Goal: Task Accomplishment & Management: Use online tool/utility

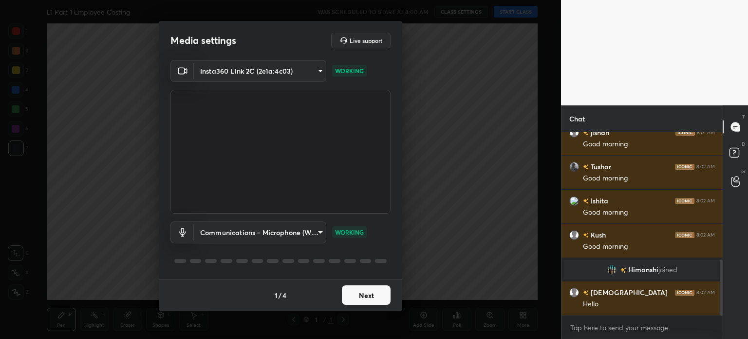
scroll to position [479, 0]
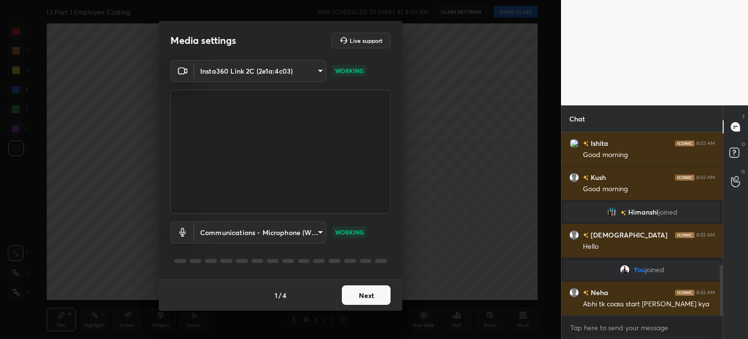
click at [358, 296] on button "Next" at bounding box center [366, 294] width 49 height 19
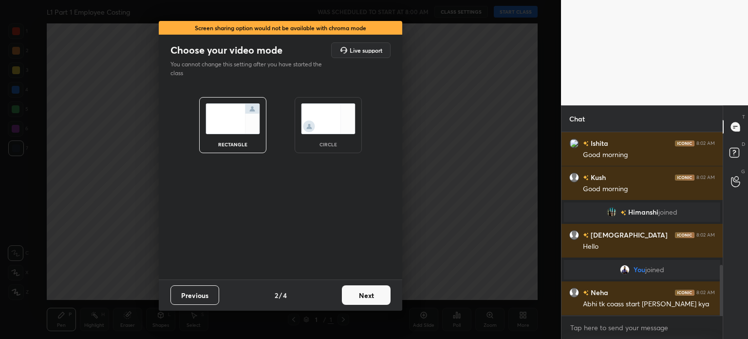
click at [365, 297] on button "Next" at bounding box center [366, 294] width 49 height 19
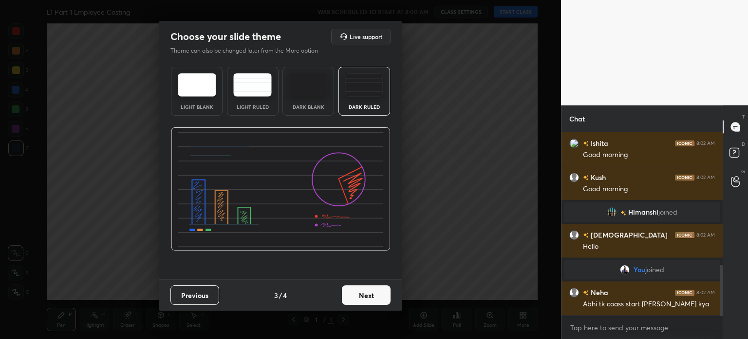
click at [368, 296] on button "Next" at bounding box center [366, 294] width 49 height 19
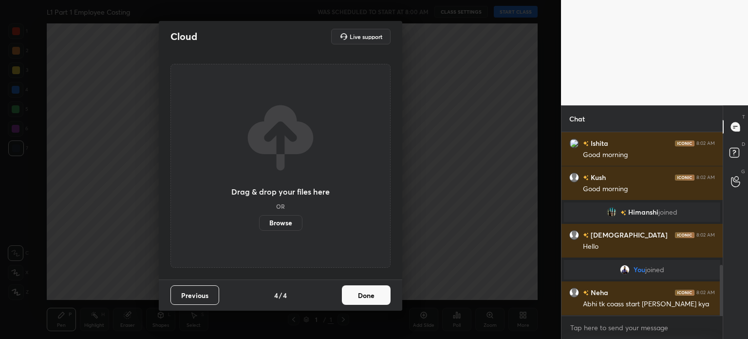
click at [372, 296] on button "Done" at bounding box center [366, 294] width 49 height 19
click at [374, 298] on div "Cloud Live support Drag & drop your files here OR Browse Previous 4 / 4 Done" at bounding box center [280, 169] width 561 height 339
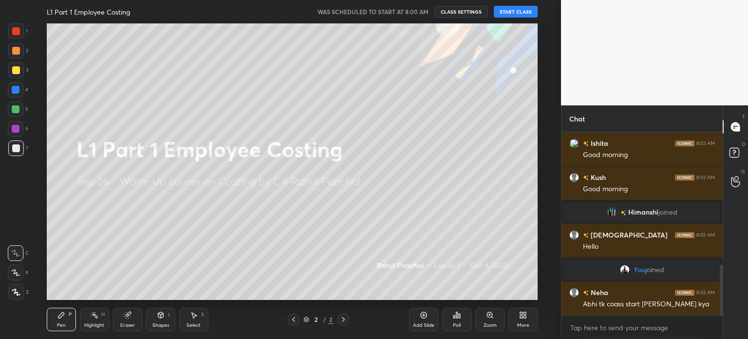
click at [504, 13] on button "START CLASS" at bounding box center [516, 12] width 44 height 12
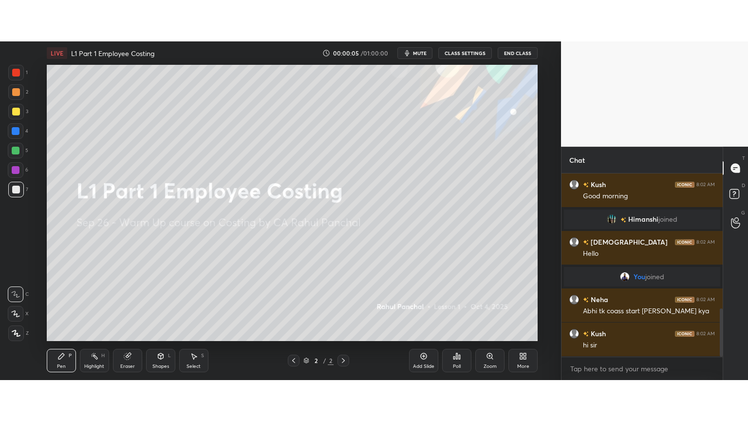
scroll to position [547, 0]
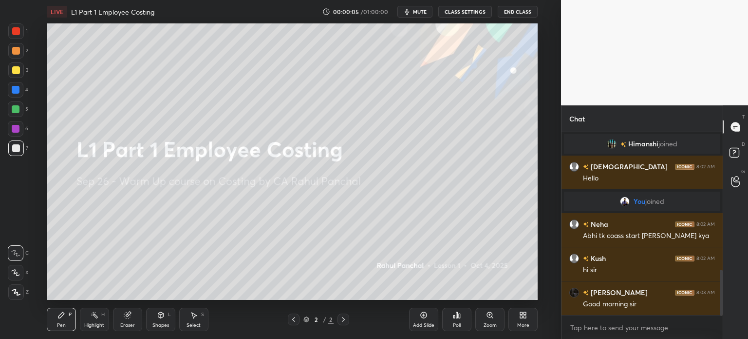
click at [522, 321] on div "More" at bounding box center [522, 318] width 29 height 23
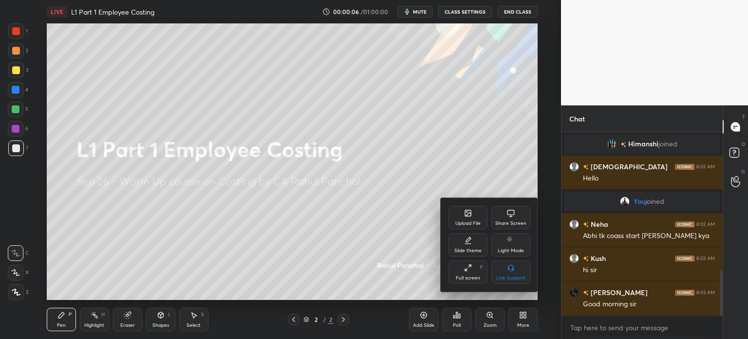
click at [470, 272] on div "Full screen F" at bounding box center [468, 271] width 39 height 23
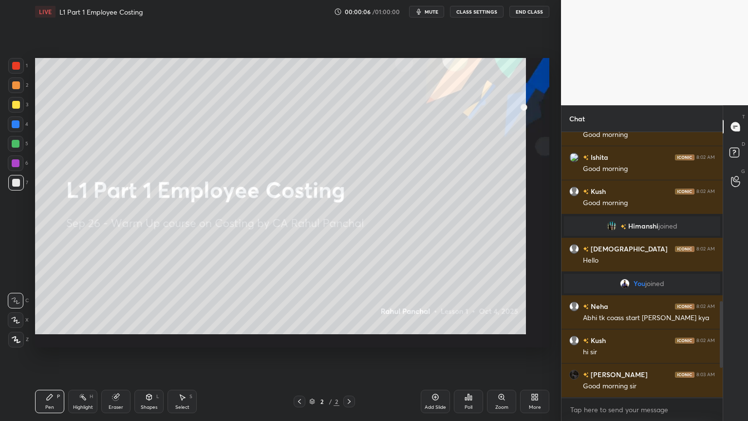
scroll to position [465, 0]
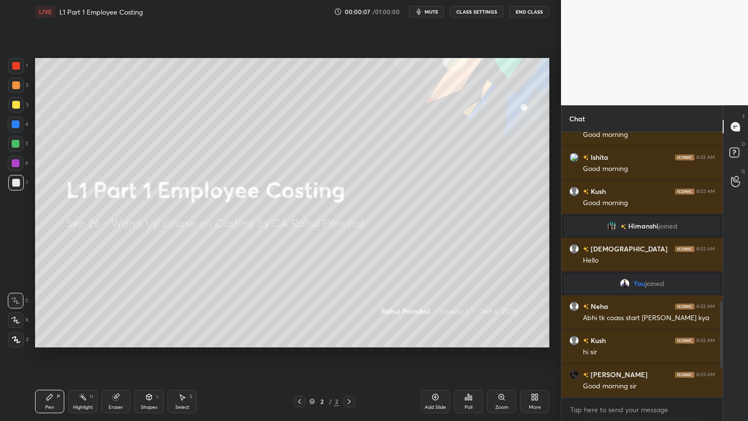
click at [121, 338] on div "Eraser" at bounding box center [115, 401] width 29 height 23
click at [20, 338] on div "Erase all" at bounding box center [16, 340] width 16 height 16
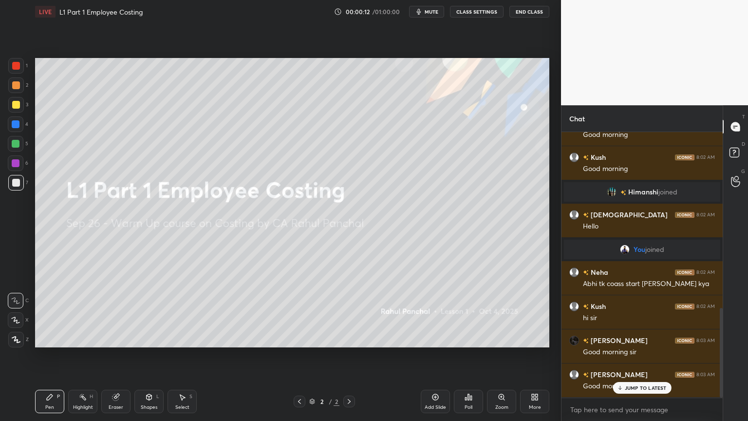
scroll to position [0, 0]
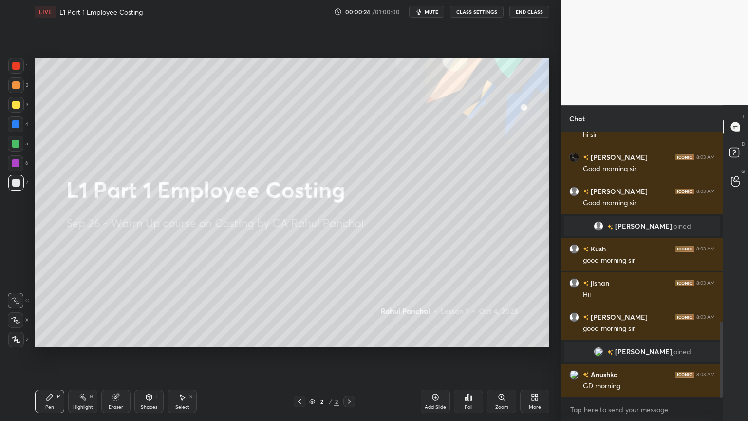
click at [530, 338] on div "More" at bounding box center [534, 401] width 29 height 23
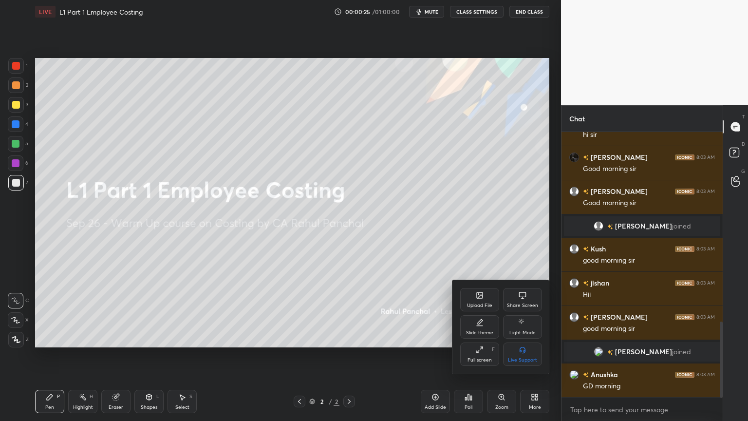
click at [477, 326] on div "Slide theme" at bounding box center [479, 326] width 39 height 23
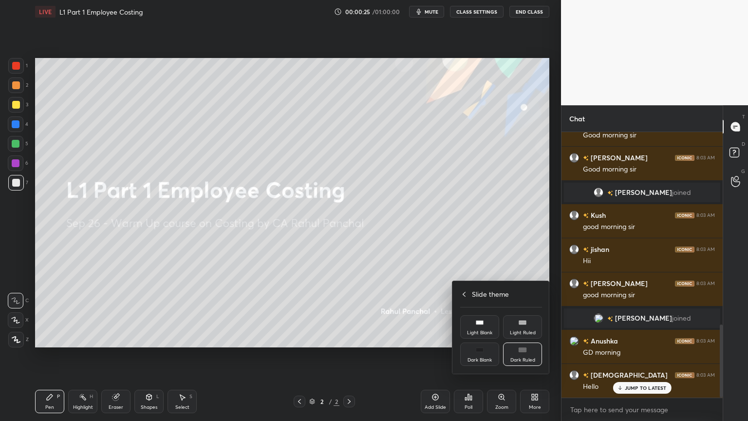
click at [516, 338] on div "Dark Ruled" at bounding box center [522, 353] width 39 height 23
click at [464, 296] on div "Slide theme" at bounding box center [501, 294] width 82 height 10
click at [378, 302] on div at bounding box center [374, 210] width 748 height 421
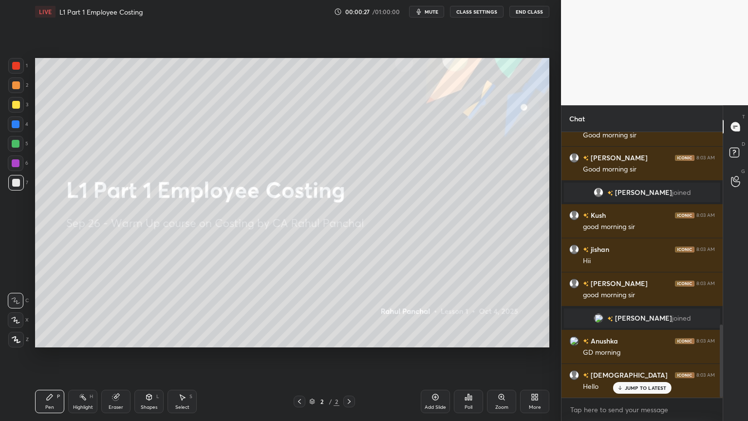
click at [432, 338] on icon at bounding box center [436, 397] width 8 height 8
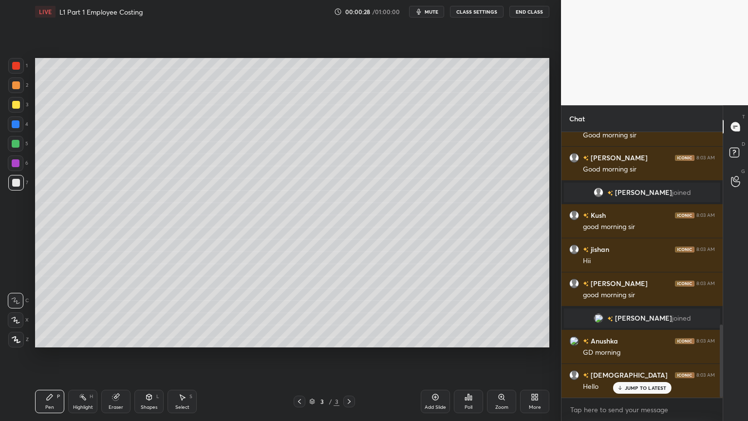
click at [21, 134] on div "4" at bounding box center [18, 125] width 20 height 19
click at [150, 338] on div "Shapes L" at bounding box center [148, 401] width 29 height 23
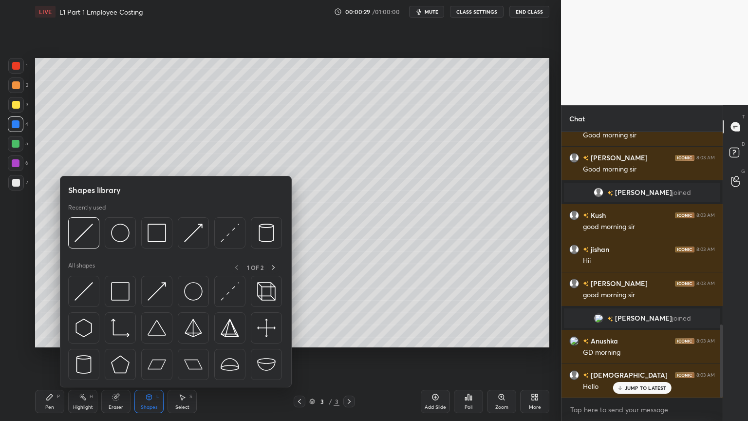
click at [164, 243] on div at bounding box center [156, 232] width 31 height 31
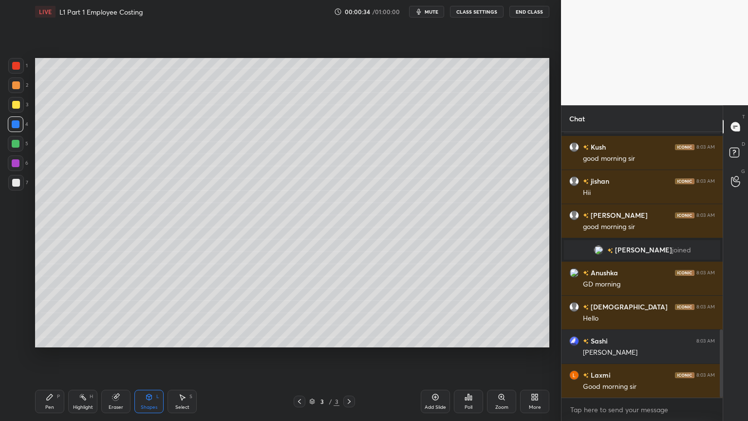
click at [47, 338] on div "Pen" at bounding box center [49, 407] width 9 height 5
click at [56, 338] on div "Pen P" at bounding box center [49, 401] width 29 height 23
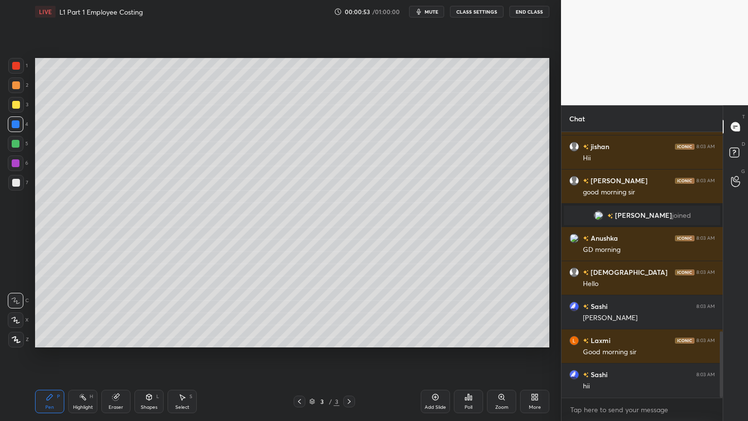
click at [14, 103] on div at bounding box center [16, 105] width 8 height 8
click at [175, 338] on div "Select" at bounding box center [182, 407] width 14 height 5
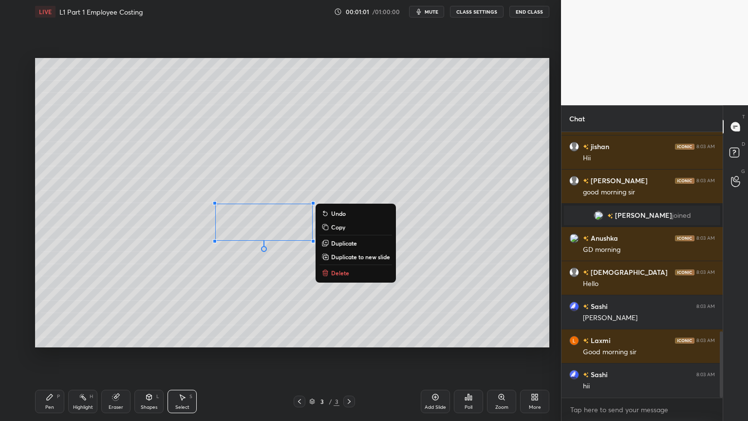
click at [352, 273] on button "Delete" at bounding box center [356, 273] width 73 height 12
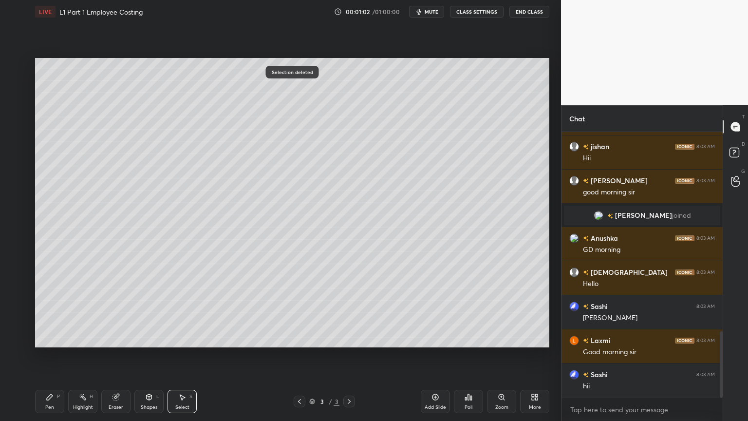
click at [48, 338] on div "Pen P" at bounding box center [49, 401] width 29 height 23
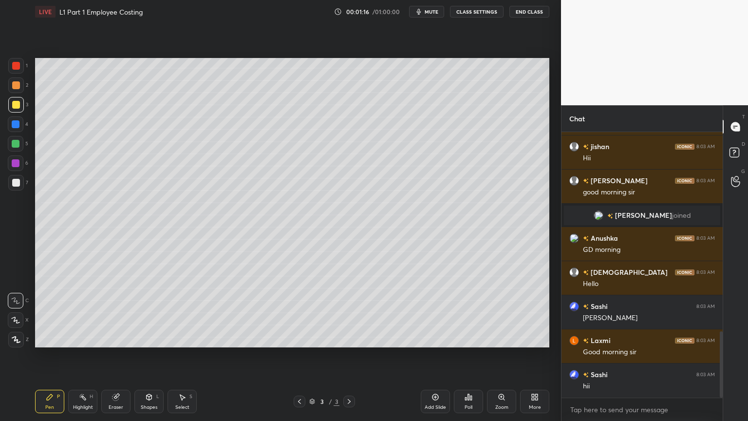
click at [86, 338] on div "Highlight" at bounding box center [83, 407] width 20 height 5
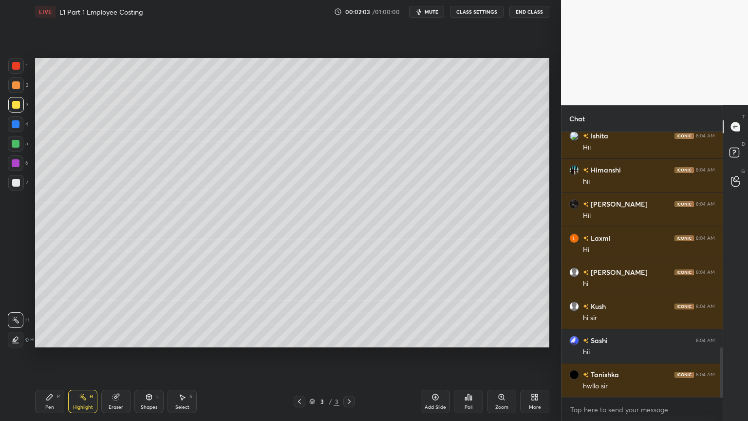
scroll to position [1175, 0]
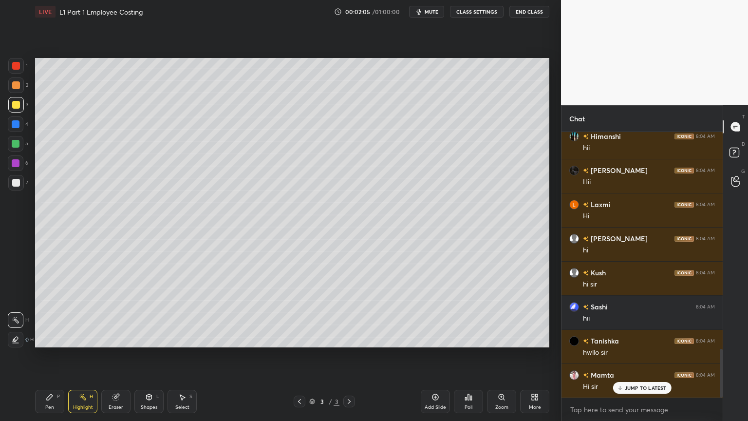
click at [40, 338] on div "Pen P" at bounding box center [49, 401] width 29 height 23
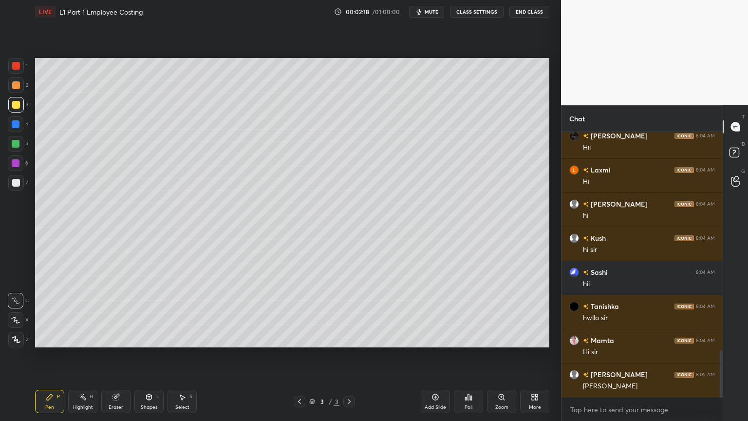
scroll to position [1233, 0]
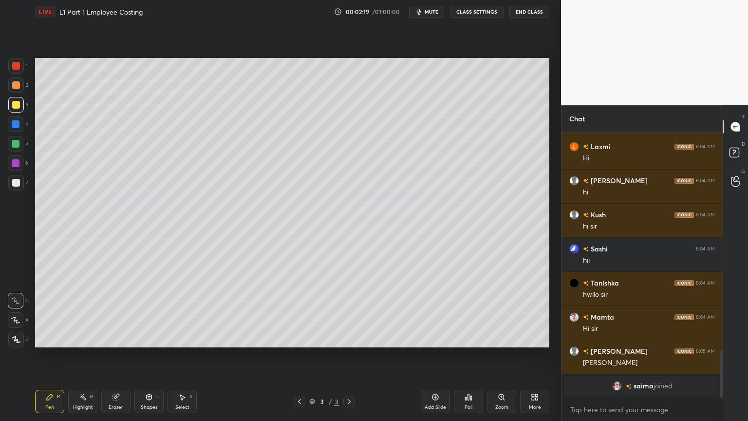
click at [41, 338] on div "Pen P" at bounding box center [49, 401] width 29 height 23
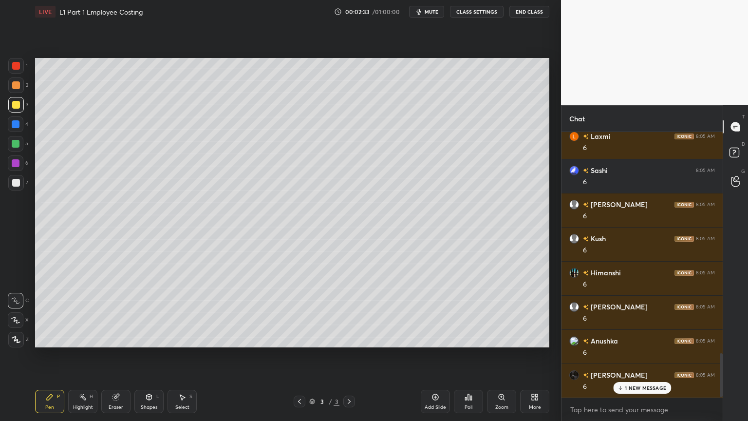
scroll to position [1359, 0]
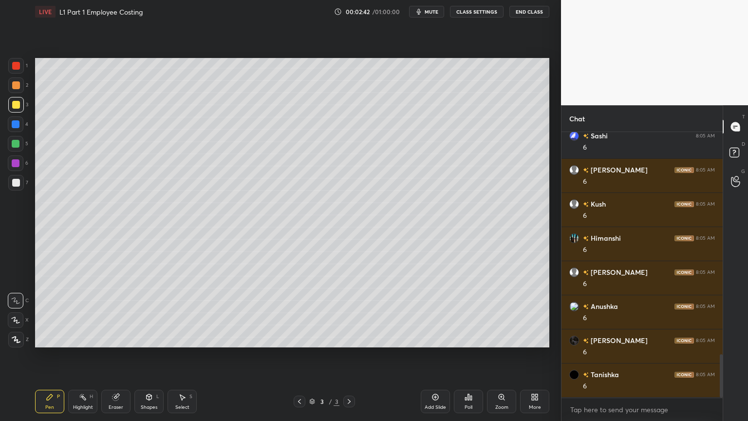
click at [53, 338] on icon at bounding box center [50, 397] width 8 height 8
click at [19, 186] on div at bounding box center [16, 183] width 16 height 16
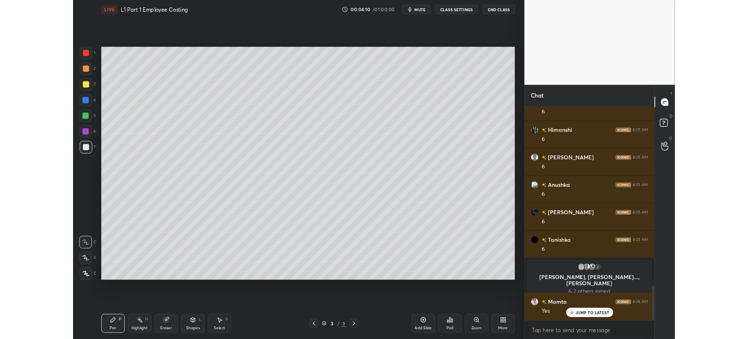
scroll to position [1383, 0]
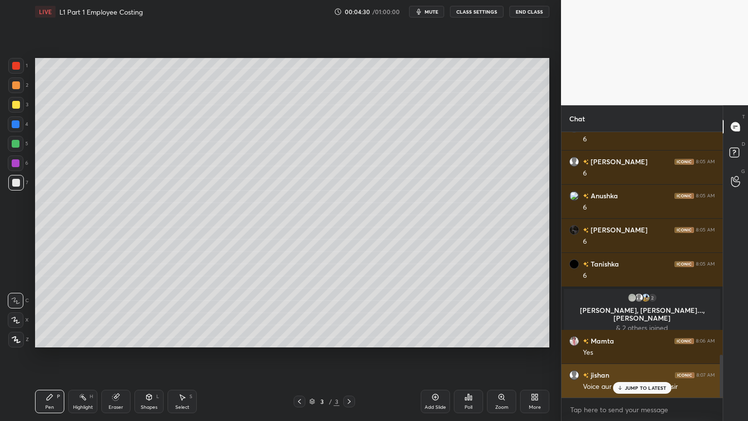
click at [634, 338] on p "JUMP TO LATEST" at bounding box center [646, 388] width 42 height 6
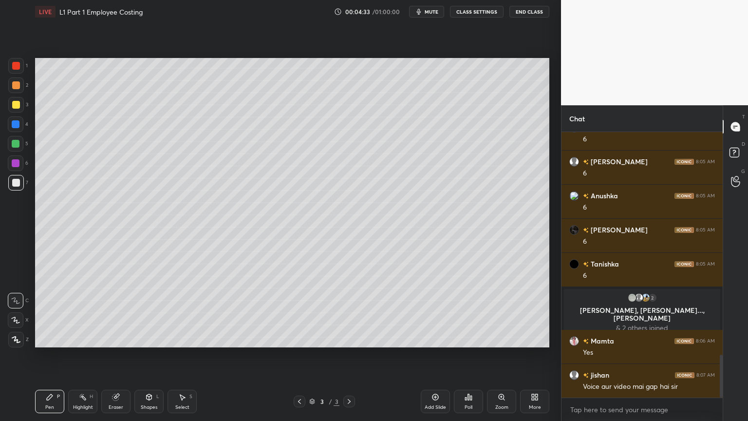
click at [536, 338] on icon at bounding box center [535, 397] width 8 height 8
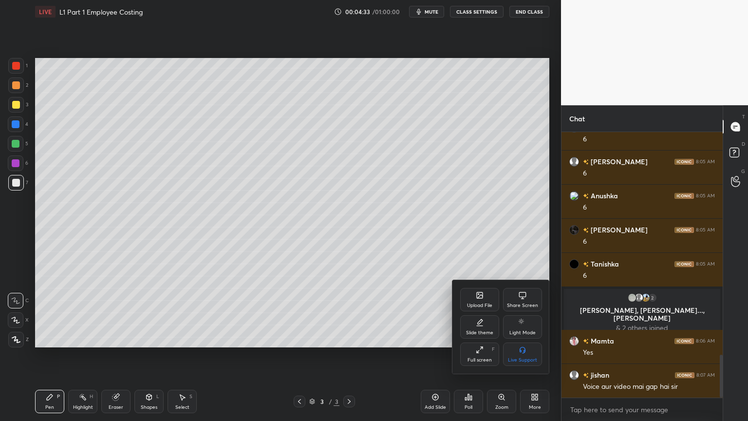
click at [489, 338] on div "Full screen F" at bounding box center [479, 353] width 39 height 23
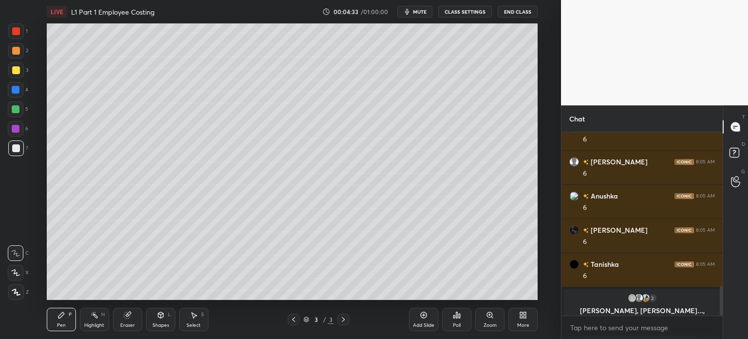
scroll to position [2, 3]
type textarea "x"
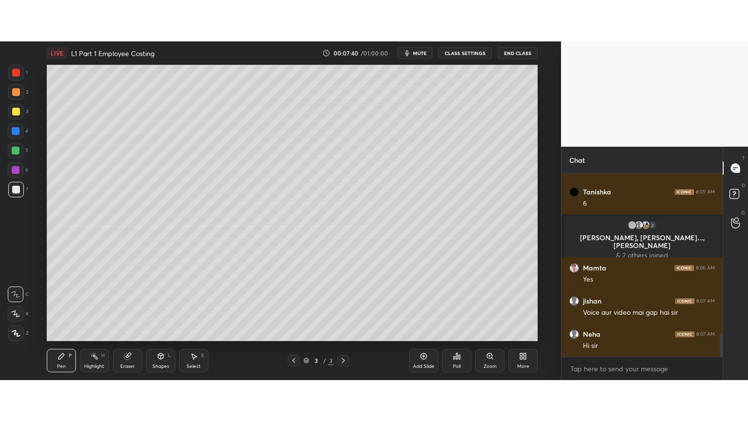
scroll to position [1213, 0]
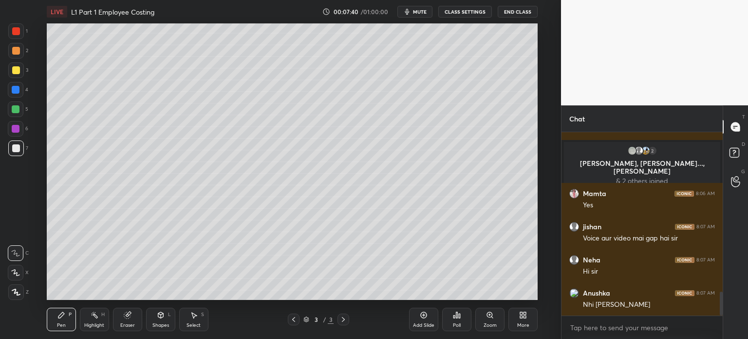
click at [527, 321] on div "More" at bounding box center [522, 318] width 29 height 23
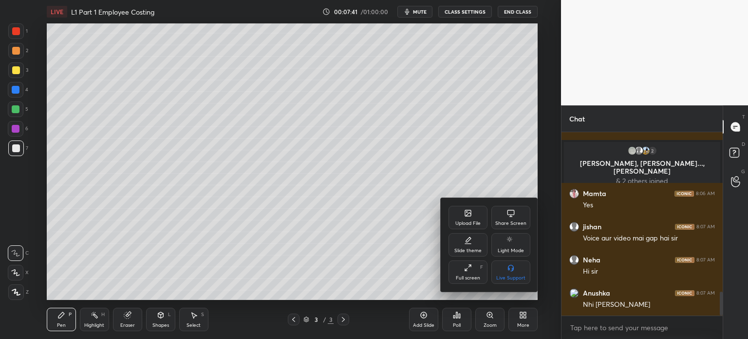
click at [470, 277] on div "Full screen" at bounding box center [468, 277] width 24 height 5
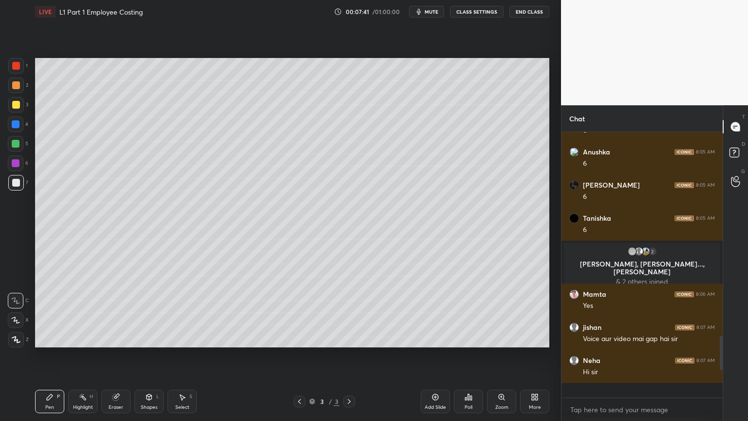
scroll to position [1130, 0]
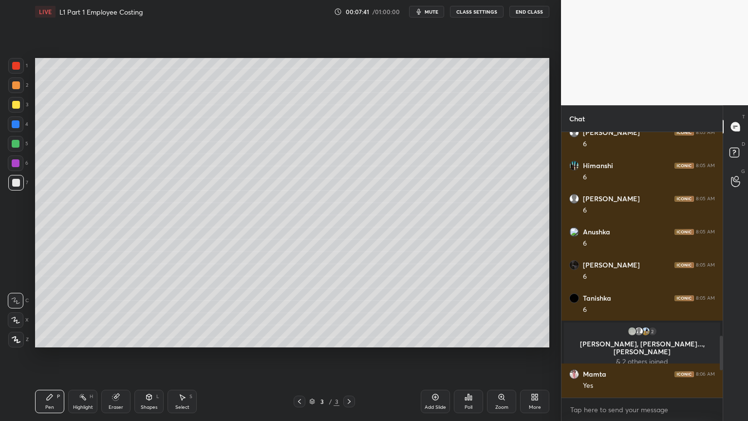
type textarea "x"
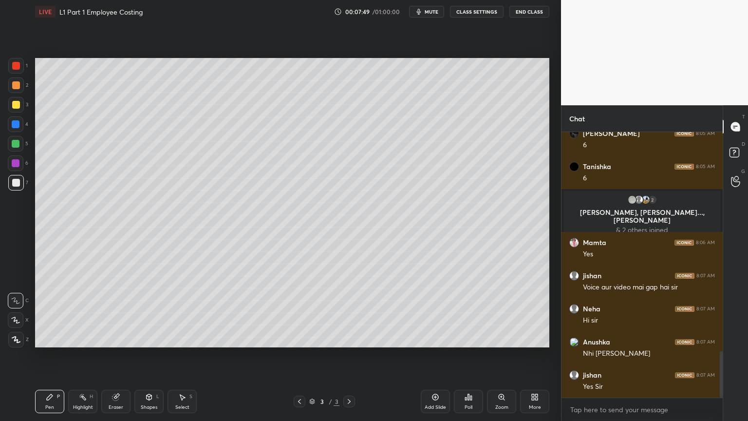
click at [19, 148] on div at bounding box center [16, 144] width 16 height 16
click at [15, 181] on div at bounding box center [16, 183] width 8 height 8
click at [18, 89] on div at bounding box center [16, 85] width 16 height 16
click at [19, 130] on div at bounding box center [16, 124] width 16 height 16
click at [18, 141] on div at bounding box center [16, 144] width 8 height 8
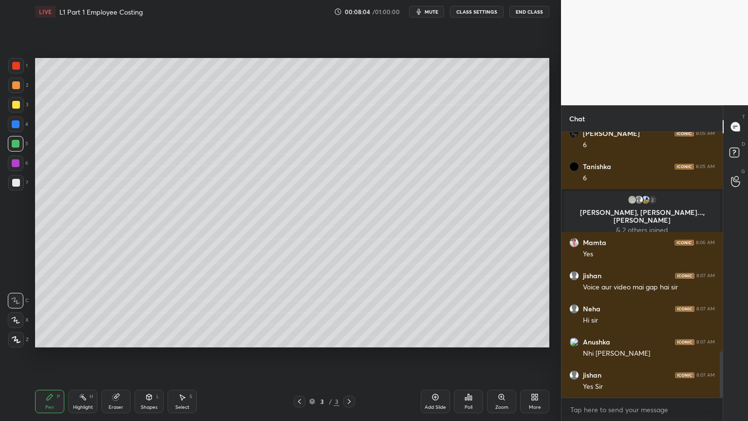
scroll to position [0, 0]
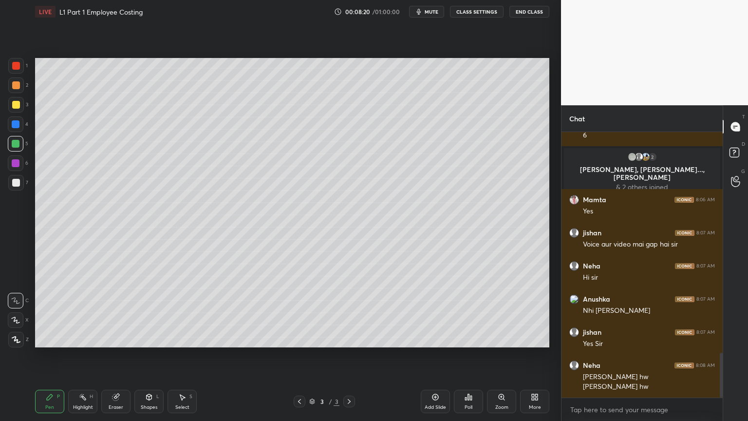
click at [53, 338] on div "Pen P" at bounding box center [49, 401] width 29 height 23
click at [179, 338] on div "Select" at bounding box center [182, 407] width 14 height 5
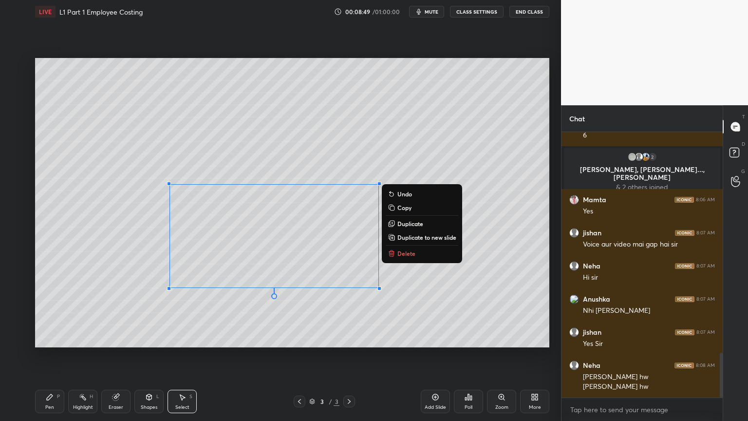
click at [406, 253] on p "Delete" at bounding box center [406, 253] width 18 height 8
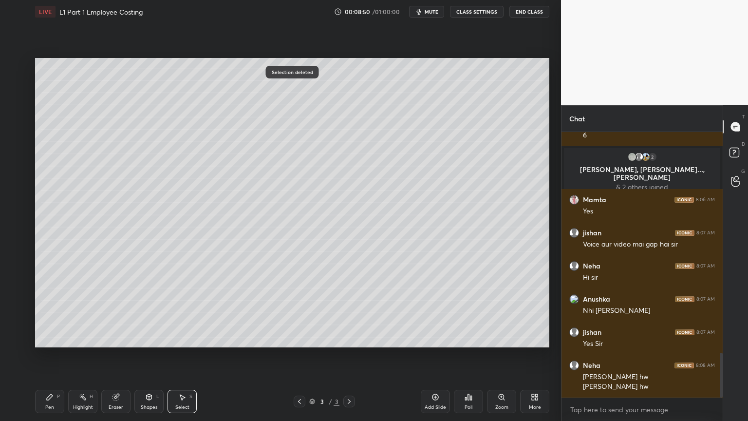
click at [49, 338] on div "Pen P" at bounding box center [49, 401] width 29 height 23
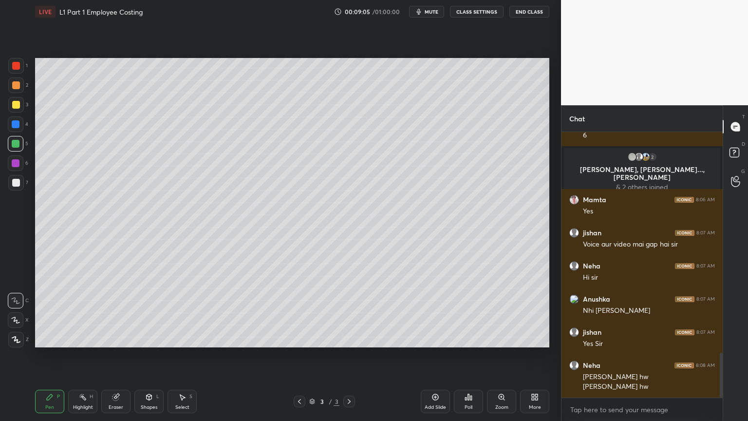
click at [186, 338] on div "Select S" at bounding box center [182, 401] width 29 height 23
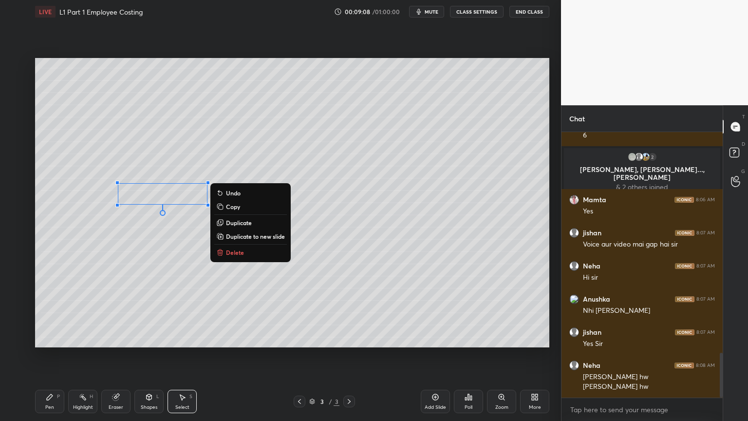
click at [229, 250] on p "Delete" at bounding box center [235, 252] width 18 height 8
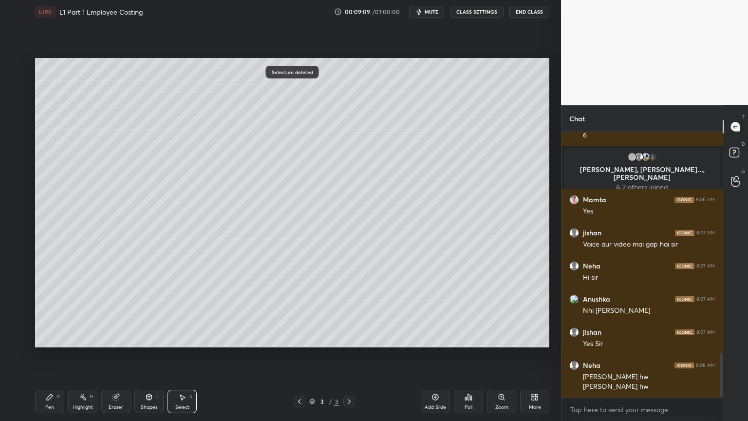
click at [47, 338] on div "Pen P" at bounding box center [49, 401] width 29 height 23
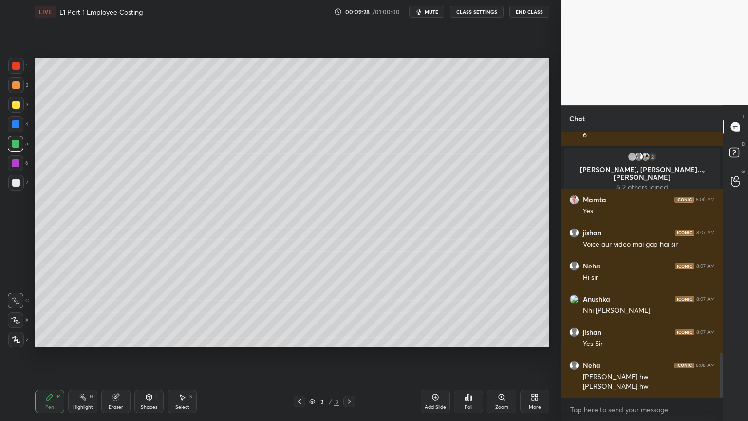
click at [178, 338] on div "Select" at bounding box center [182, 407] width 14 height 5
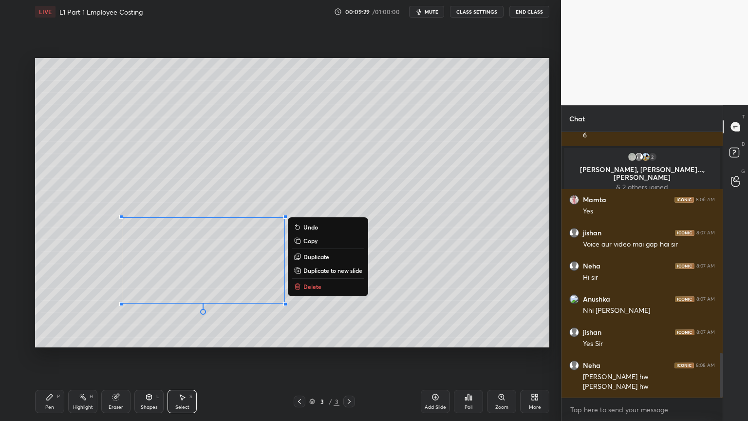
click at [309, 288] on p "Delete" at bounding box center [312, 286] width 18 height 8
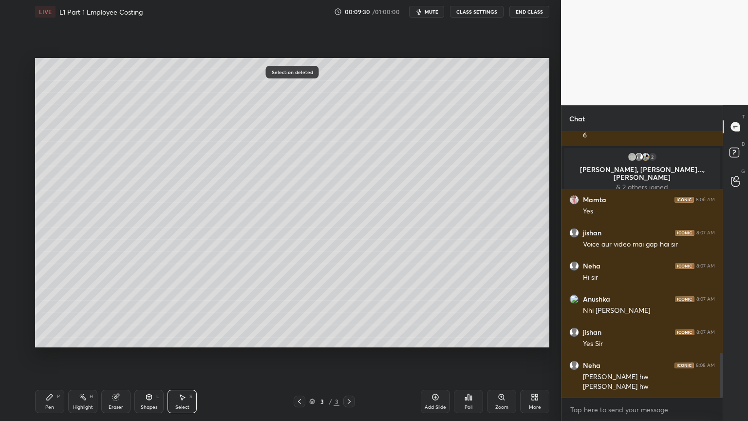
click at [45, 338] on div "Pen P" at bounding box center [49, 401] width 29 height 23
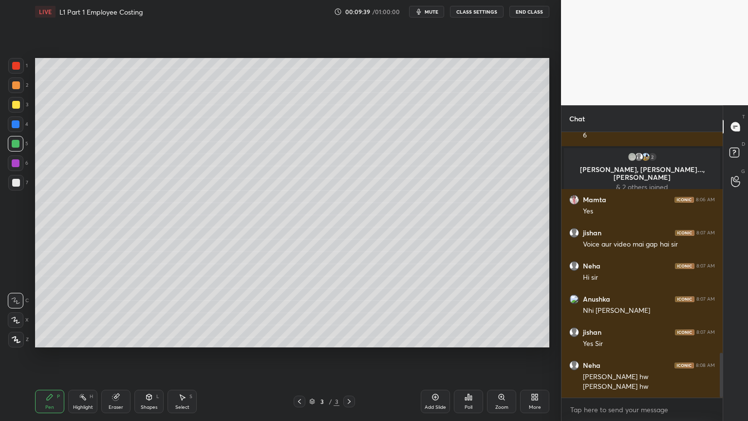
click at [181, 338] on icon at bounding box center [182, 398] width 5 height 6
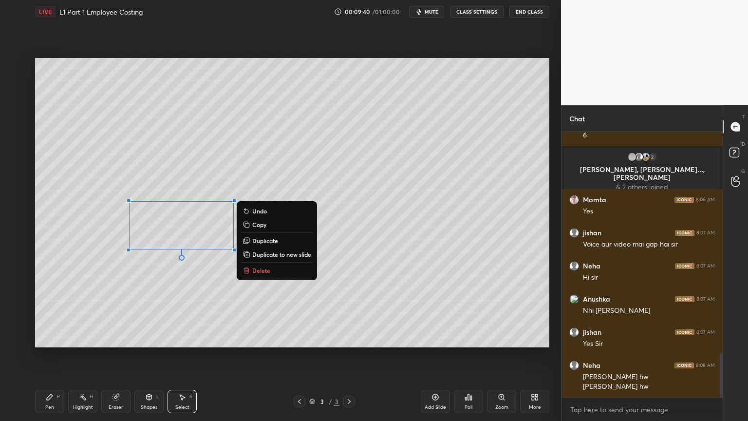
click at [257, 270] on p "Delete" at bounding box center [261, 270] width 18 height 8
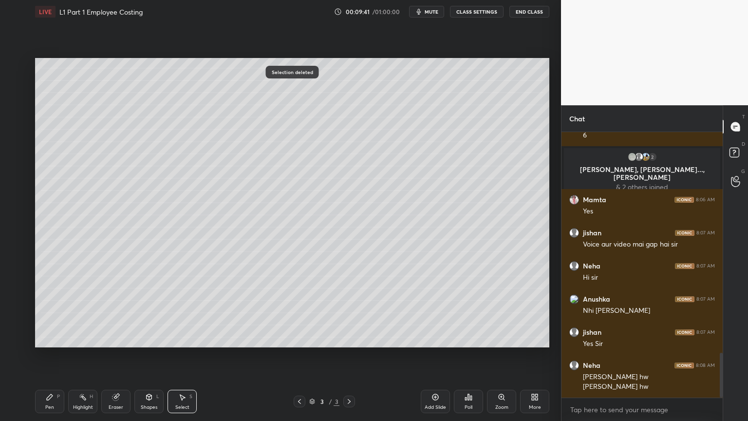
click at [43, 338] on div "Pen P" at bounding box center [49, 401] width 29 height 23
click at [20, 129] on div at bounding box center [16, 124] width 16 height 16
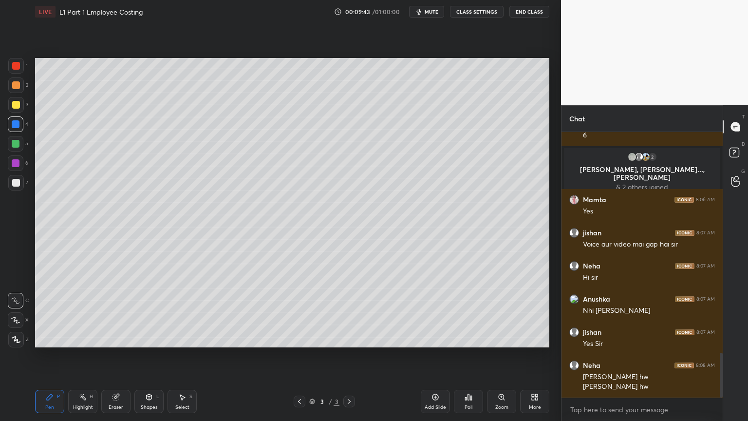
click at [144, 338] on div "Shapes L" at bounding box center [148, 401] width 29 height 23
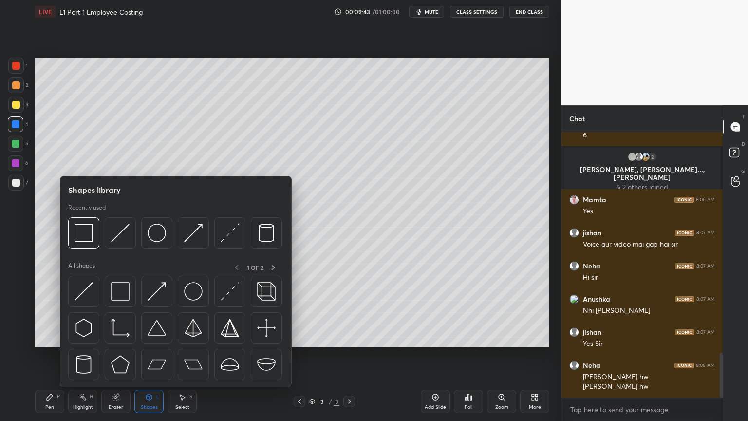
click at [189, 238] on img at bounding box center [193, 233] width 19 height 19
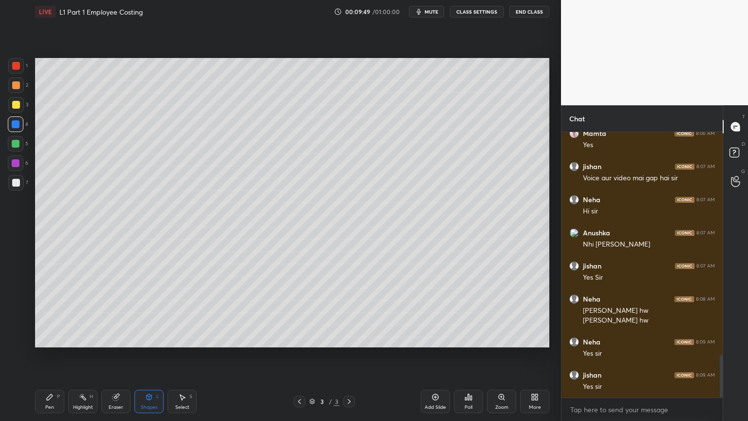
scroll to position [1404, 0]
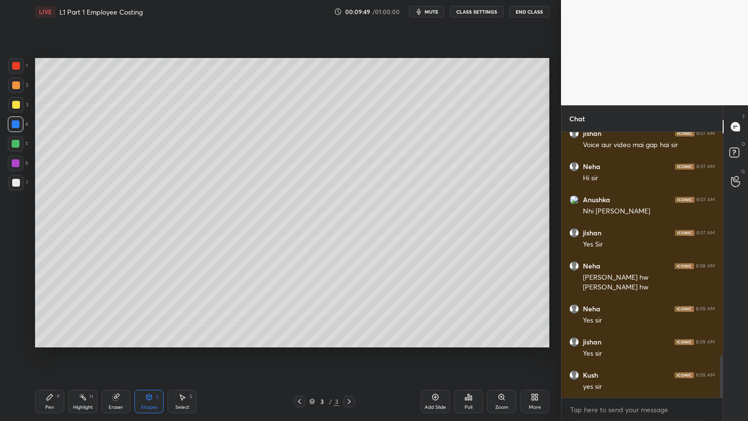
click at [56, 338] on div "Pen P" at bounding box center [49, 401] width 29 height 23
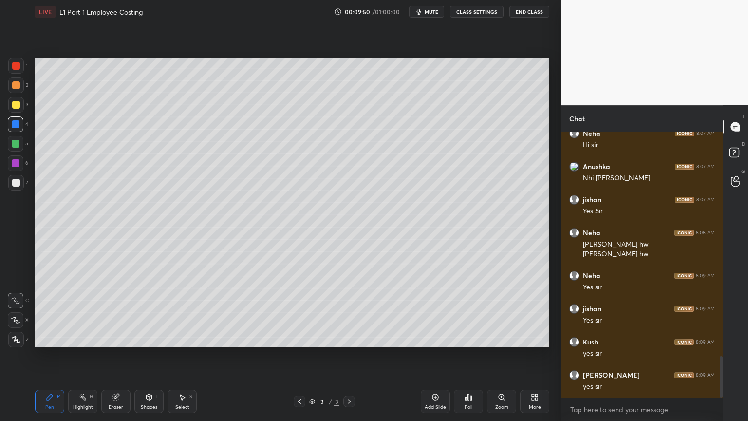
click at [17, 185] on div at bounding box center [16, 183] width 8 height 8
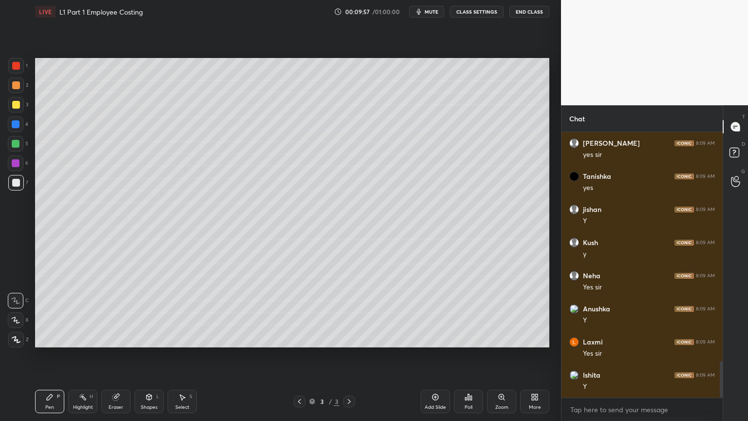
scroll to position [1702, 0]
click at [177, 338] on div "Select S" at bounding box center [182, 401] width 29 height 23
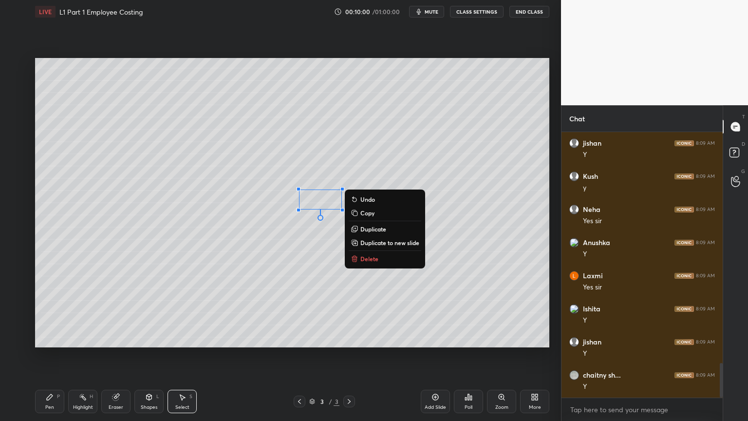
scroll to position [1769, 0]
click at [362, 260] on p "Delete" at bounding box center [369, 259] width 18 height 8
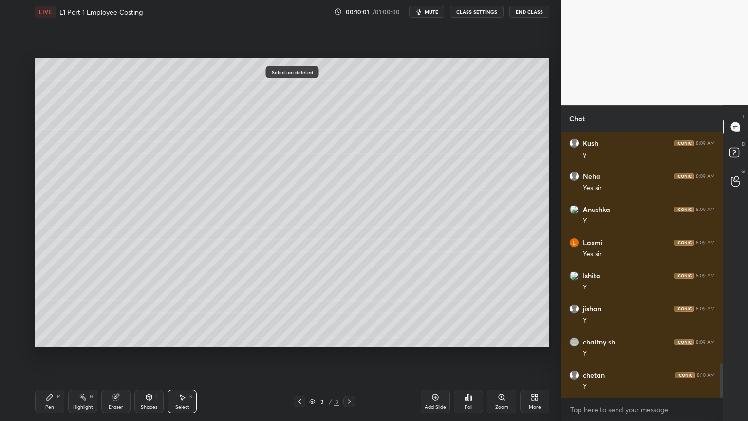
scroll to position [1868, 0]
click at [47, 338] on div "Pen" at bounding box center [49, 407] width 9 height 5
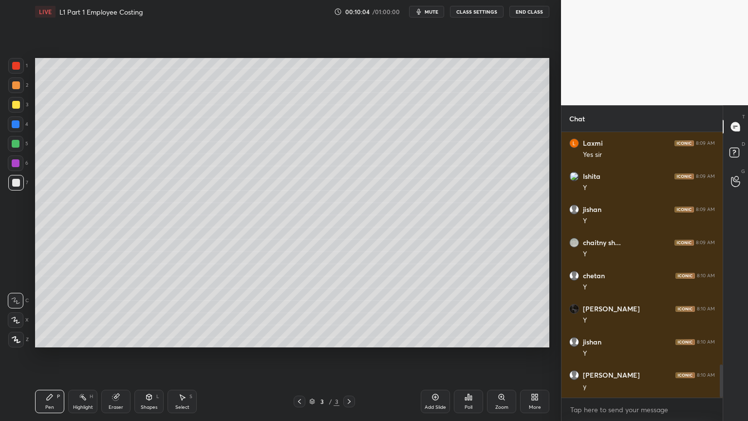
scroll to position [1901, 0]
click at [49, 338] on icon at bounding box center [50, 397] width 8 height 8
click at [16, 129] on div at bounding box center [16, 124] width 16 height 16
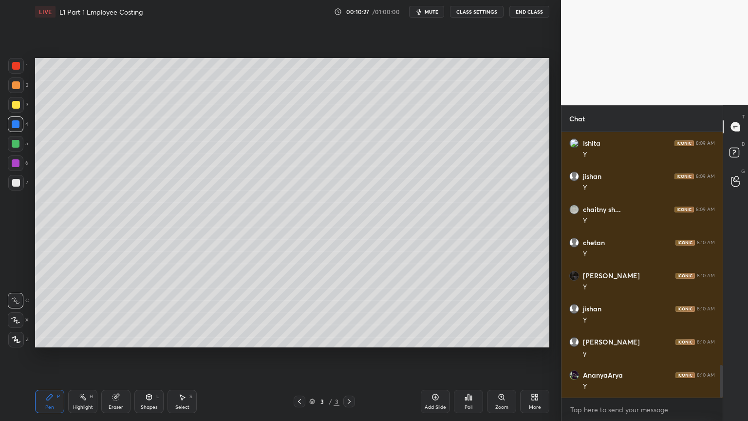
click at [148, 338] on icon at bounding box center [149, 397] width 5 height 6
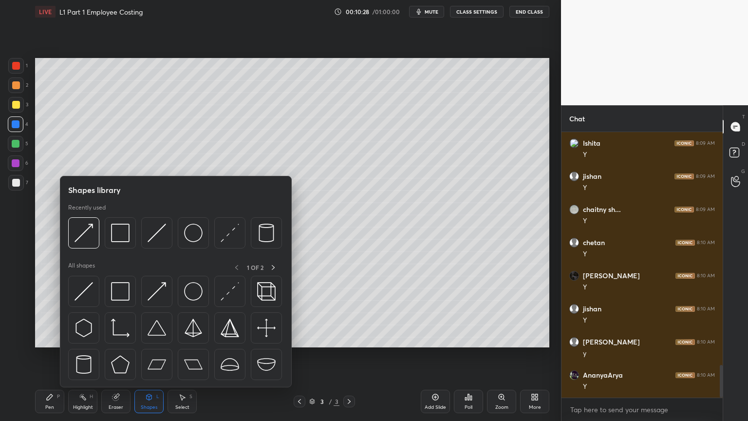
click at [87, 244] on div at bounding box center [83, 232] width 31 height 31
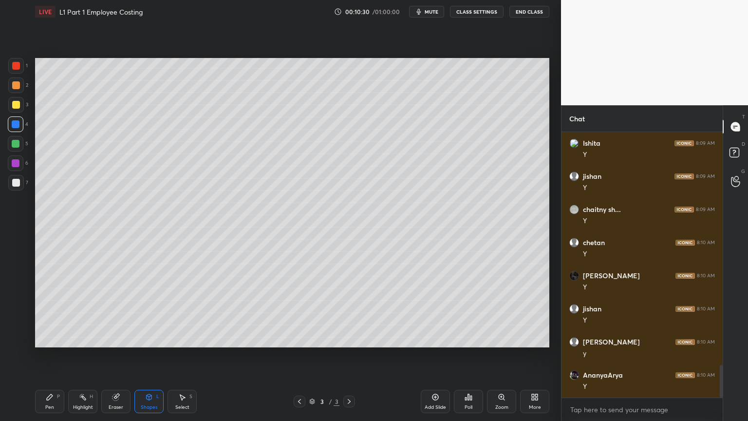
click at [47, 338] on div "Pen P Highlight H Eraser Shapes L Select S 3 / 3 Add Slide Poll Zoom More" at bounding box center [292, 401] width 514 height 39
click at [15, 188] on div at bounding box center [16, 183] width 16 height 16
click at [57, 338] on div "Pen P Highlight H Eraser Shapes L Select S 3 / 3 Add Slide Poll Zoom More" at bounding box center [292, 401] width 514 height 39
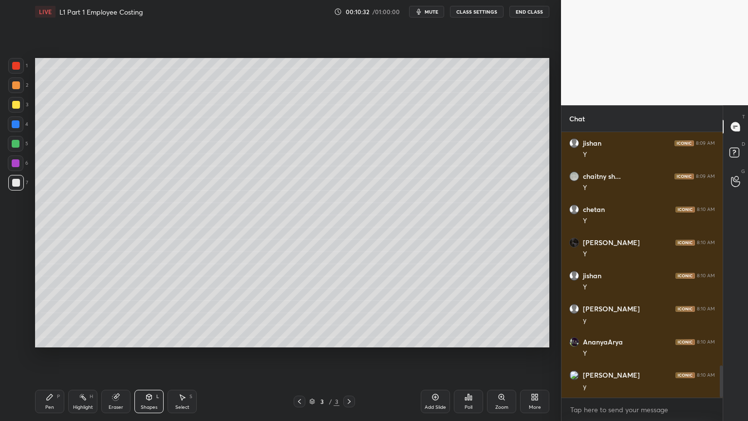
click at [46, 338] on div "Pen" at bounding box center [49, 407] width 9 height 5
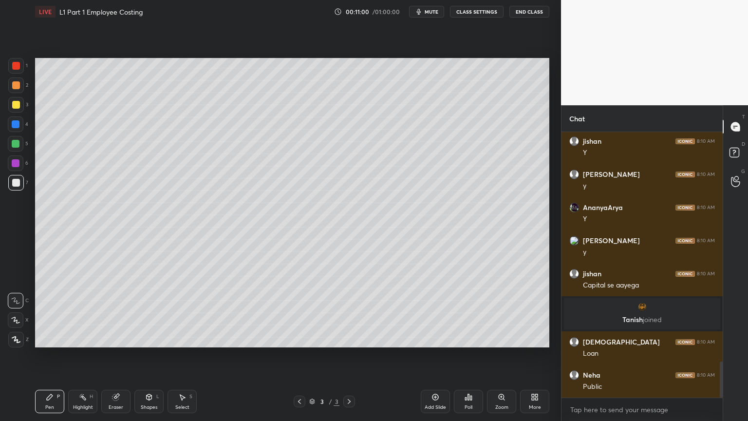
scroll to position [1716, 0]
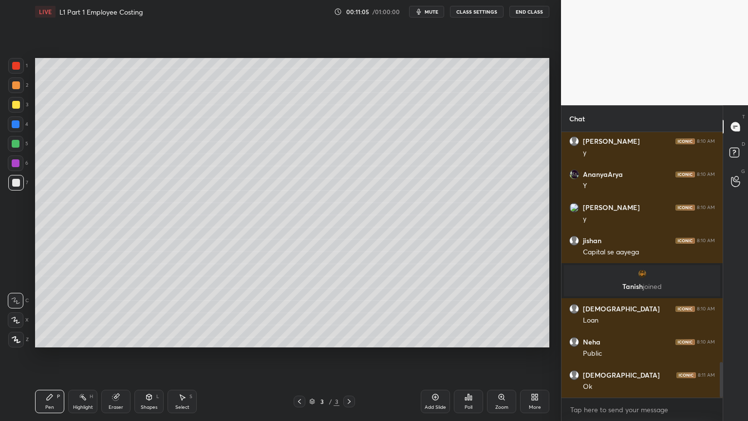
click at [19, 125] on div at bounding box center [16, 124] width 8 height 8
click at [148, 338] on div "Shapes L" at bounding box center [148, 401] width 29 height 23
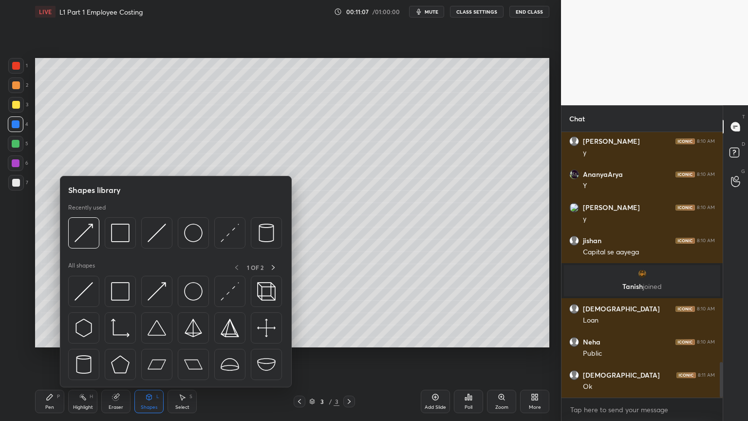
click at [117, 238] on img at bounding box center [120, 233] width 19 height 19
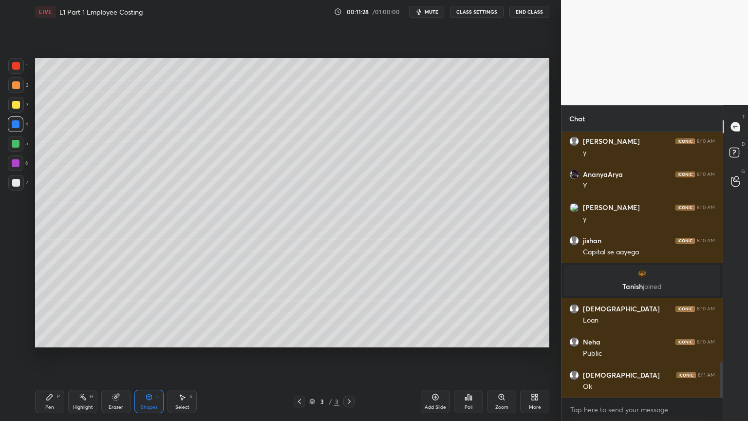
click at [55, 338] on div "Pen P" at bounding box center [49, 401] width 29 height 23
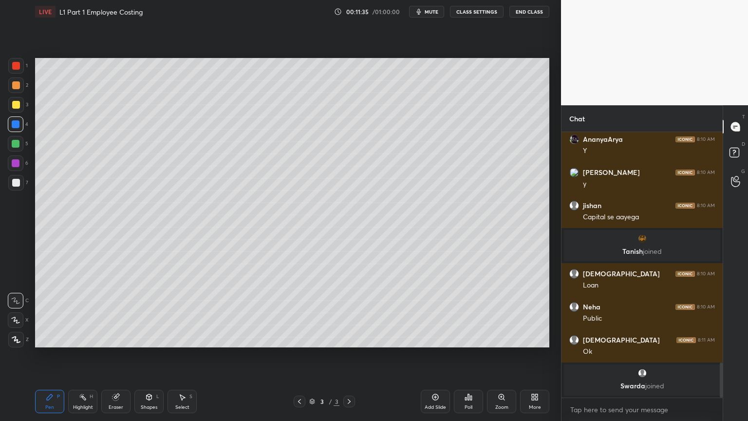
click at [148, 338] on icon at bounding box center [149, 397] width 8 height 8
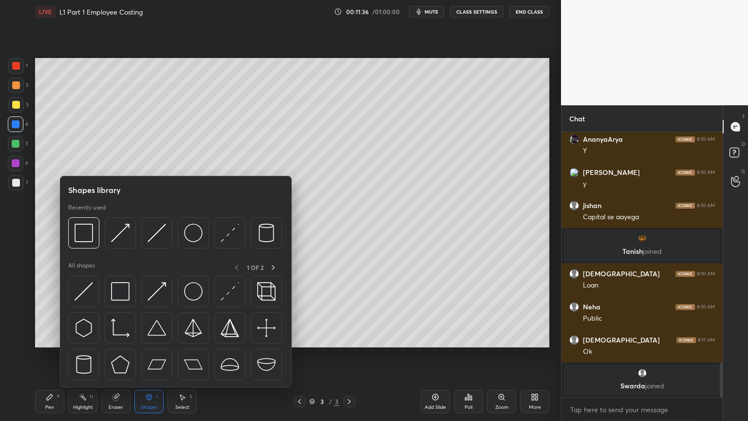
click at [122, 245] on div at bounding box center [120, 232] width 31 height 31
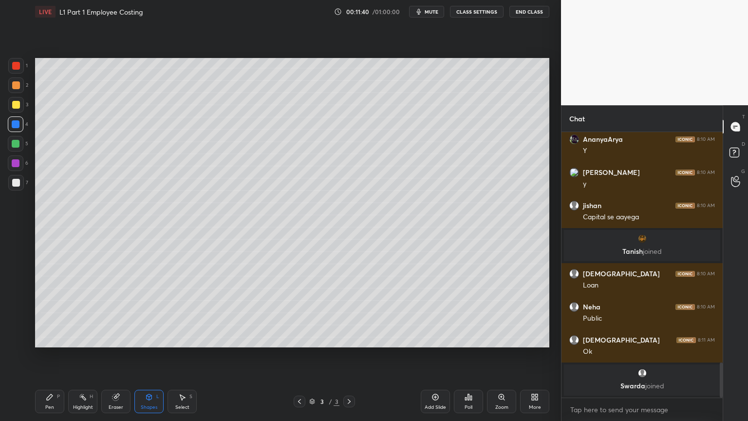
click at [45, 338] on div "Pen P" at bounding box center [49, 401] width 29 height 23
click at [11, 187] on div at bounding box center [16, 183] width 16 height 16
click at [182, 338] on div "Select" at bounding box center [182, 407] width 14 height 5
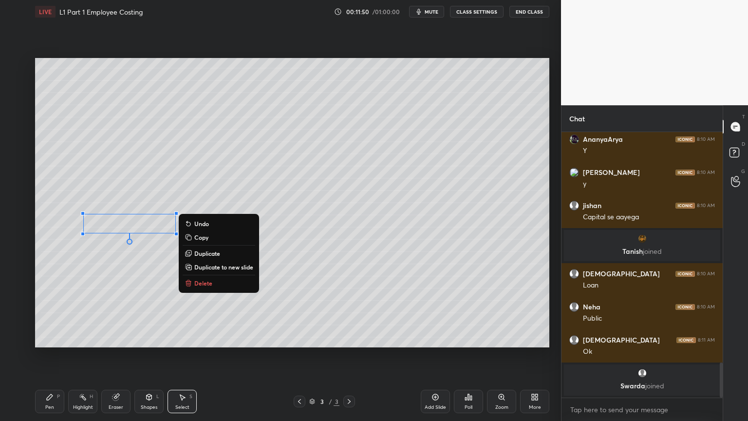
click at [201, 282] on p "Delete" at bounding box center [203, 283] width 18 height 8
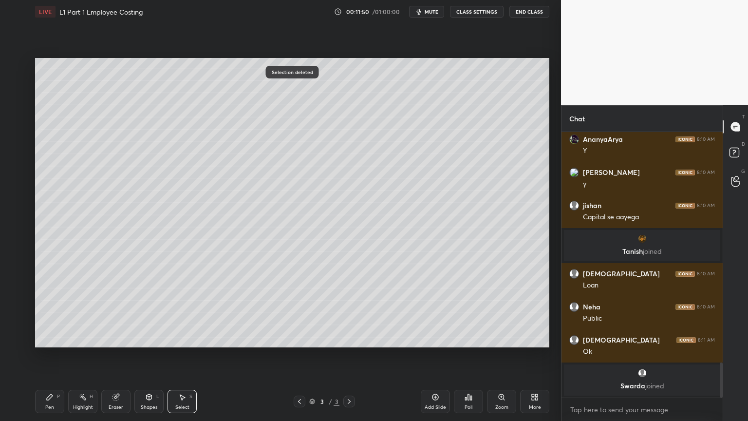
scroll to position [1740, 0]
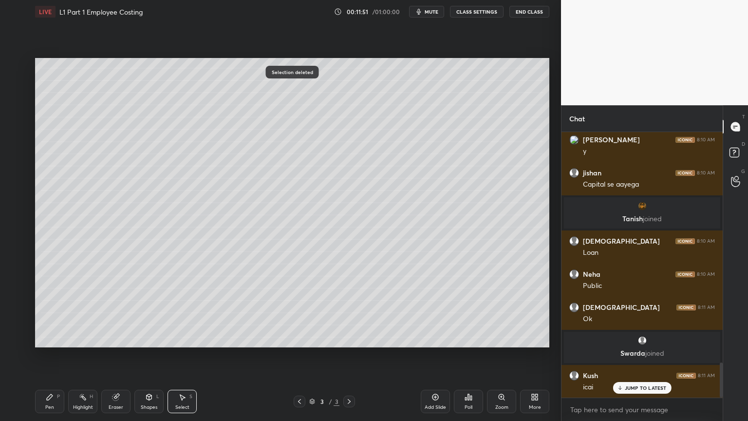
click at [46, 338] on icon at bounding box center [50, 397] width 8 height 8
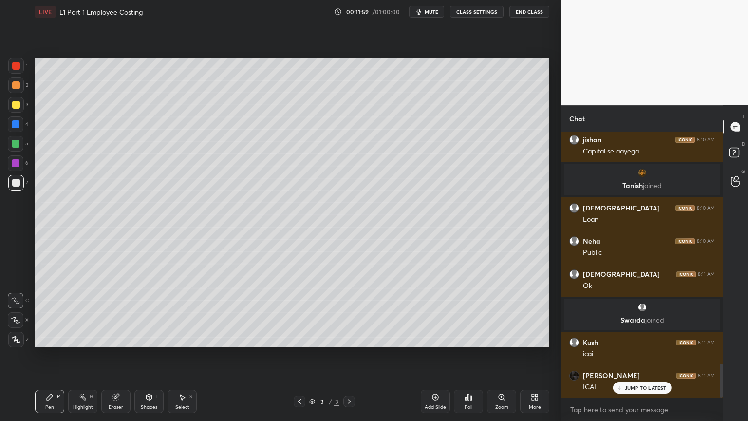
scroll to position [1806, 0]
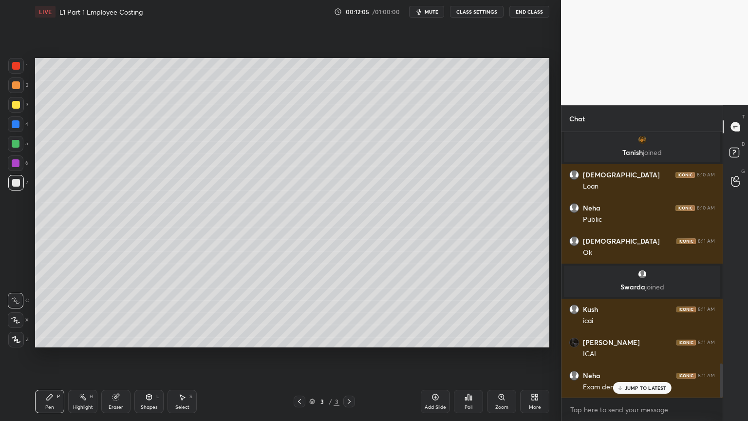
click at [183, 338] on div "Select" at bounding box center [182, 407] width 14 height 5
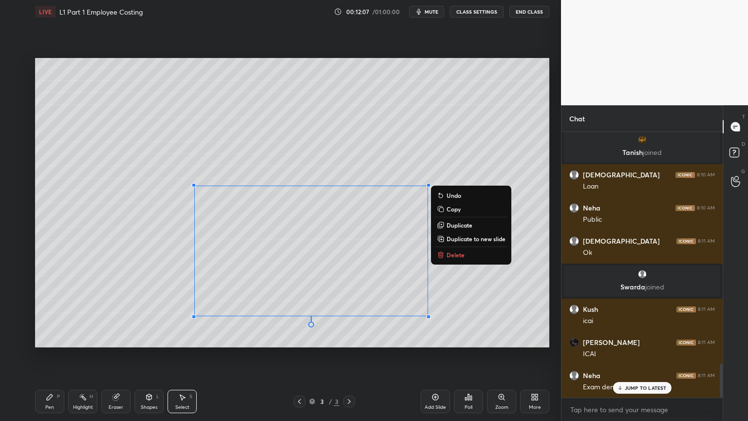
click at [445, 253] on button "Delete" at bounding box center [471, 255] width 73 height 12
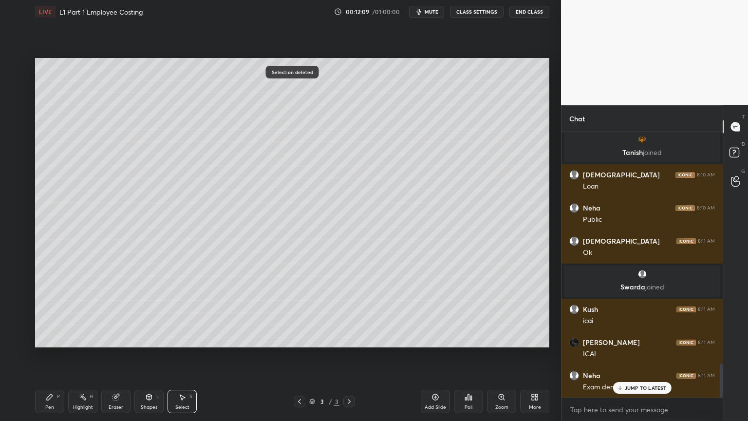
click at [50, 338] on icon at bounding box center [50, 397] width 8 height 8
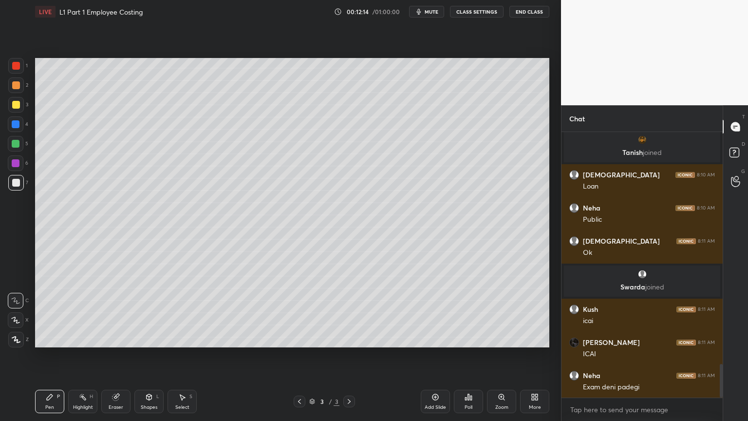
scroll to position [1839, 0]
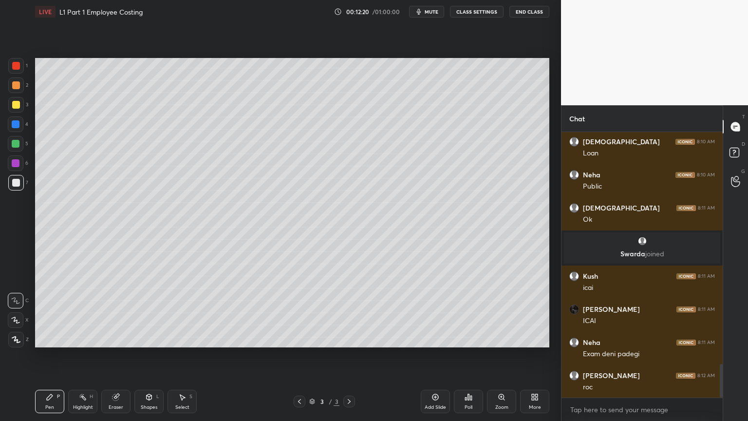
click at [16, 127] on div at bounding box center [16, 124] width 8 height 8
click at [151, 338] on icon at bounding box center [149, 395] width 5 height 1
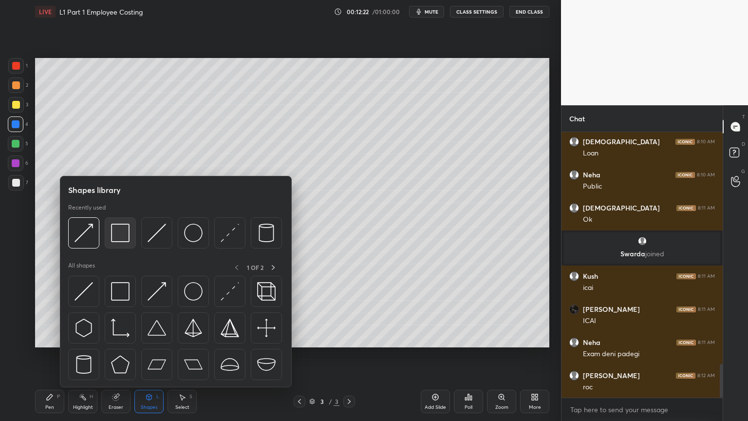
click at [117, 242] on img at bounding box center [120, 233] width 19 height 19
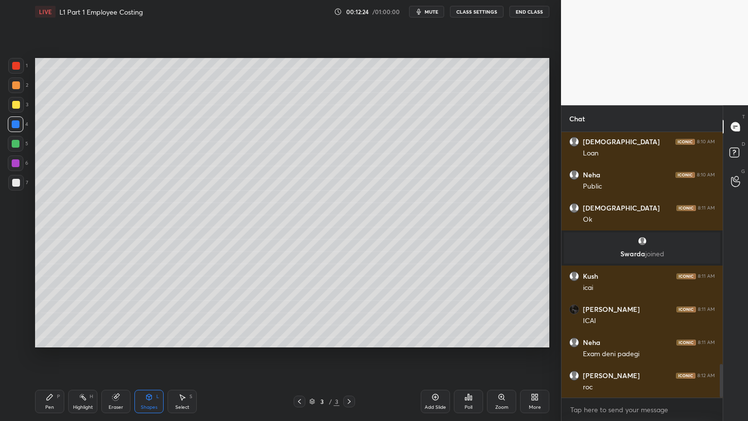
click at [21, 187] on div at bounding box center [16, 183] width 16 height 16
click at [45, 338] on div "Pen P" at bounding box center [49, 401] width 29 height 23
click at [14, 92] on div at bounding box center [16, 85] width 16 height 16
click at [16, 107] on div at bounding box center [16, 105] width 8 height 8
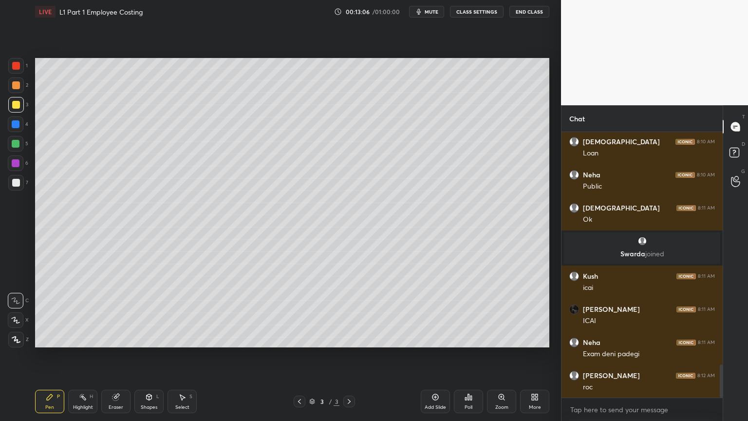
scroll to position [1872, 0]
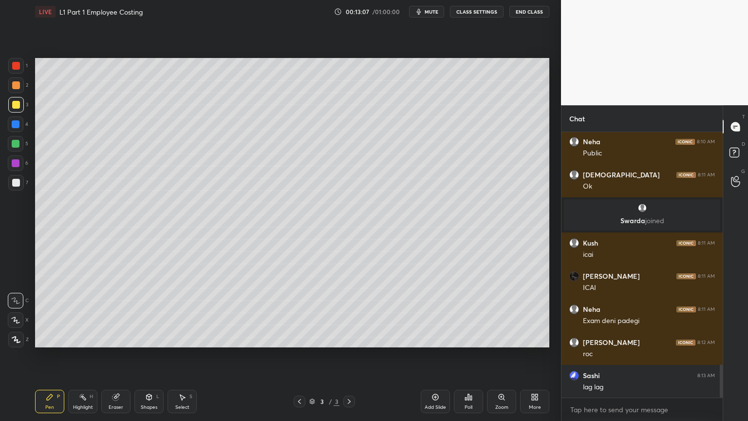
click at [23, 181] on div at bounding box center [16, 183] width 16 height 16
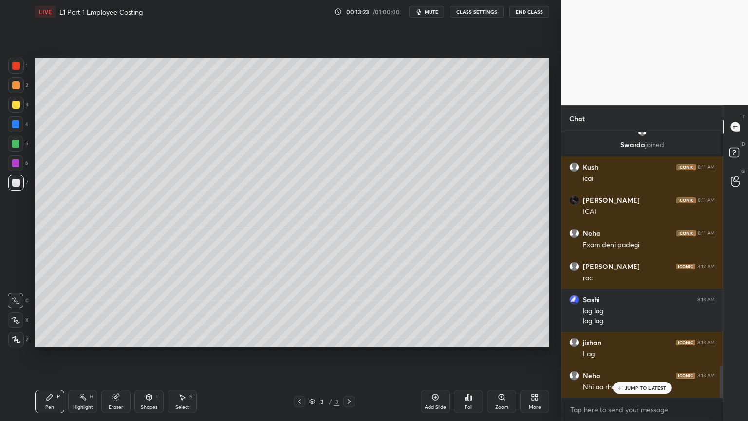
scroll to position [1981, 0]
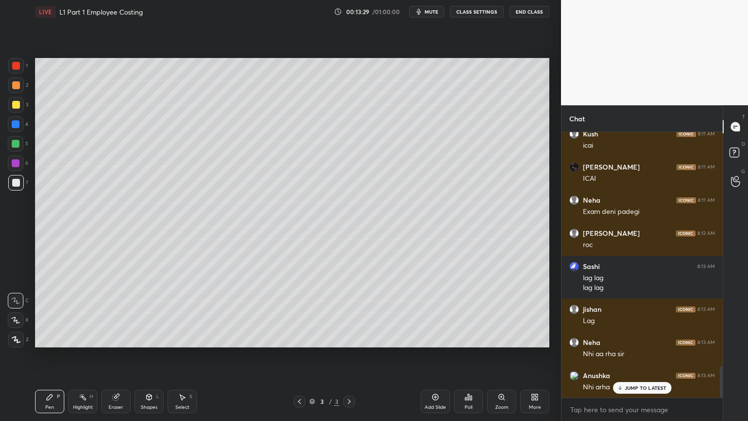
click at [174, 338] on div "Select S" at bounding box center [182, 401] width 29 height 23
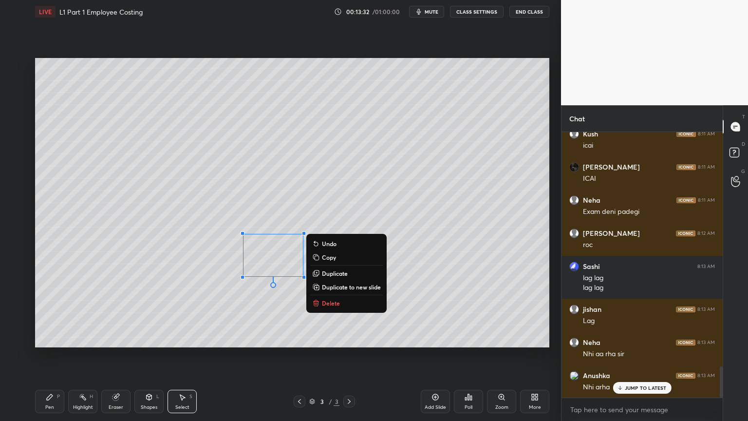
click at [325, 298] on button "Delete" at bounding box center [346, 303] width 73 height 12
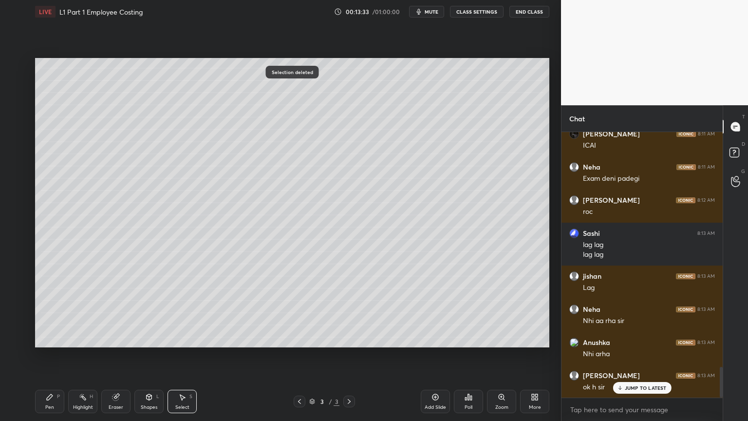
click at [46, 338] on icon at bounding box center [50, 397] width 8 height 8
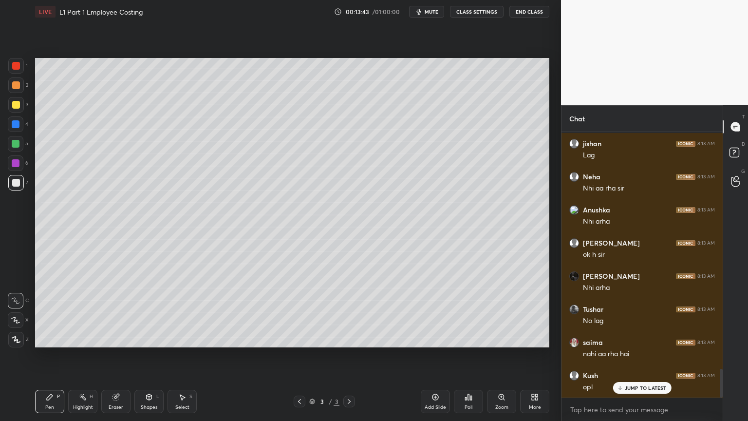
scroll to position [2180, 0]
click at [169, 338] on div "Select S" at bounding box center [182, 401] width 29 height 23
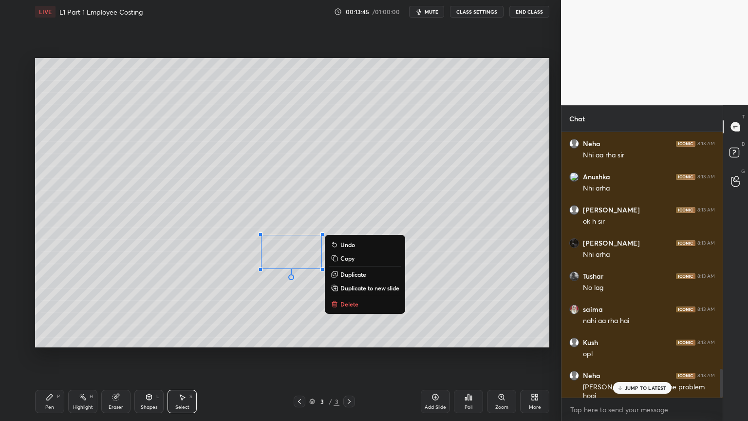
click at [357, 301] on p "Delete" at bounding box center [349, 304] width 18 height 8
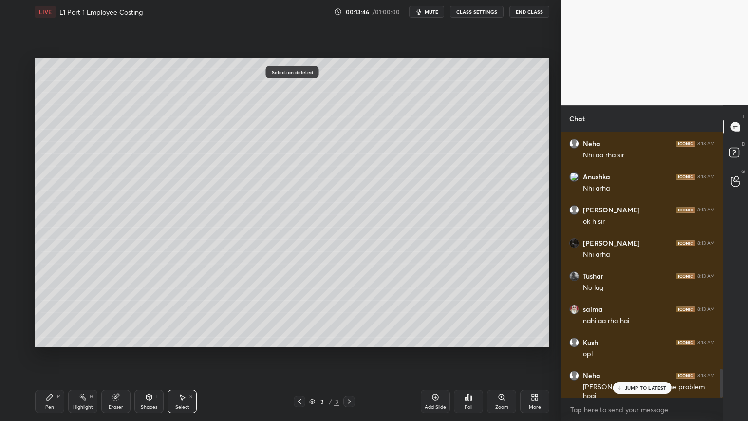
click at [50, 338] on icon at bounding box center [50, 397] width 8 height 8
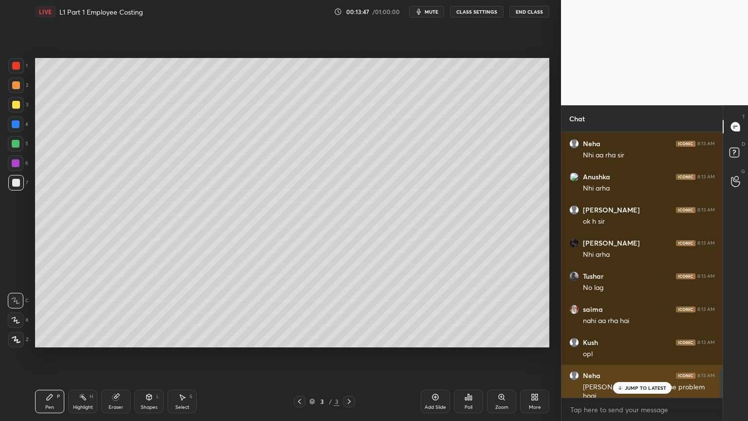
click at [634, 338] on div "JUMP TO LATEST" at bounding box center [642, 388] width 58 height 12
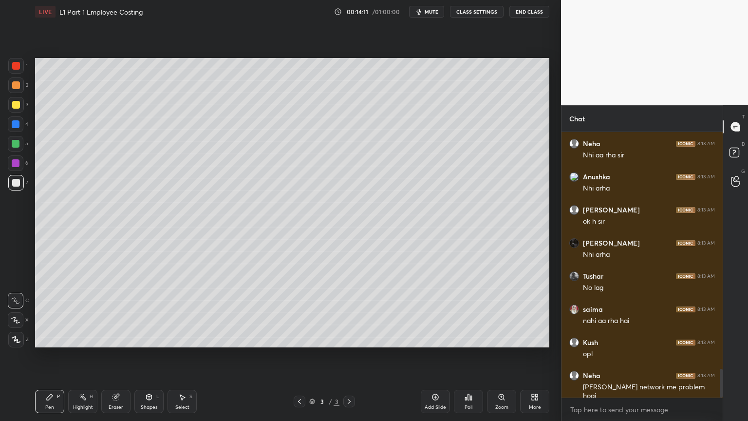
click at [20, 84] on div at bounding box center [16, 85] width 16 height 16
click at [20, 168] on div at bounding box center [16, 163] width 16 height 16
click at [17, 191] on div "7" at bounding box center [18, 184] width 20 height 19
click at [12, 145] on div at bounding box center [16, 144] width 8 height 8
click at [21, 187] on div at bounding box center [16, 183] width 16 height 16
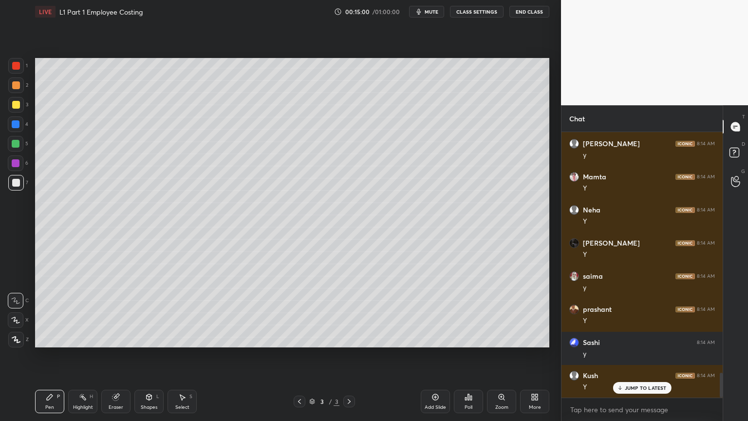
scroll to position [2611, 0]
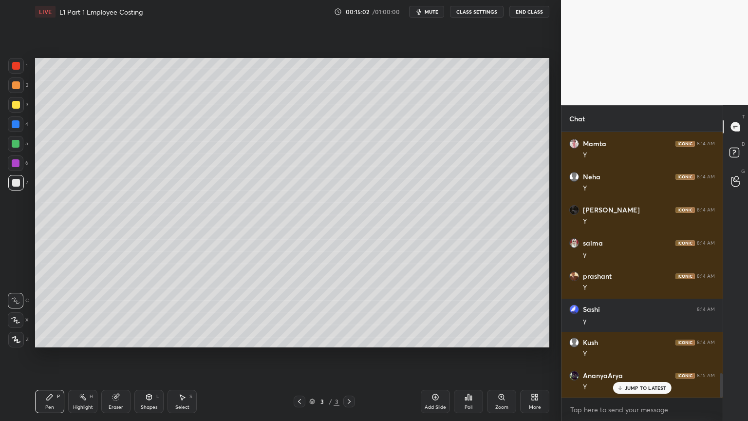
click at [182, 338] on div "Select S" at bounding box center [182, 401] width 29 height 23
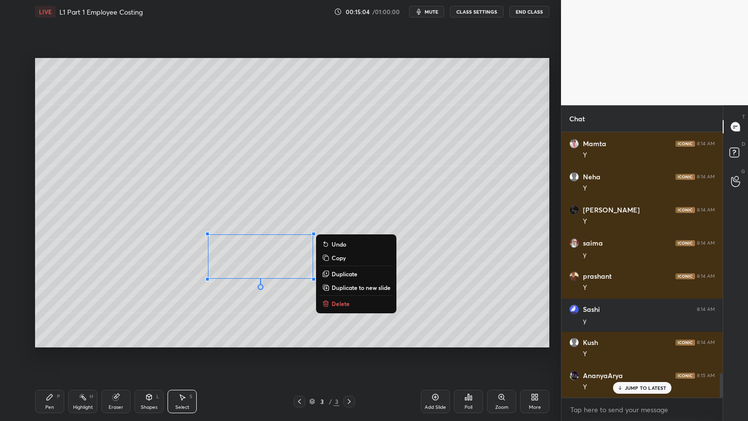
click at [345, 302] on p "Delete" at bounding box center [341, 304] width 18 height 8
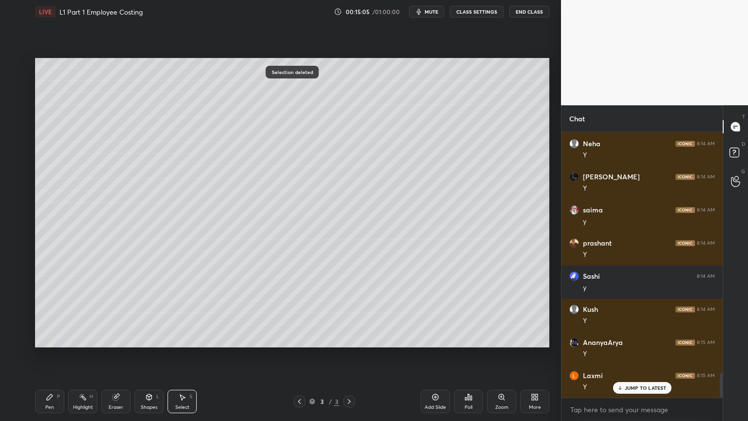
click at [47, 338] on div "Pen P" at bounding box center [49, 401] width 29 height 23
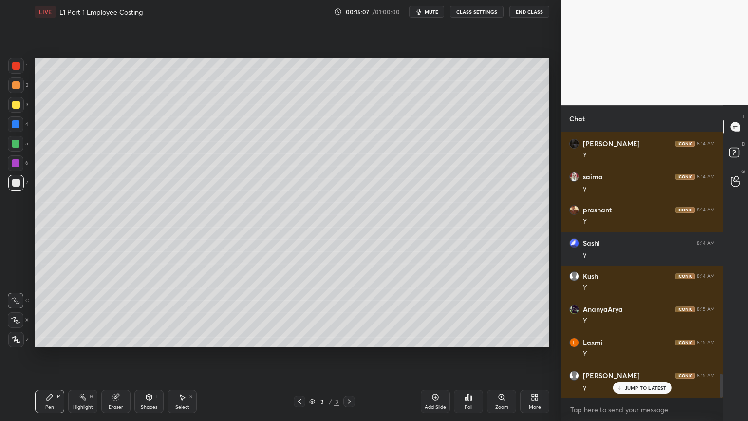
scroll to position [2710, 0]
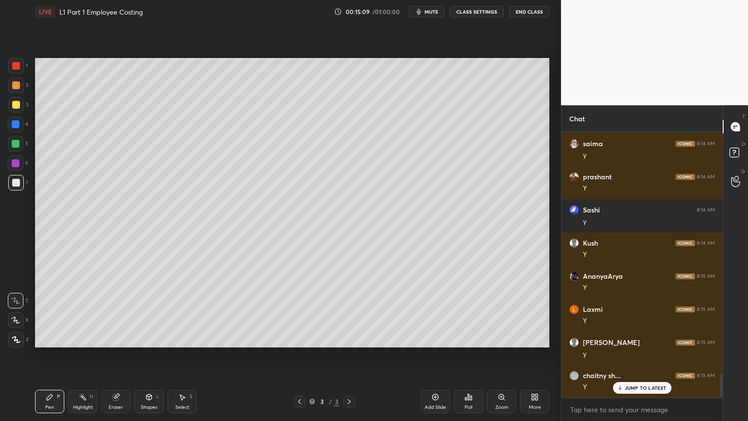
click at [20, 131] on div at bounding box center [16, 124] width 16 height 16
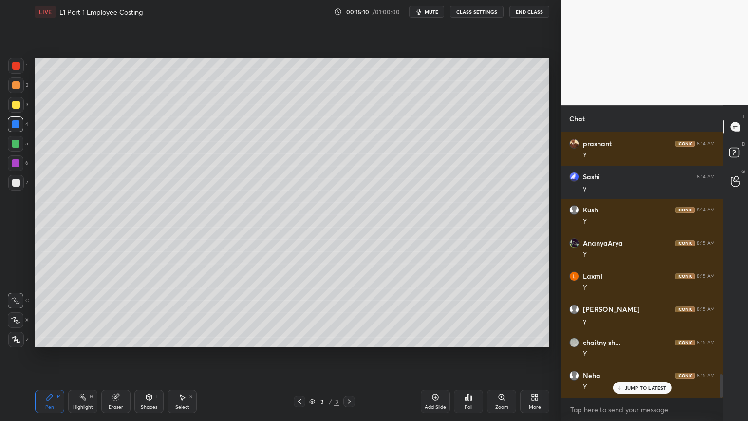
click at [148, 338] on div "Shapes L" at bounding box center [148, 401] width 29 height 23
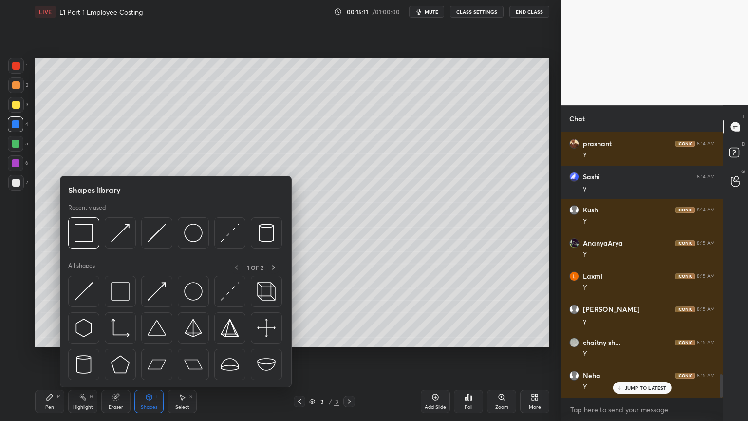
click at [115, 234] on img at bounding box center [120, 233] width 19 height 19
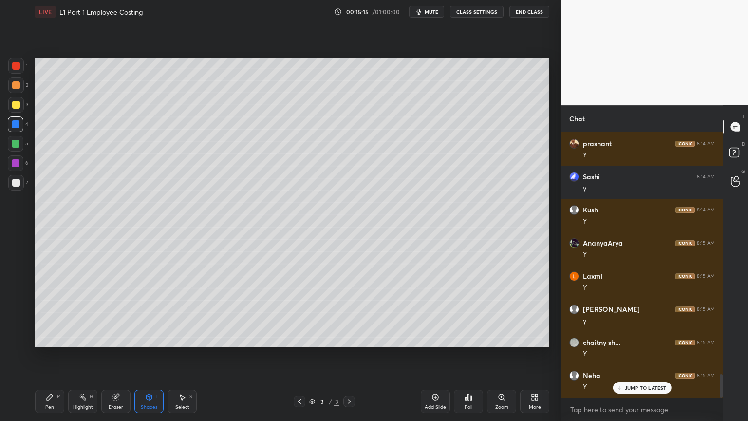
click at [46, 338] on icon at bounding box center [50, 397] width 8 height 8
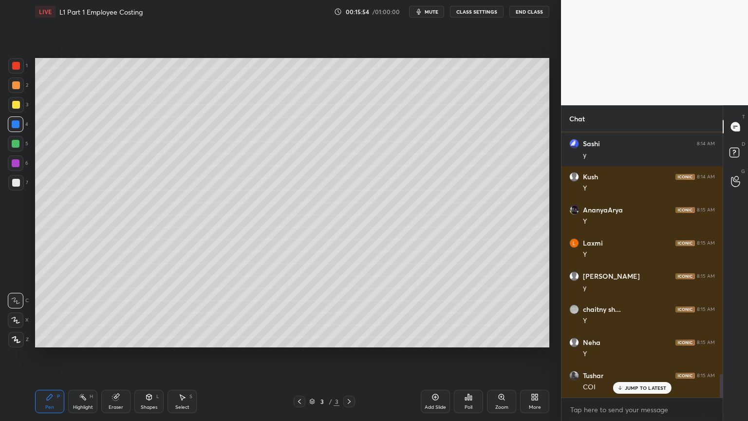
click at [45, 338] on div "Pen P" at bounding box center [49, 401] width 29 height 23
click at [16, 162] on div at bounding box center [16, 163] width 8 height 8
click at [19, 181] on div at bounding box center [16, 183] width 16 height 16
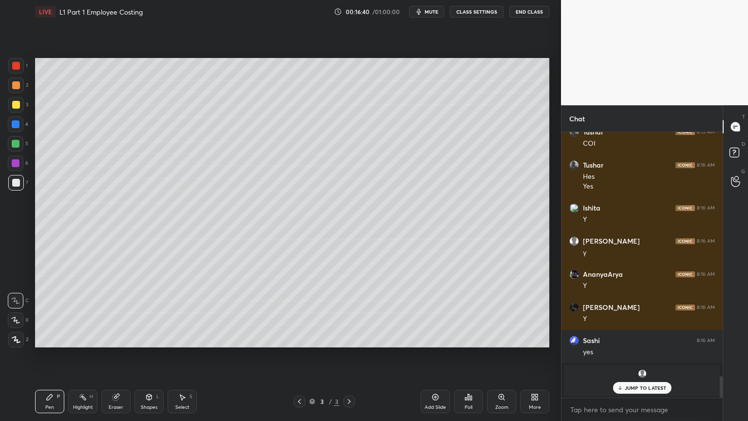
scroll to position [3053, 0]
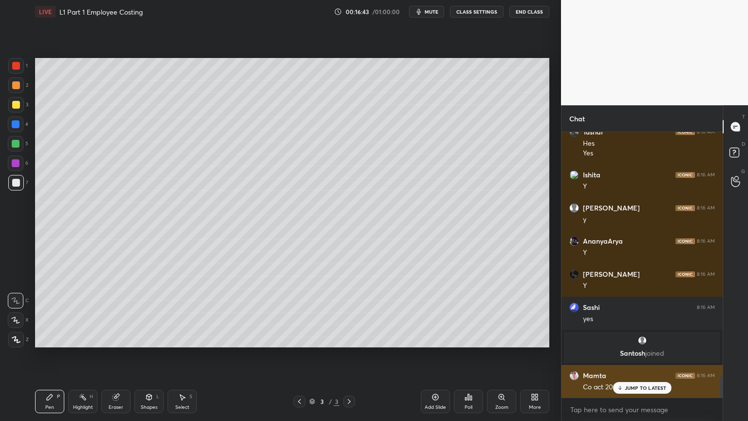
click at [632, 338] on p "JUMP TO LATEST" at bounding box center [646, 388] width 42 height 6
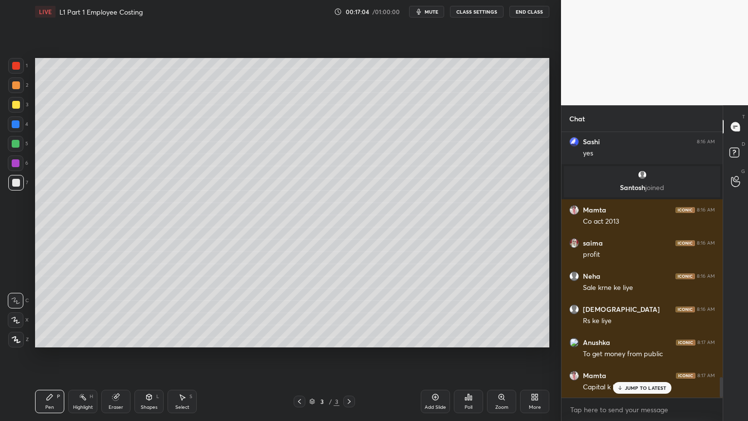
scroll to position [3252, 0]
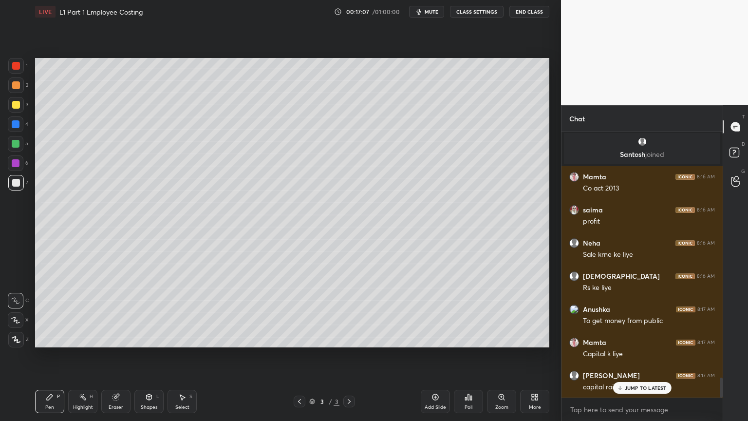
click at [17, 130] on div at bounding box center [16, 124] width 16 height 16
click at [145, 338] on icon at bounding box center [149, 397] width 8 height 8
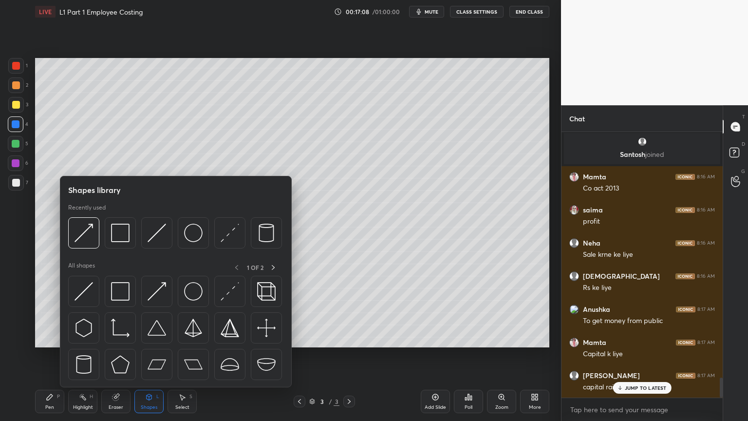
click at [156, 228] on img at bounding box center [157, 233] width 19 height 19
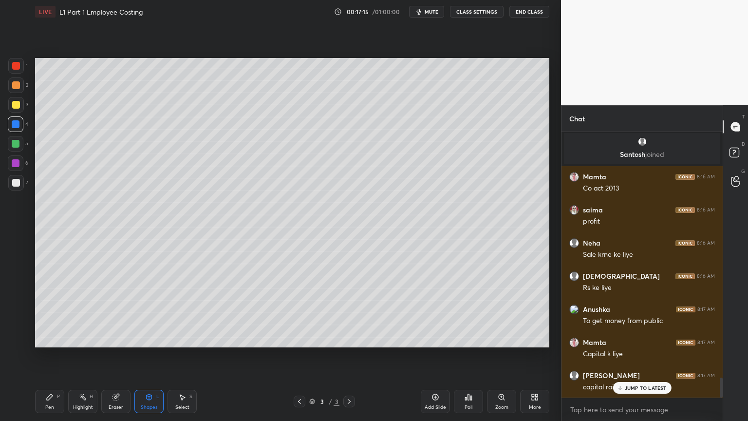
scroll to position [3285, 0]
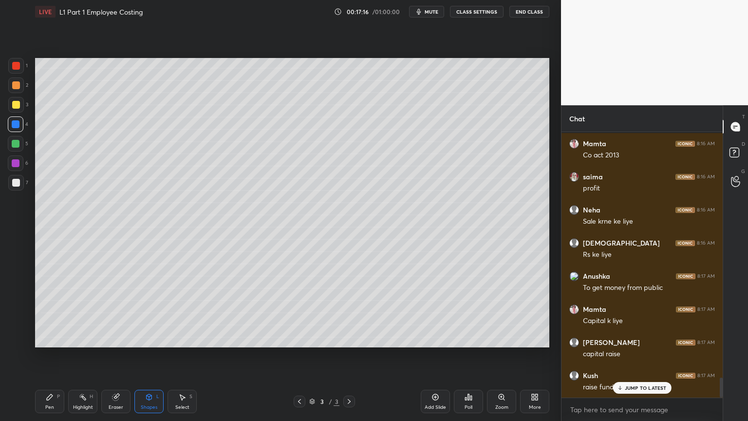
click at [49, 338] on icon at bounding box center [50, 397] width 6 height 6
click at [20, 107] on div at bounding box center [16, 105] width 16 height 16
click at [16, 180] on div at bounding box center [16, 183] width 8 height 8
click at [17, 113] on div "3" at bounding box center [18, 106] width 20 height 19
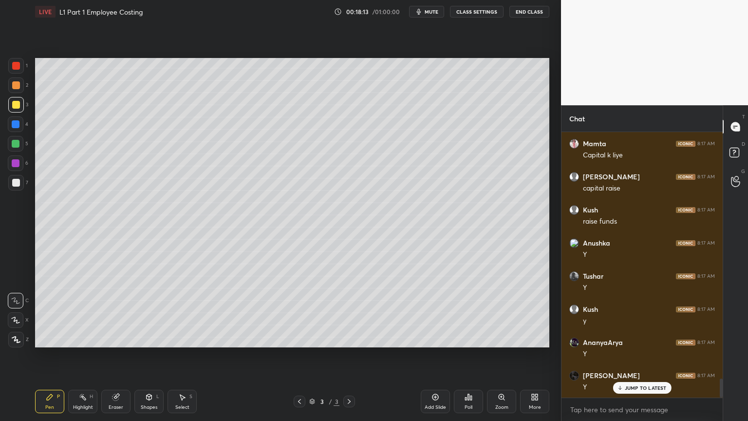
scroll to position [3485, 0]
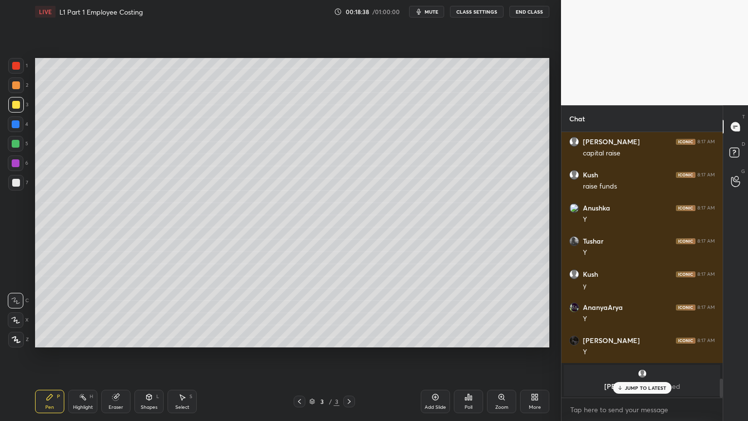
click at [185, 338] on icon at bounding box center [182, 397] width 8 height 8
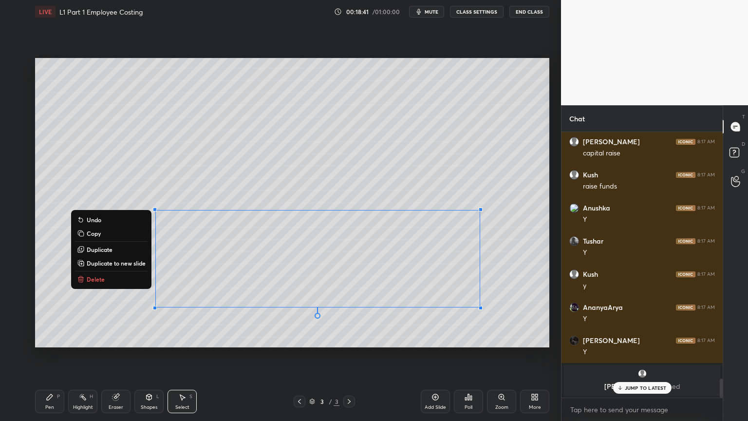
click at [106, 275] on button "Delete" at bounding box center [111, 279] width 73 height 12
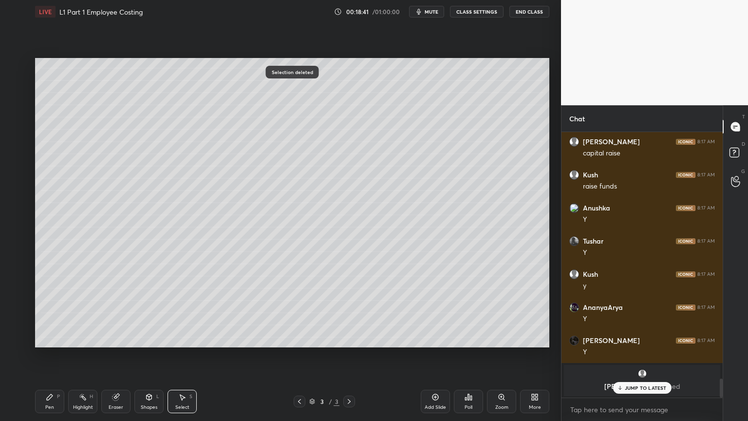
scroll to position [3519, 0]
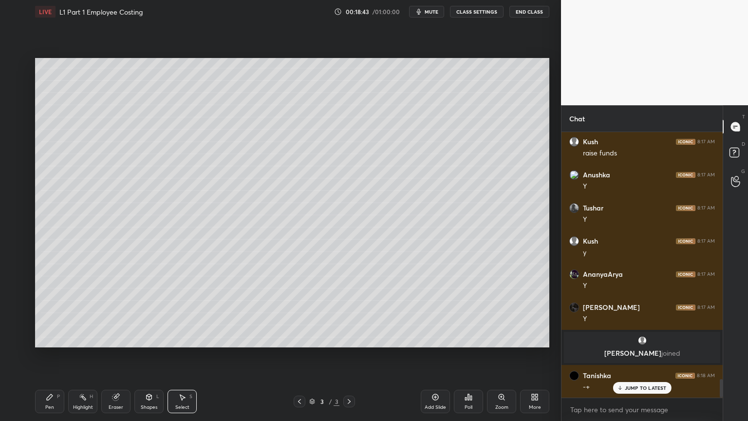
click at [47, 338] on icon at bounding box center [50, 397] width 6 height 6
click at [13, 185] on div at bounding box center [16, 183] width 8 height 8
click at [14, 146] on div at bounding box center [16, 144] width 8 height 8
click at [146, 338] on icon at bounding box center [149, 397] width 8 height 8
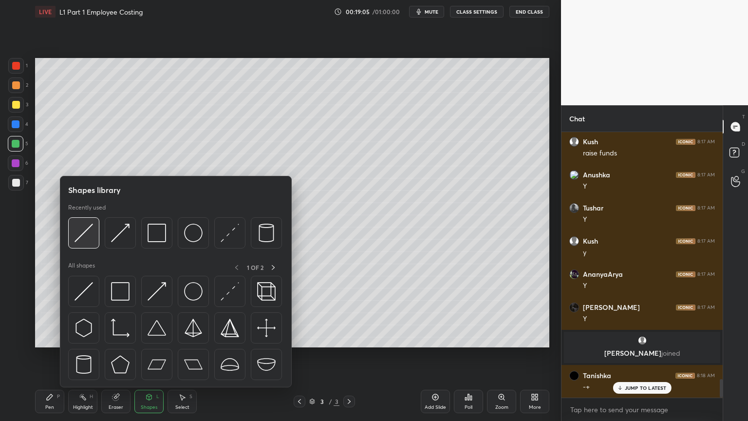
click at [88, 244] on div at bounding box center [83, 232] width 31 height 31
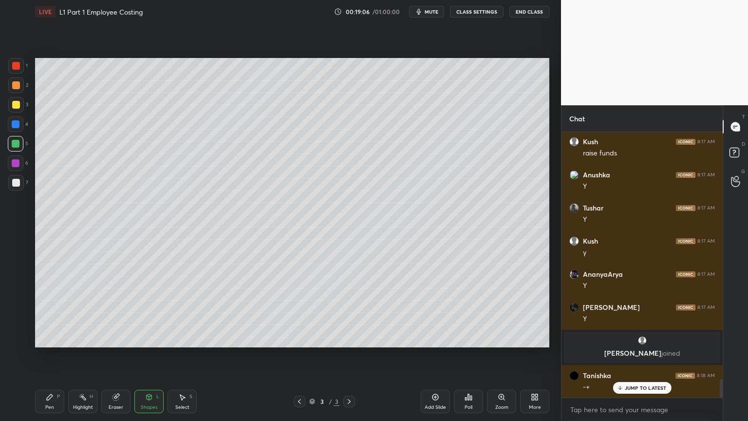
click at [14, 189] on div at bounding box center [16, 183] width 16 height 16
click at [47, 338] on div "Pen P" at bounding box center [49, 401] width 29 height 23
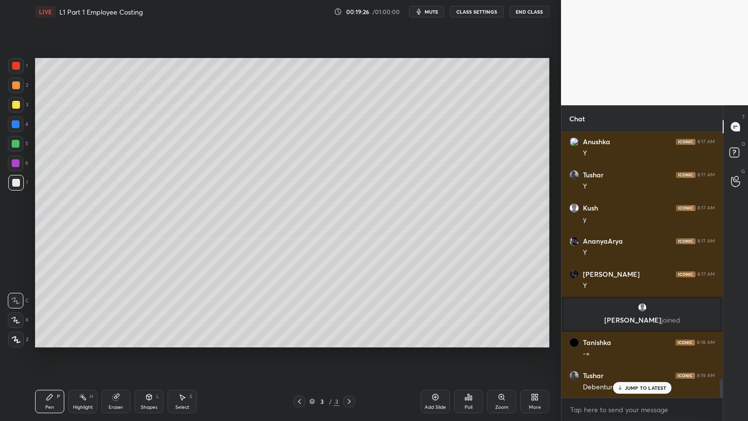
click at [18, 146] on div at bounding box center [16, 144] width 8 height 8
click at [156, 338] on div "Shapes L" at bounding box center [148, 401] width 29 height 23
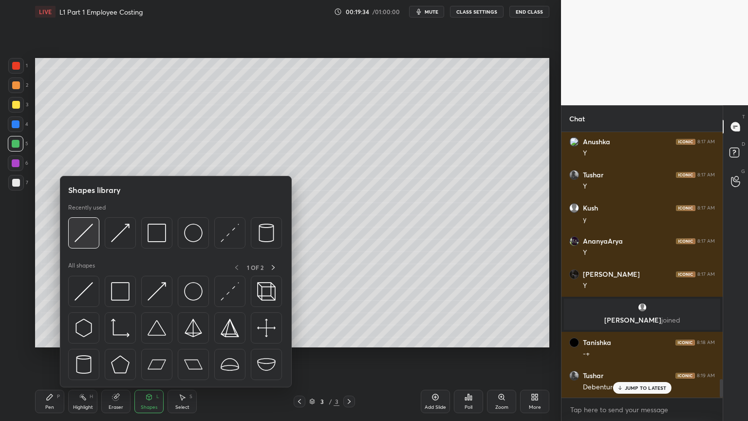
click at [90, 230] on img at bounding box center [84, 233] width 19 height 19
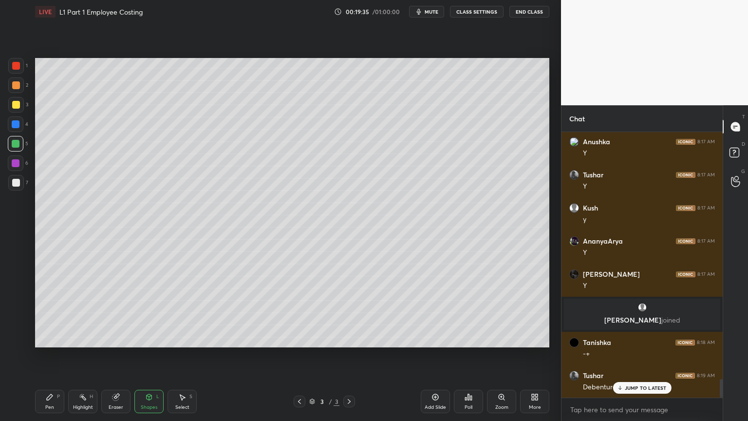
click at [15, 179] on div at bounding box center [16, 183] width 8 height 8
click at [49, 338] on icon at bounding box center [50, 397] width 6 height 6
click at [10, 126] on div at bounding box center [16, 124] width 16 height 16
click at [180, 338] on div "Select" at bounding box center [182, 407] width 14 height 5
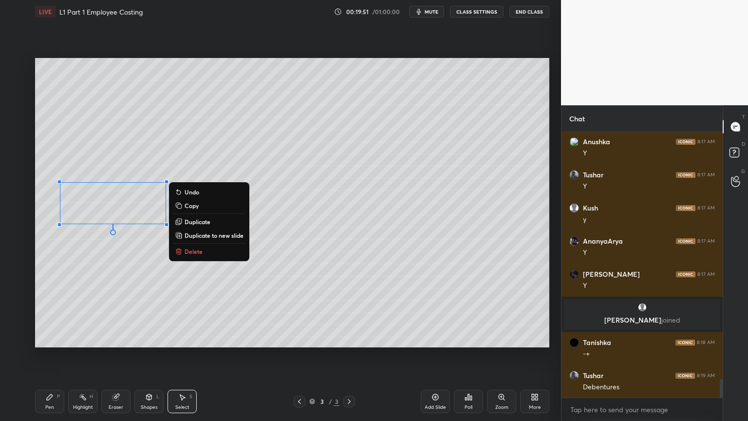
scroll to position [3587, 0]
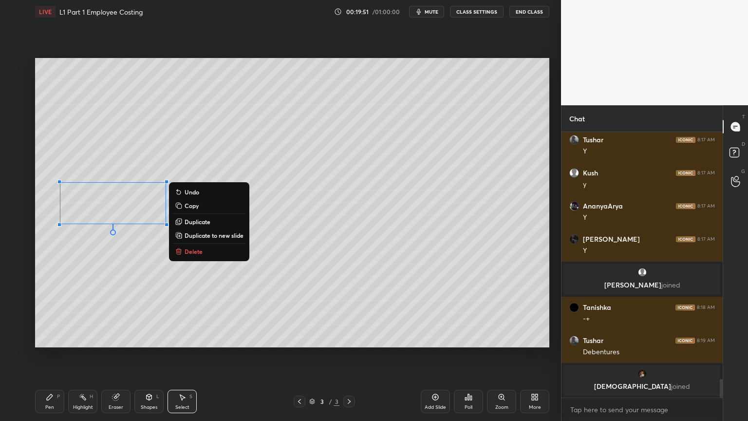
click at [45, 338] on div "Pen P" at bounding box center [49, 401] width 29 height 23
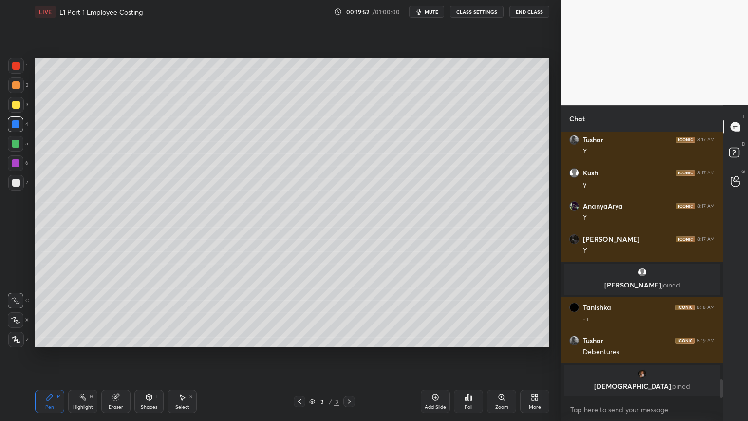
click at [11, 148] on div at bounding box center [16, 144] width 16 height 16
click at [144, 338] on div "Shapes L" at bounding box center [148, 401] width 29 height 23
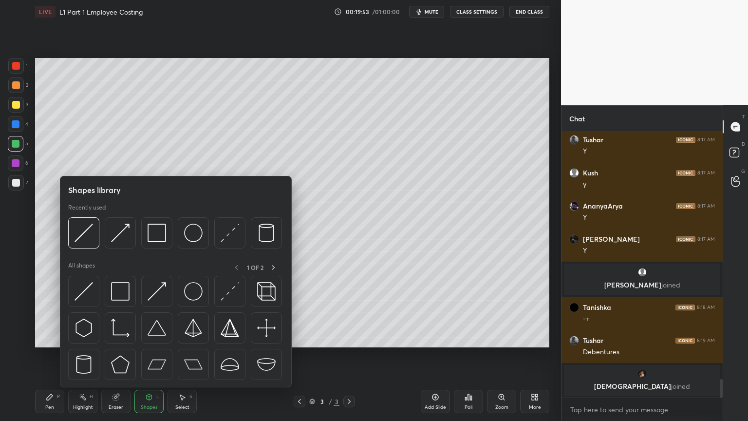
click at [84, 242] on div at bounding box center [83, 232] width 31 height 31
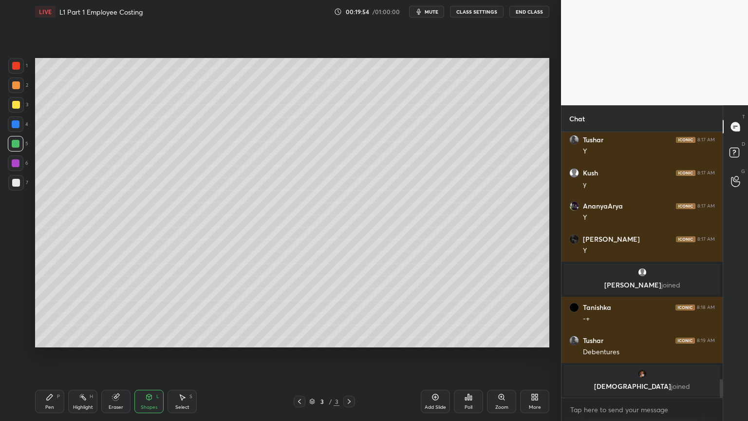
click at [18, 130] on div at bounding box center [16, 124] width 16 height 16
click at [53, 338] on div "Pen P" at bounding box center [49, 401] width 29 height 23
click at [18, 189] on div at bounding box center [16, 183] width 16 height 16
click at [13, 64] on div at bounding box center [16, 66] width 8 height 8
click at [149, 338] on div "Shapes L" at bounding box center [148, 401] width 29 height 23
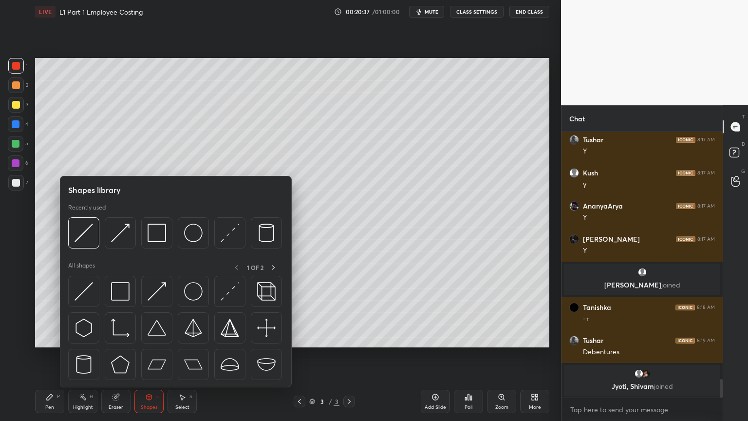
click at [160, 226] on img at bounding box center [157, 233] width 19 height 19
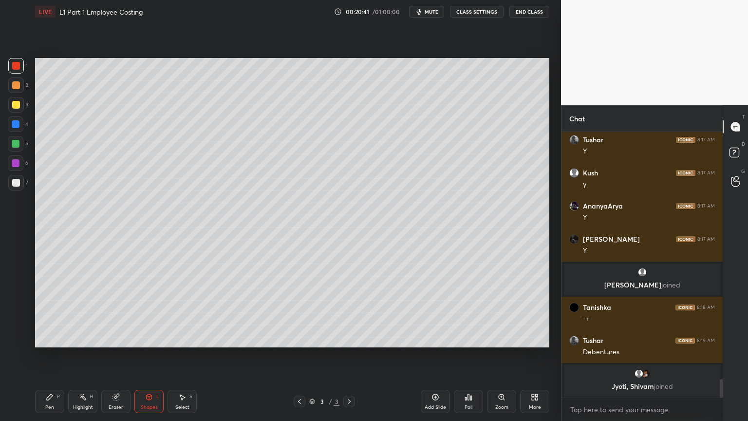
click at [193, 338] on div "Select S" at bounding box center [182, 401] width 29 height 23
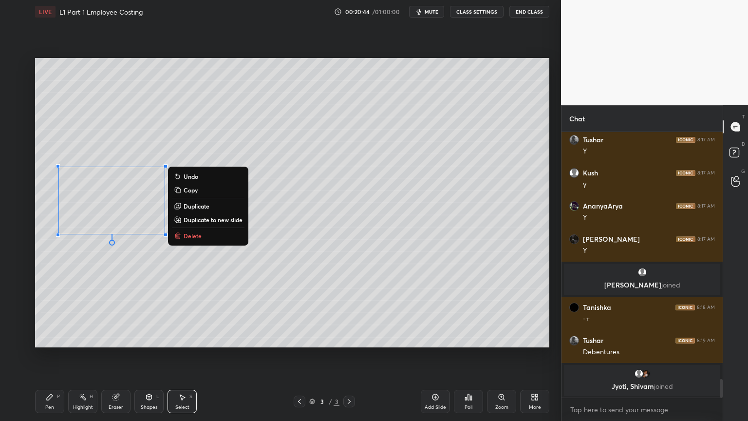
click at [96, 299] on div "0 ° Undo Copy Duplicate Duplicate to new slide Delete" at bounding box center [292, 202] width 514 height 289
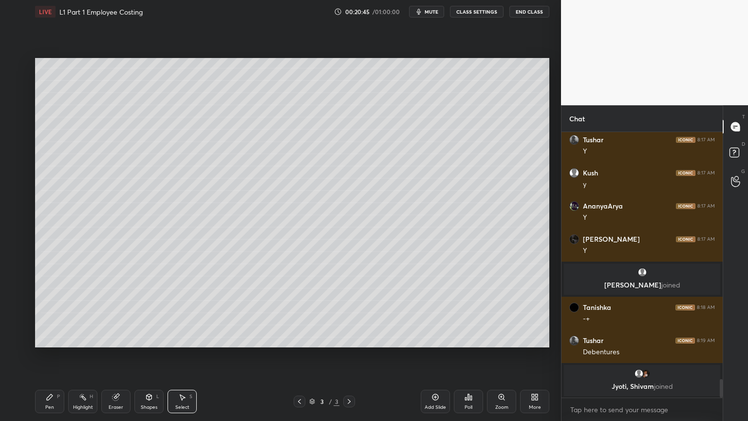
click at [51, 338] on icon at bounding box center [50, 397] width 8 height 8
click at [154, 338] on div "Shapes L" at bounding box center [148, 401] width 29 height 23
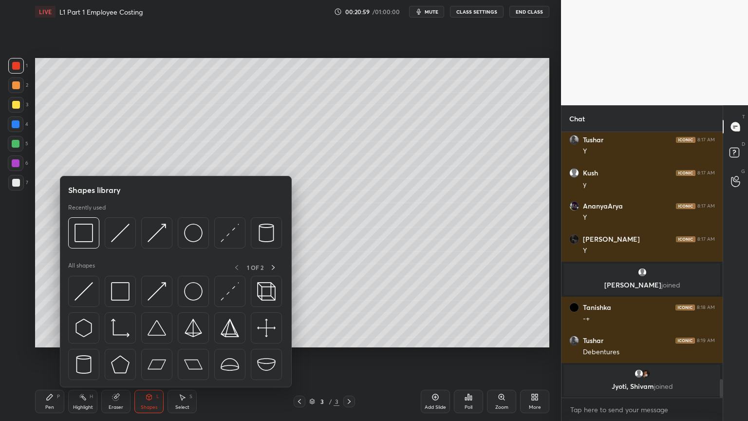
click at [121, 234] on img at bounding box center [120, 233] width 19 height 19
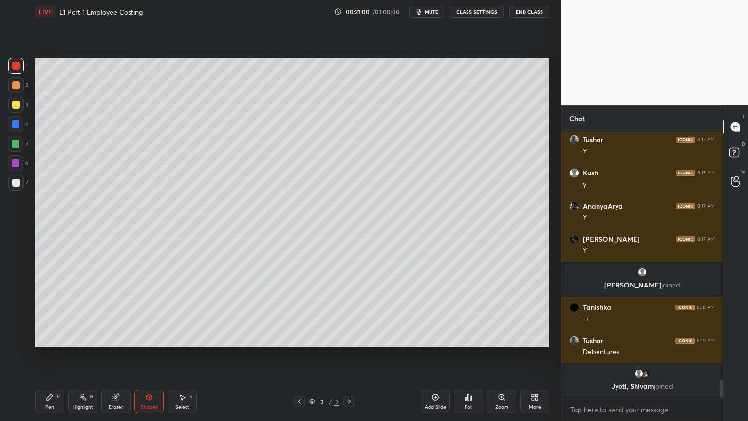
click at [14, 196] on div "1 2 3 4 5 6 7 C X Z C X Z E E Erase all H H" at bounding box center [15, 202] width 31 height 289
click at [50, 338] on div "Pen" at bounding box center [49, 407] width 9 height 5
click at [19, 186] on div at bounding box center [16, 183] width 8 height 8
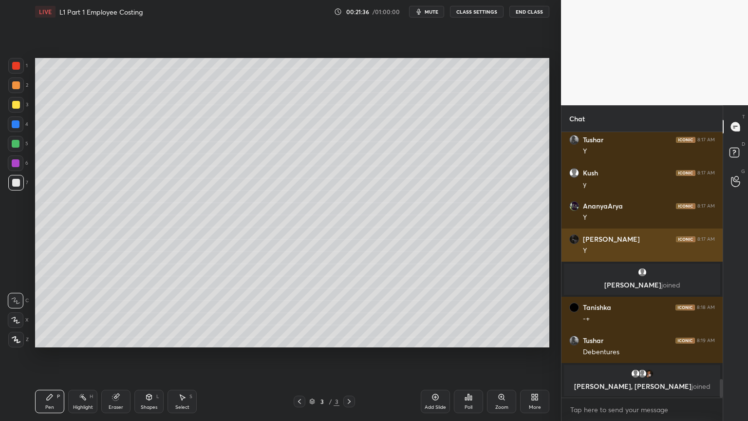
scroll to position [3587, 0]
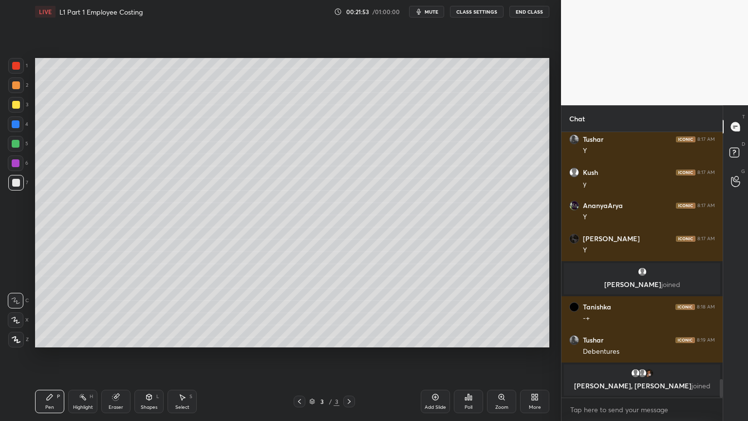
click at [12, 162] on div at bounding box center [16, 163] width 8 height 8
click at [17, 93] on div "2" at bounding box center [18, 86] width 20 height 19
click at [16, 142] on div at bounding box center [16, 144] width 8 height 8
click at [179, 338] on icon at bounding box center [182, 397] width 8 height 8
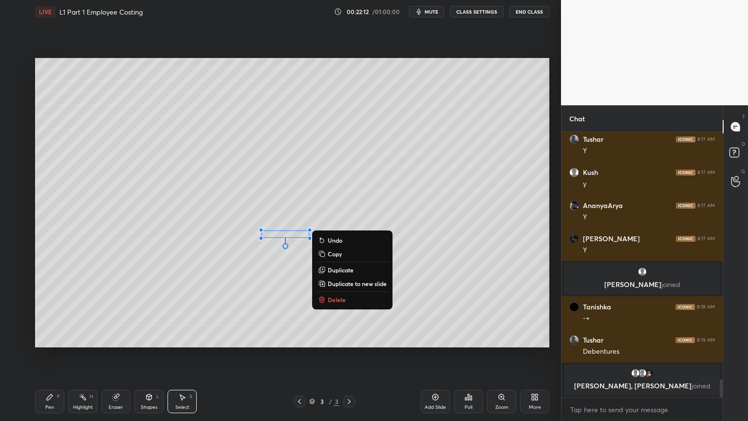
click at [55, 338] on div "Pen P" at bounding box center [49, 401] width 29 height 23
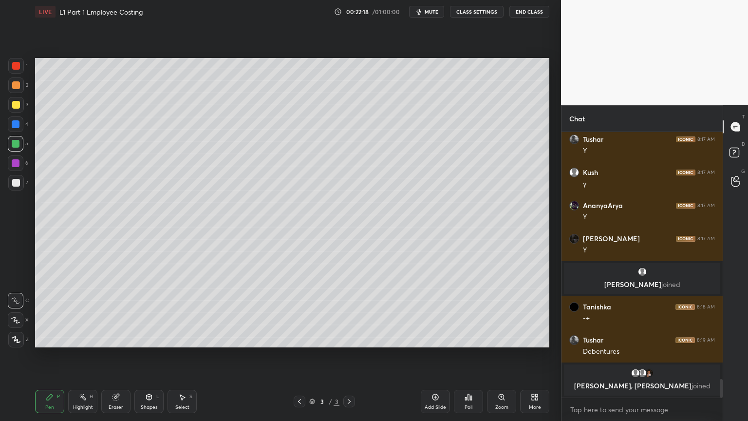
click at [151, 338] on icon at bounding box center [149, 397] width 8 height 8
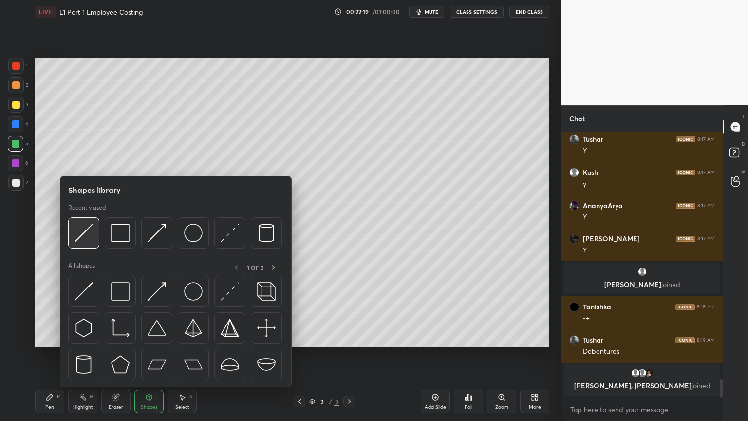
click at [93, 238] on img at bounding box center [84, 233] width 19 height 19
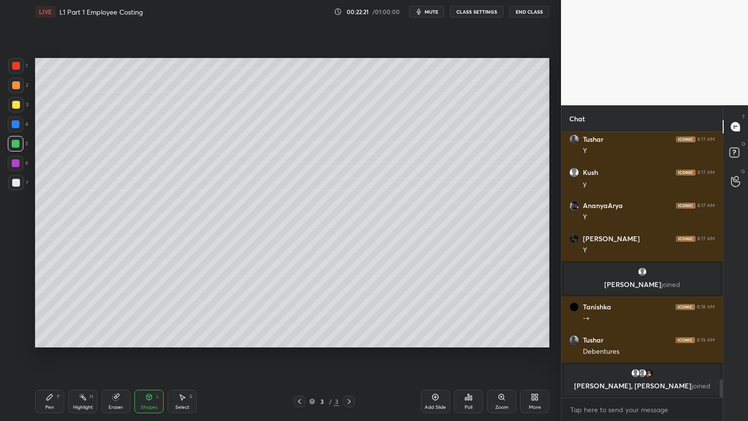
click at [51, 338] on div "Pen P" at bounding box center [49, 401] width 29 height 23
click at [146, 338] on icon at bounding box center [149, 397] width 8 height 8
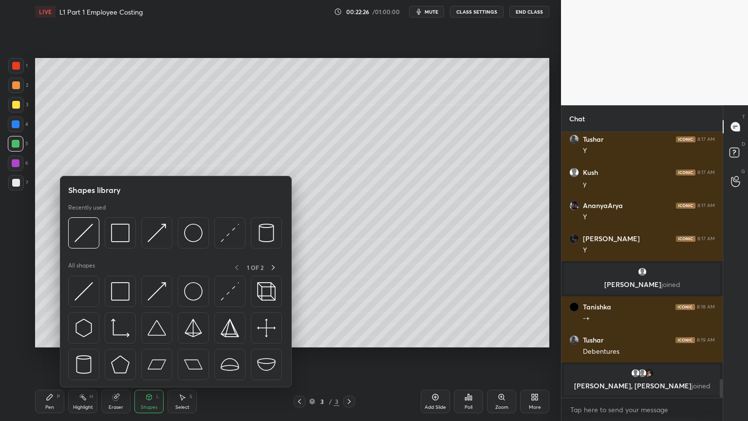
click at [82, 242] on img at bounding box center [84, 233] width 19 height 19
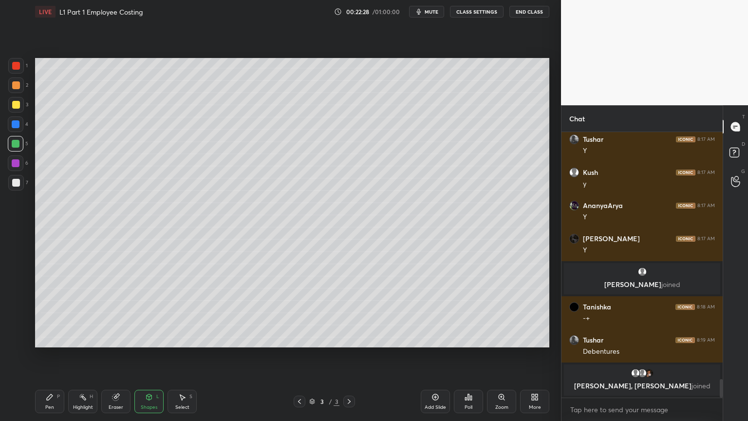
click at [48, 338] on div "Pen P" at bounding box center [49, 401] width 29 height 23
click at [16, 125] on div at bounding box center [16, 124] width 8 height 8
click at [12, 184] on div at bounding box center [16, 183] width 8 height 8
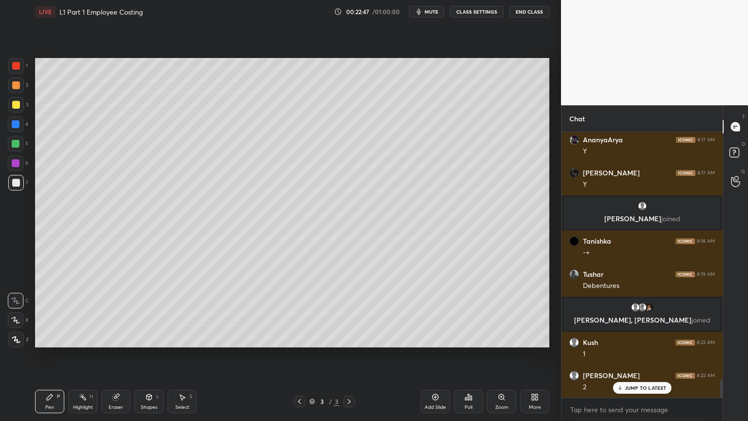
scroll to position [3686, 0]
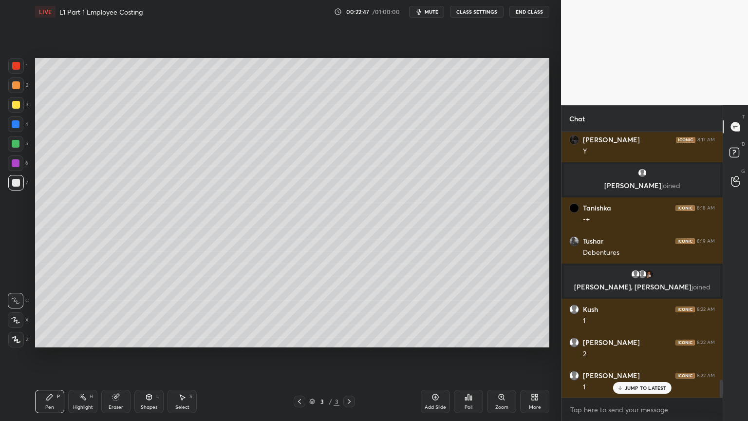
click at [468, 338] on div "Poll" at bounding box center [468, 401] width 29 height 23
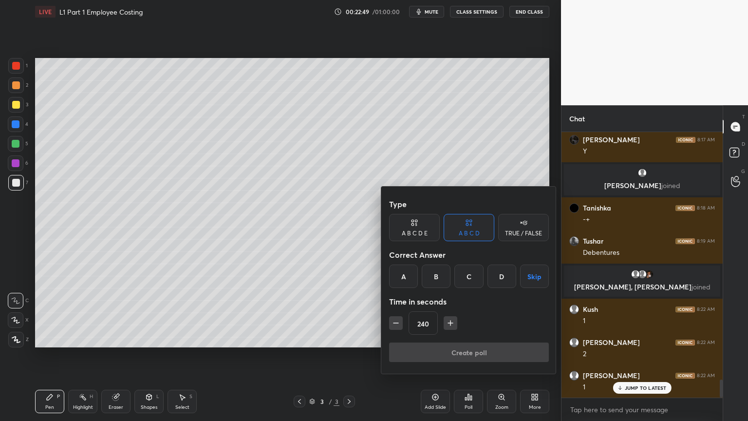
scroll to position [3719, 0]
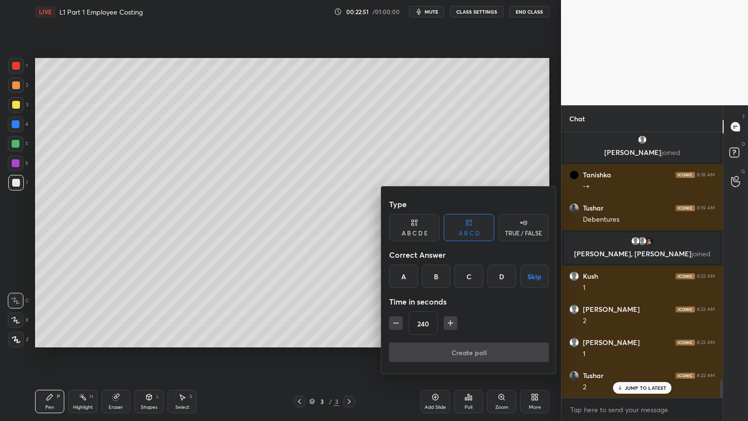
click at [23, 188] on div at bounding box center [374, 210] width 748 height 421
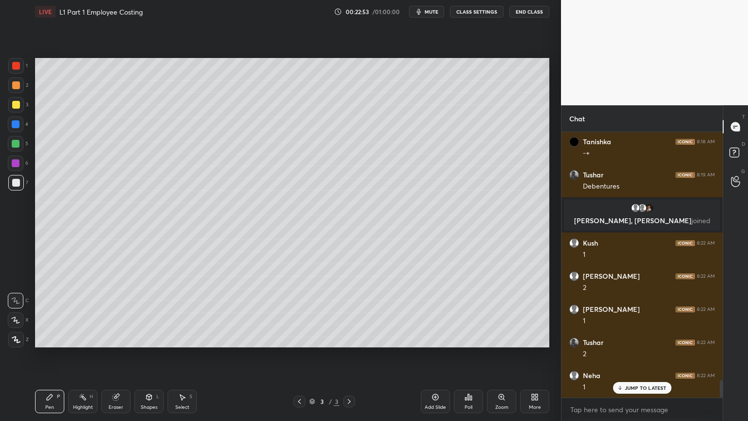
scroll to position [3785, 0]
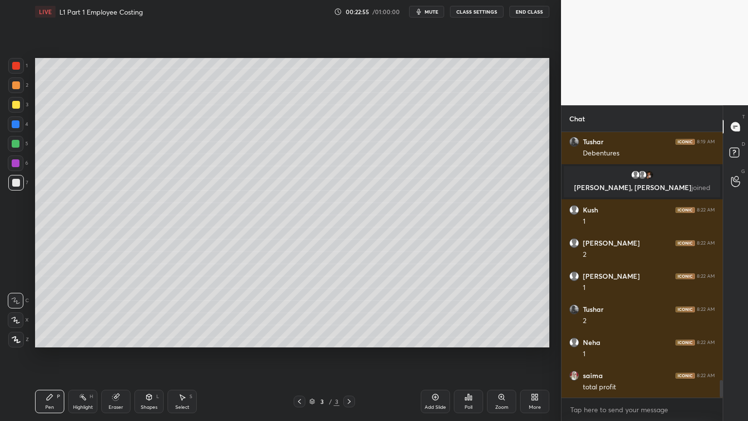
click at [470, 338] on icon at bounding box center [469, 397] width 8 height 8
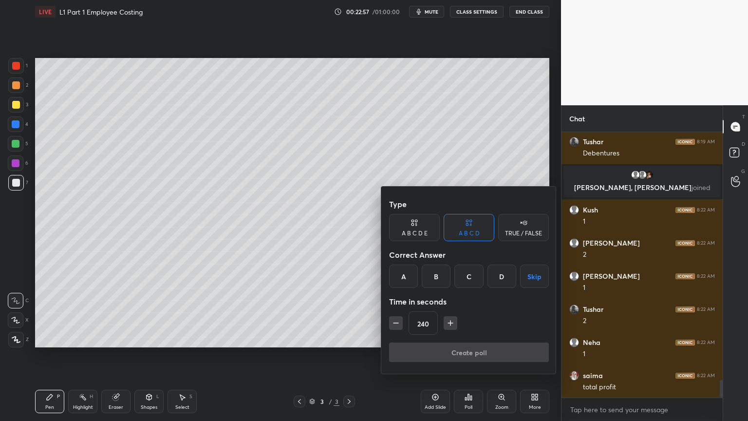
click at [397, 327] on icon "button" at bounding box center [396, 323] width 10 height 10
click at [395, 326] on icon "button" at bounding box center [396, 323] width 10 height 10
click at [394, 324] on icon "button" at bounding box center [396, 323] width 10 height 10
click at [395, 323] on icon "button" at bounding box center [396, 323] width 10 height 10
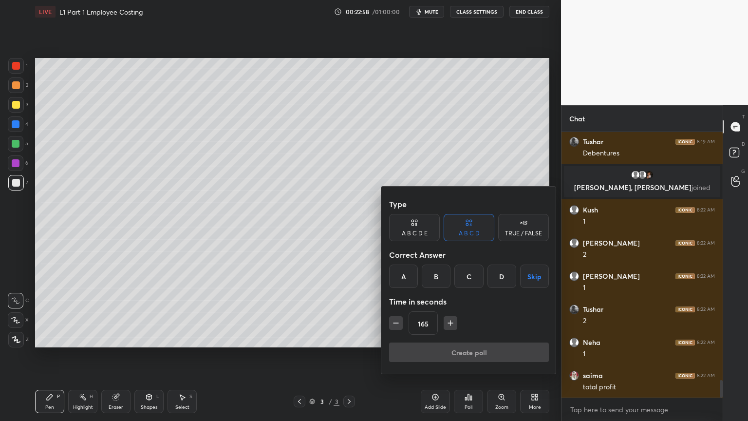
click at [395, 323] on icon "button" at bounding box center [396, 323] width 10 height 10
click at [395, 323] on icon "button" at bounding box center [396, 323] width 5 height 0
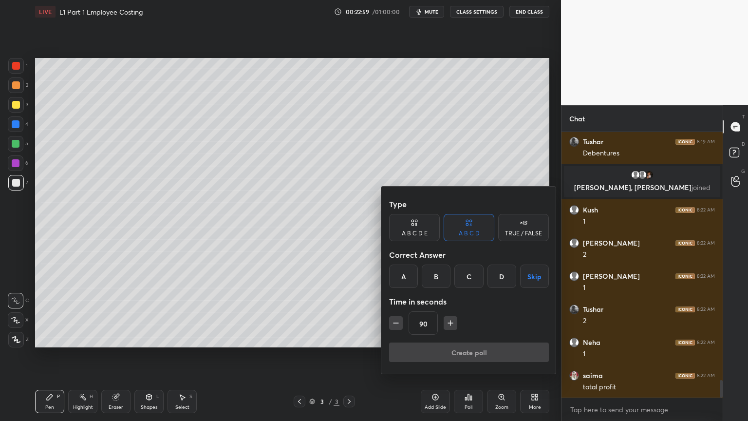
click at [395, 323] on icon "button" at bounding box center [396, 323] width 10 height 10
click at [394, 323] on icon "button" at bounding box center [396, 323] width 10 height 10
click at [393, 323] on icon "button" at bounding box center [396, 323] width 10 height 10
click at [394, 324] on icon "button" at bounding box center [396, 323] width 10 height 10
click at [395, 324] on icon "button" at bounding box center [396, 323] width 10 height 10
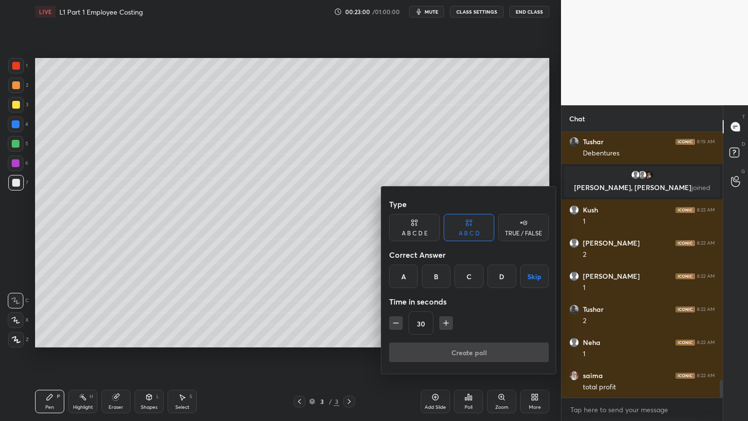
type input "15"
click at [432, 278] on div "B" at bounding box center [436, 275] width 29 height 23
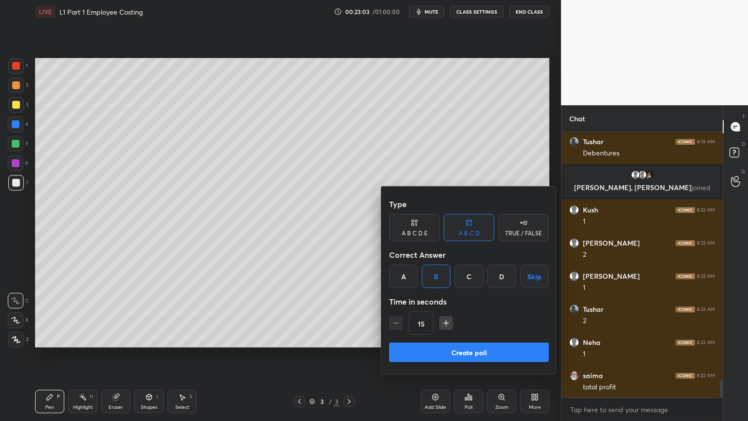
click at [506, 338] on button "Create poll" at bounding box center [469, 351] width 160 height 19
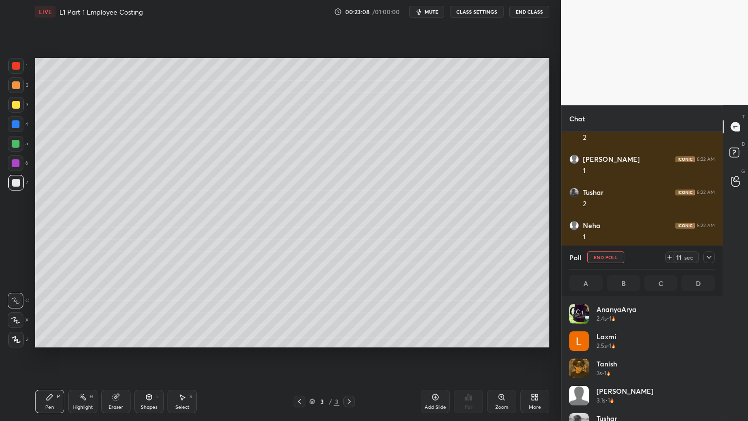
scroll to position [114, 143]
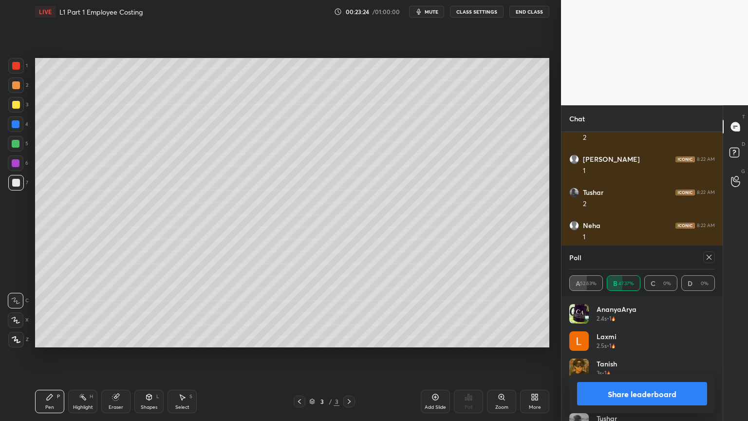
click at [602, 338] on button "Share leaderboard" at bounding box center [642, 393] width 130 height 23
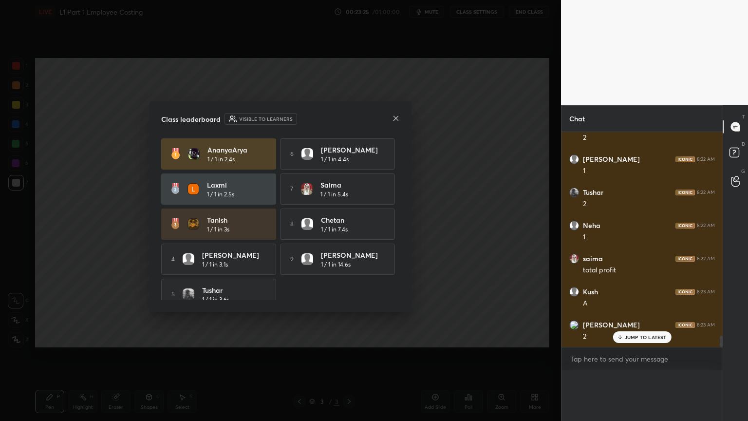
scroll to position [3, 3]
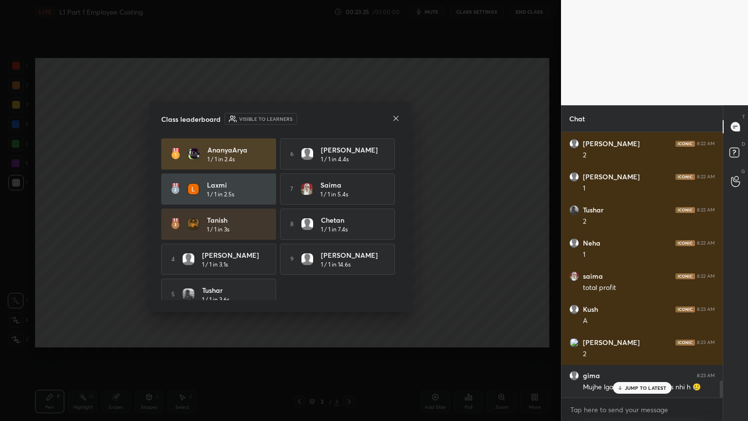
click at [393, 120] on icon at bounding box center [396, 118] width 8 height 8
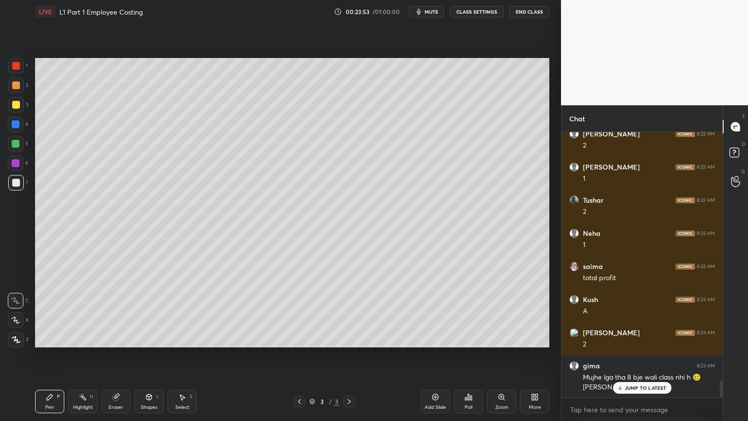
click at [181, 338] on div "Select S" at bounding box center [182, 401] width 29 height 23
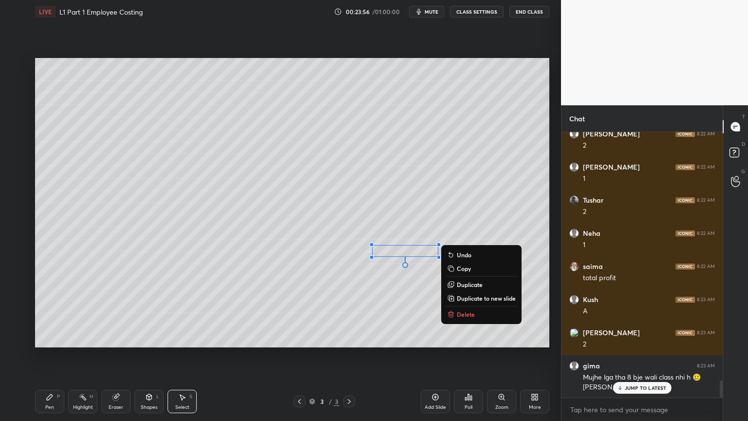
click at [457, 312] on p "Delete" at bounding box center [466, 314] width 18 height 8
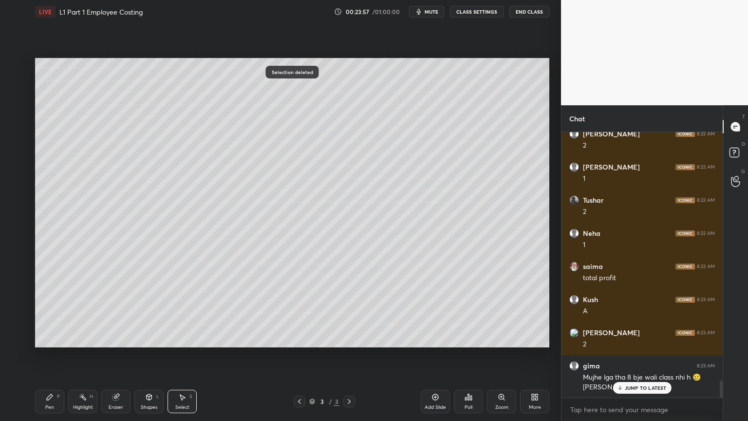
click at [52, 338] on div "Pen P" at bounding box center [49, 401] width 29 height 23
click at [15, 187] on div at bounding box center [16, 183] width 16 height 16
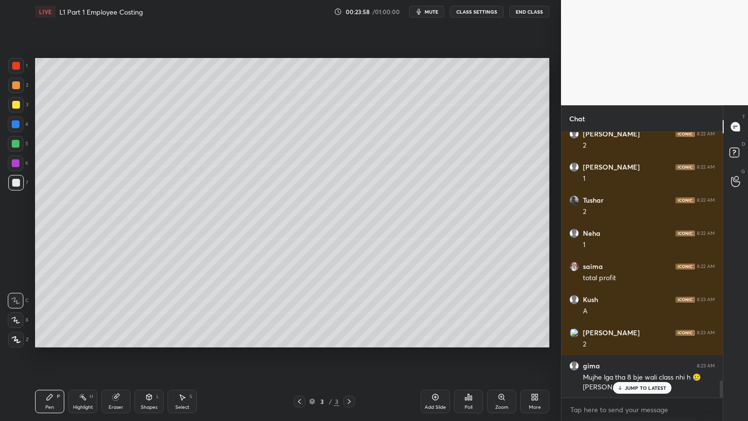
click at [16, 68] on div at bounding box center [16, 66] width 8 height 8
click at [20, 92] on div at bounding box center [16, 85] width 16 height 16
click at [154, 338] on div "Shapes L" at bounding box center [148, 401] width 29 height 23
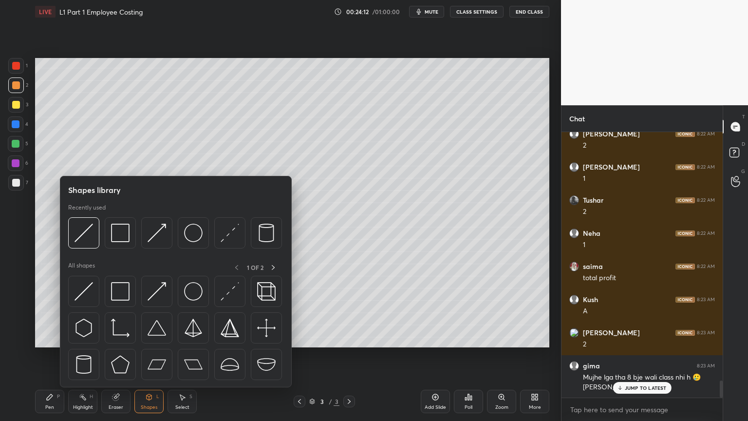
click at [86, 236] on img at bounding box center [84, 233] width 19 height 19
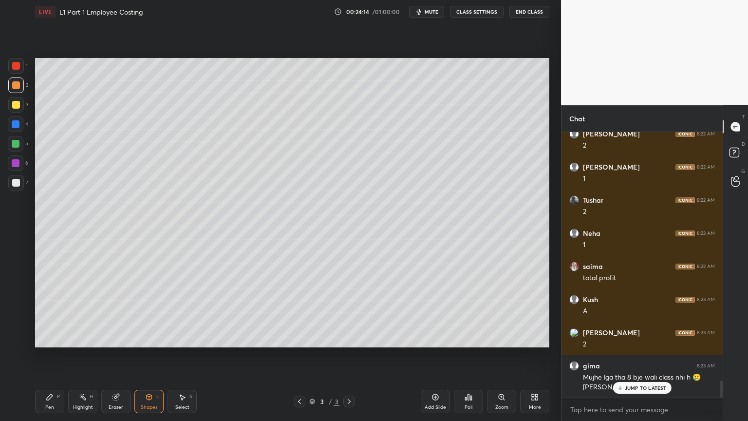
click at [20, 184] on div at bounding box center [16, 183] width 16 height 16
click at [43, 338] on div "Pen P" at bounding box center [49, 401] width 29 height 23
click at [49, 338] on div "Pen P" at bounding box center [49, 401] width 29 height 23
click at [16, 184] on div at bounding box center [16, 183] width 8 height 8
click at [17, 131] on div at bounding box center [16, 124] width 16 height 16
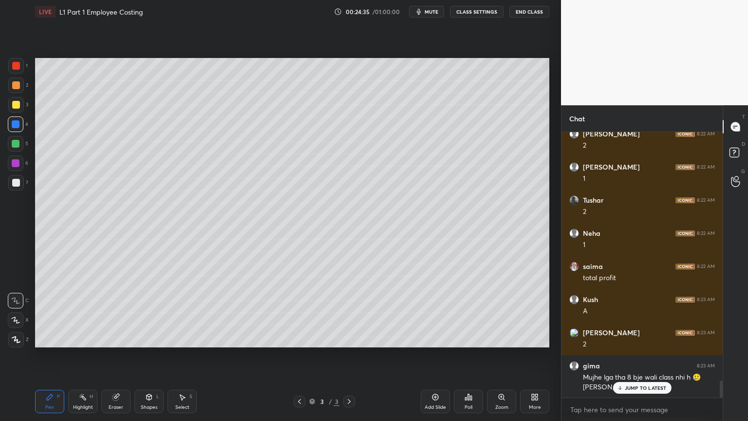
click at [151, 338] on div "Shapes L" at bounding box center [148, 401] width 29 height 23
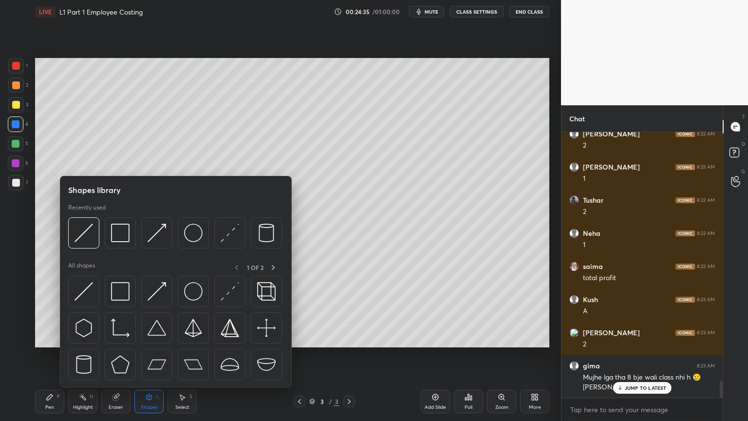
click at [90, 236] on img at bounding box center [84, 233] width 19 height 19
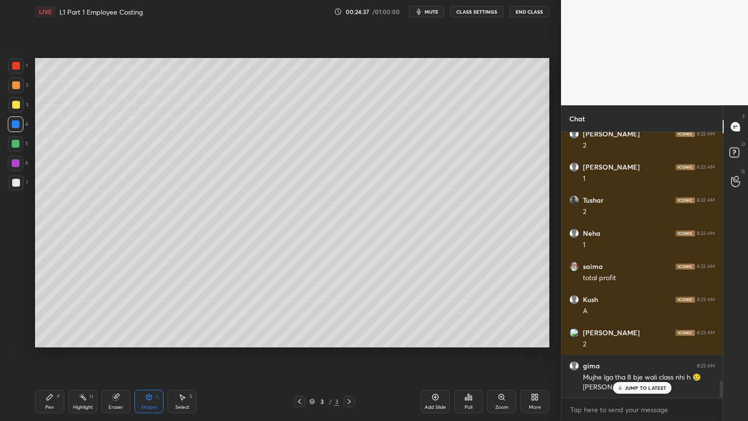
click at [15, 184] on div at bounding box center [16, 183] width 8 height 8
click at [47, 338] on icon at bounding box center [50, 397] width 8 height 8
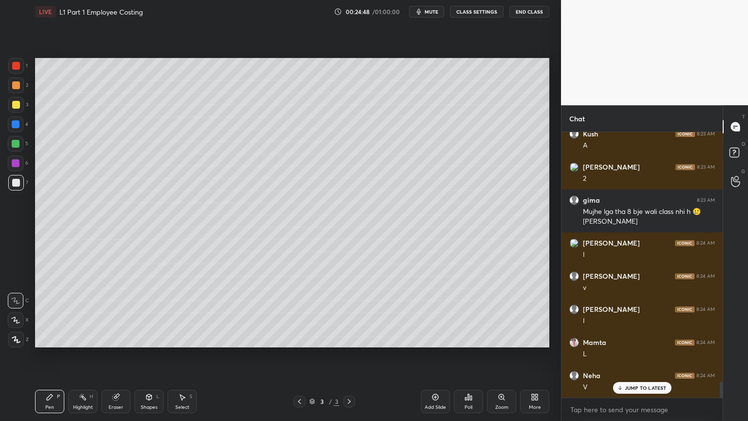
scroll to position [4093, 0]
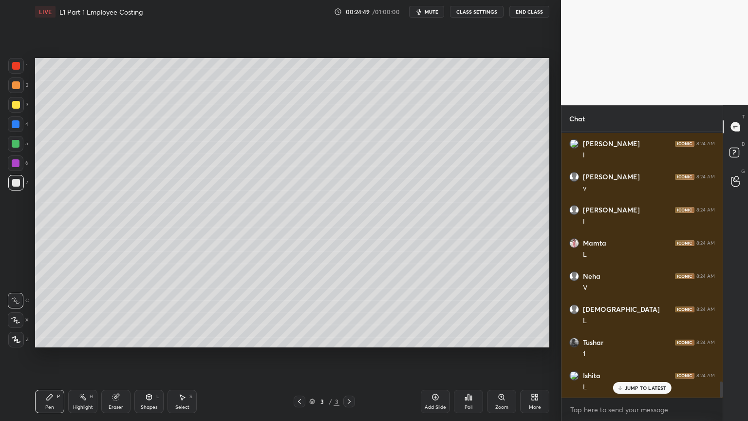
click at [180, 338] on div "Select" at bounding box center [182, 407] width 14 height 5
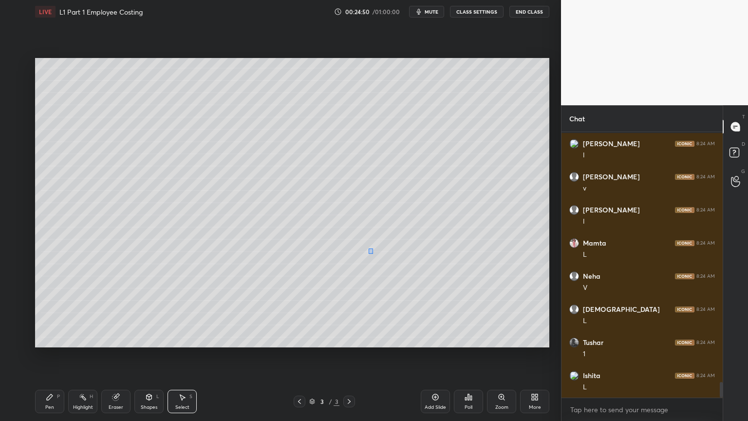
scroll to position [4193, 0]
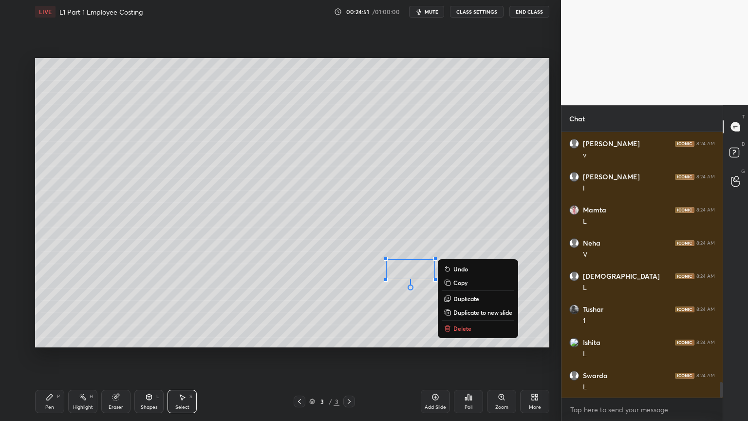
click at [450, 327] on icon at bounding box center [447, 329] width 4 height 4
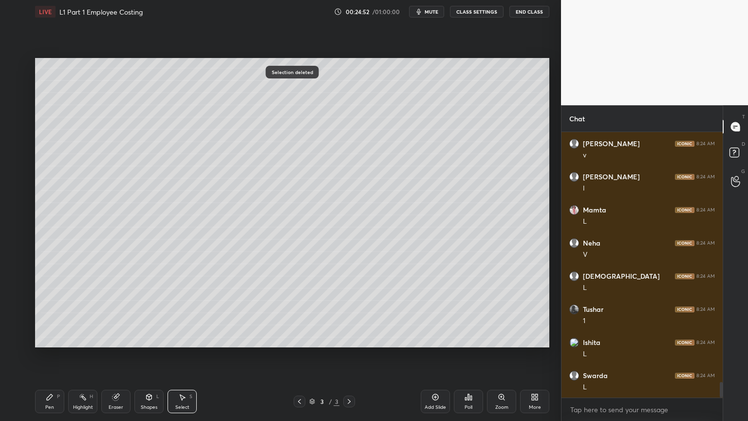
click at [49, 338] on div "Pen P" at bounding box center [49, 401] width 29 height 23
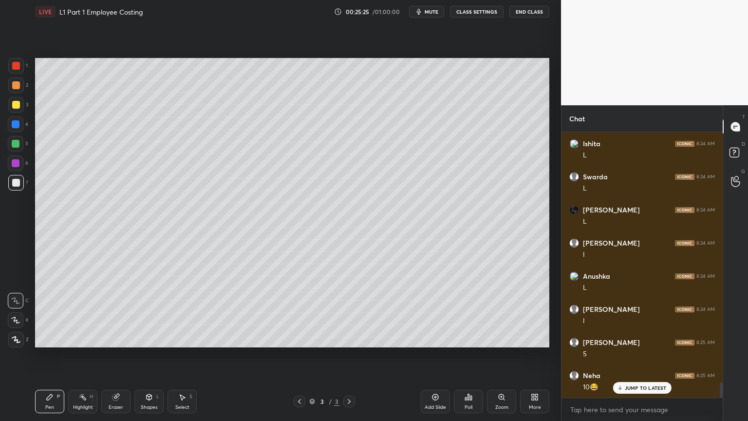
scroll to position [4424, 0]
click at [632, 338] on p "JUMP TO LATEST" at bounding box center [646, 388] width 42 height 6
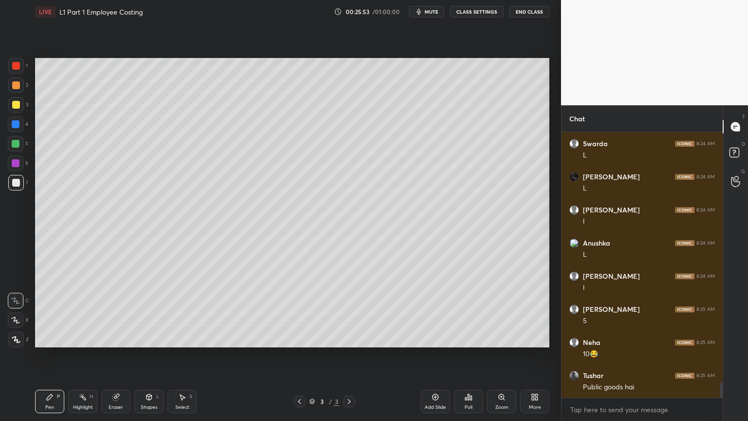
click at [15, 131] on div at bounding box center [16, 124] width 16 height 16
click at [158, 338] on div "Shapes L" at bounding box center [148, 401] width 29 height 23
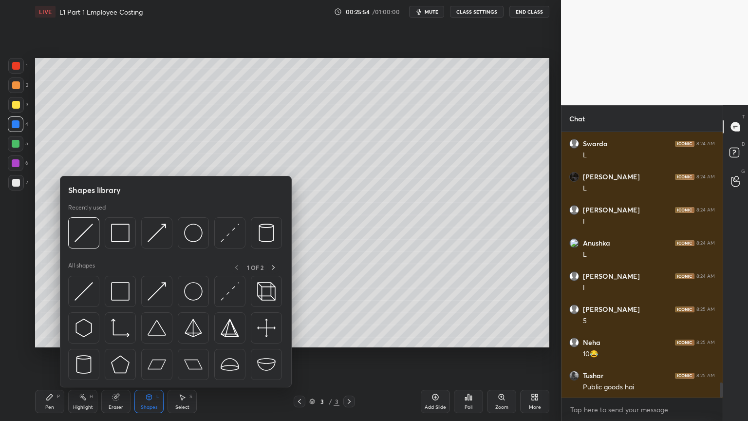
click at [88, 244] on div at bounding box center [83, 232] width 31 height 31
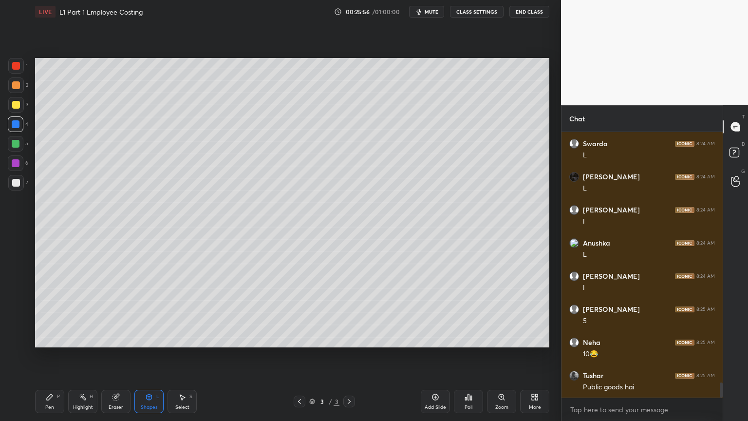
click at [18, 183] on div at bounding box center [16, 183] width 8 height 8
click at [48, 338] on div "Pen P" at bounding box center [49, 401] width 29 height 23
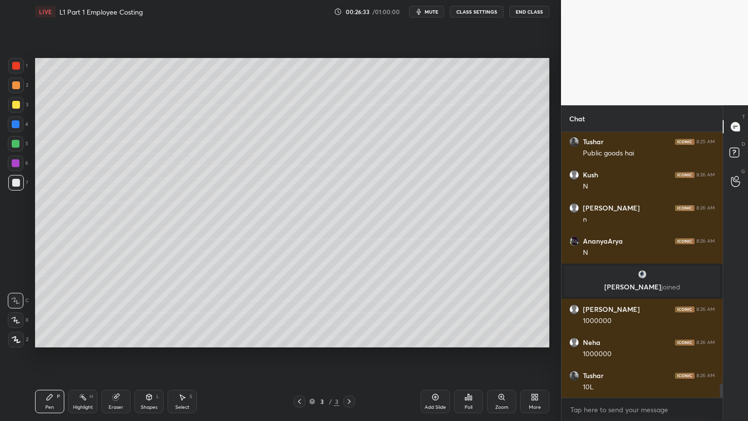
scroll to position [4724, 0]
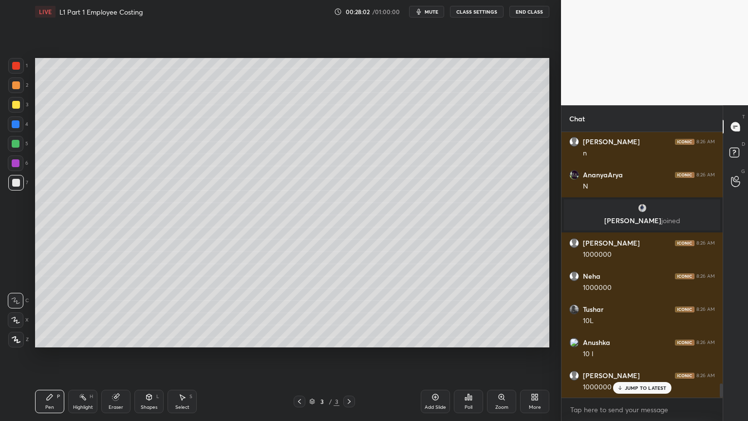
click at [177, 338] on div "Select" at bounding box center [182, 407] width 14 height 5
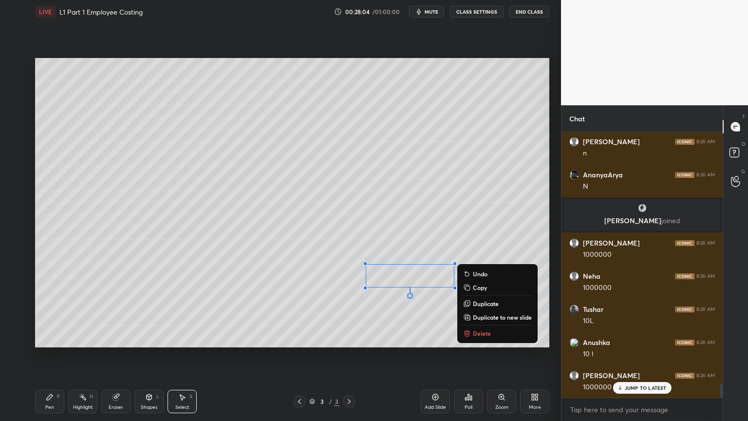
click at [473, 329] on p "Delete" at bounding box center [482, 333] width 18 height 8
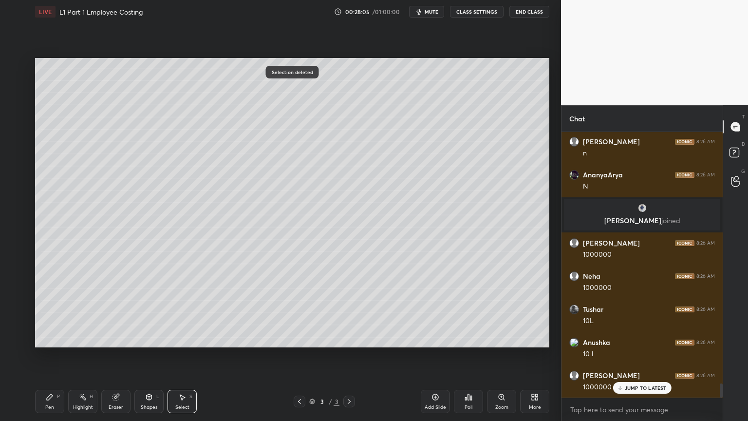
click at [49, 338] on div "Pen P" at bounding box center [49, 401] width 29 height 23
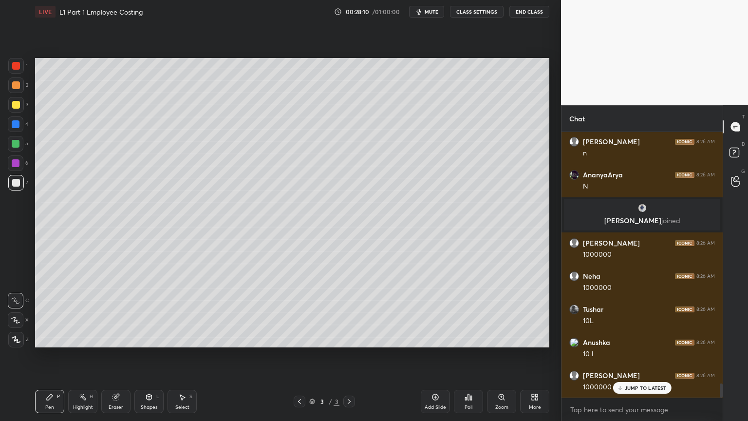
click at [16, 68] on div at bounding box center [16, 66] width 8 height 8
click at [152, 338] on icon at bounding box center [149, 397] width 8 height 8
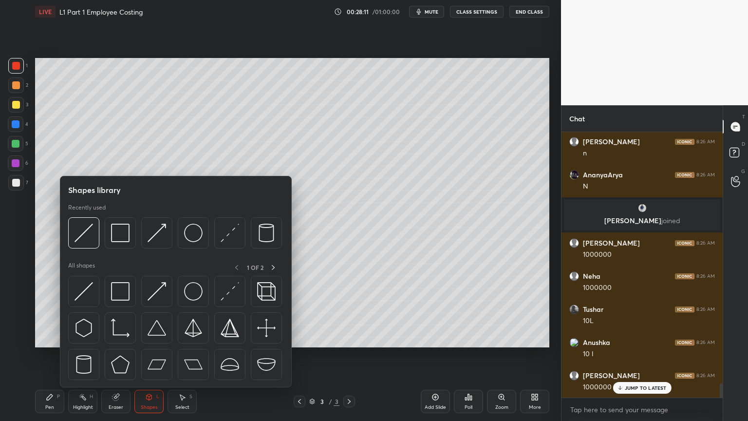
scroll to position [4758, 0]
click at [124, 240] on img at bounding box center [120, 233] width 19 height 19
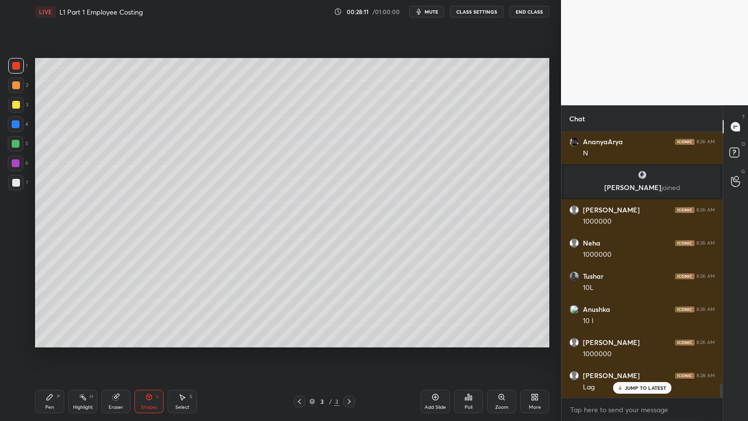
click at [20, 105] on div at bounding box center [16, 105] width 16 height 16
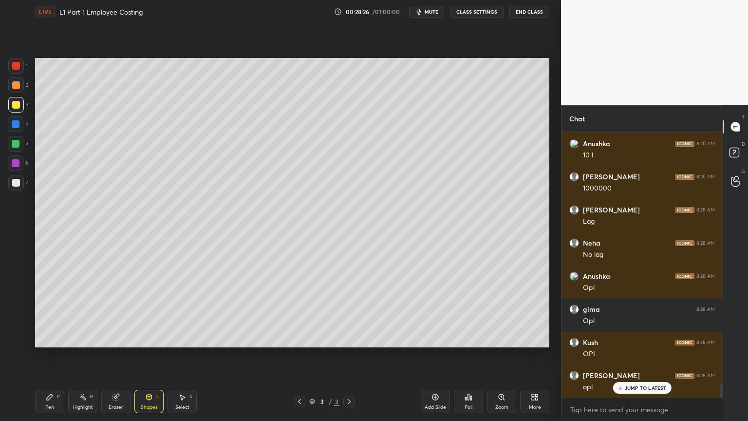
scroll to position [4956, 0]
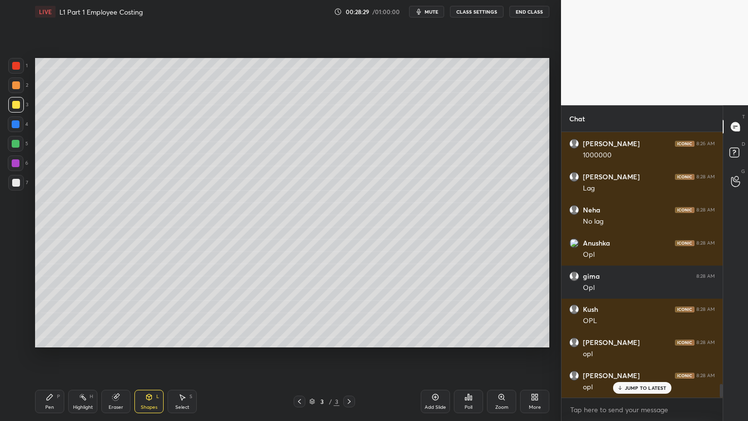
click at [150, 338] on icon at bounding box center [149, 395] width 5 height 1
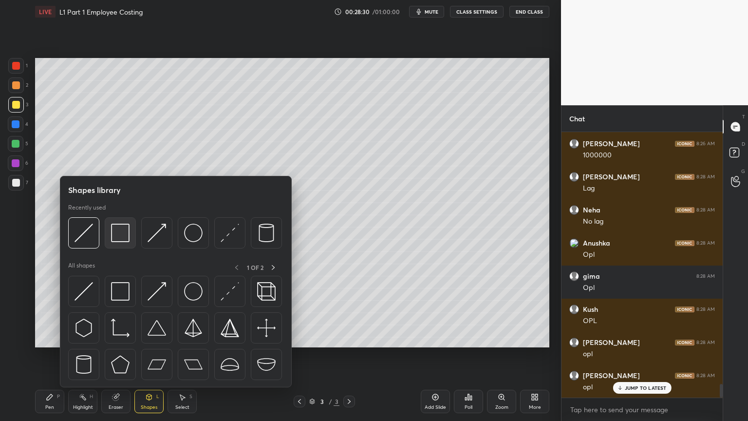
click at [117, 233] on img at bounding box center [120, 233] width 19 height 19
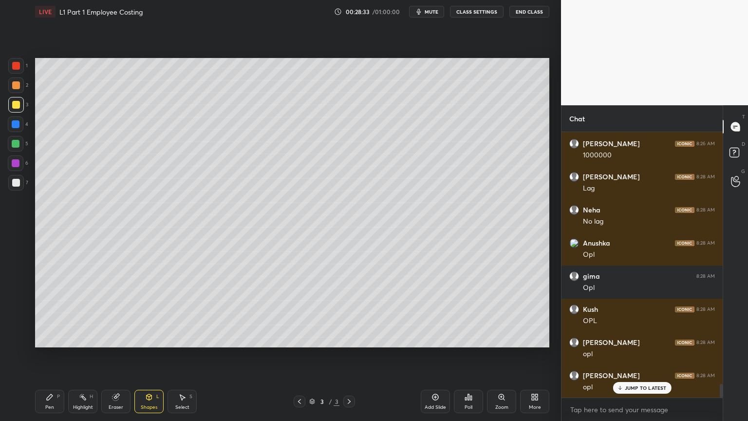
click at [18, 187] on div at bounding box center [16, 183] width 16 height 16
click at [58, 338] on div "Pen P" at bounding box center [49, 401] width 29 height 23
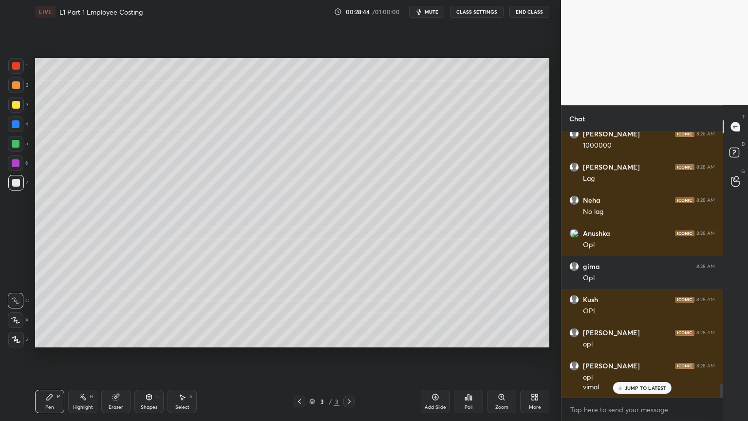
click at [27, 68] on div "1" at bounding box center [17, 66] width 19 height 16
click at [150, 338] on div "Shapes L" at bounding box center [148, 401] width 29 height 23
click at [19, 114] on div "3" at bounding box center [18, 106] width 20 height 19
click at [17, 107] on div at bounding box center [16, 105] width 8 height 8
click at [148, 338] on div "Shapes L" at bounding box center [148, 401] width 29 height 23
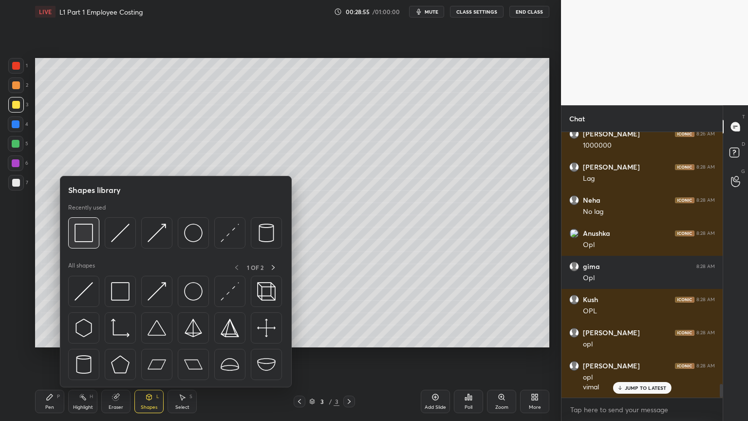
click at [79, 242] on div at bounding box center [83, 232] width 31 height 31
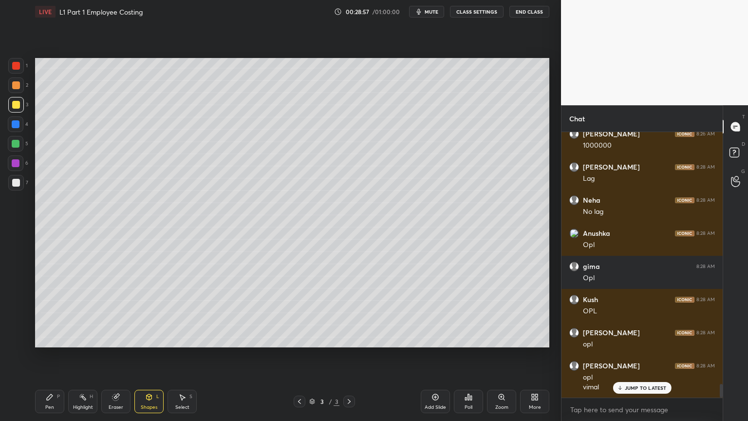
click at [17, 185] on div at bounding box center [16, 183] width 8 height 8
click at [41, 338] on div "Pen P" at bounding box center [49, 401] width 29 height 23
click at [13, 70] on div at bounding box center [16, 66] width 16 height 16
click at [150, 338] on div "Shapes L" at bounding box center [148, 401] width 29 height 23
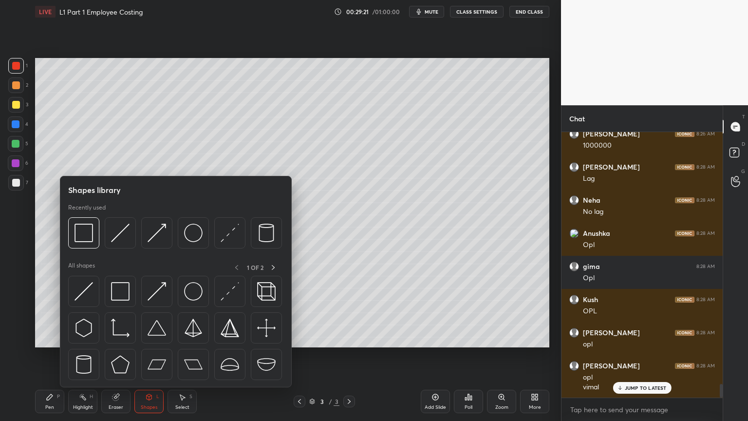
click at [77, 240] on img at bounding box center [84, 233] width 19 height 19
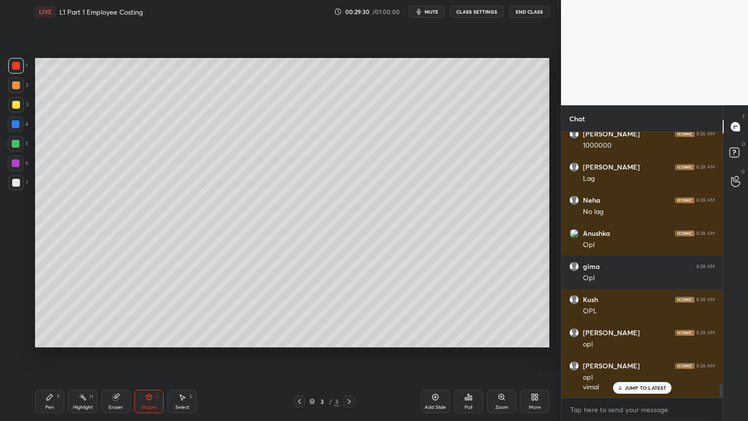
click at [113, 338] on icon at bounding box center [116, 397] width 6 height 6
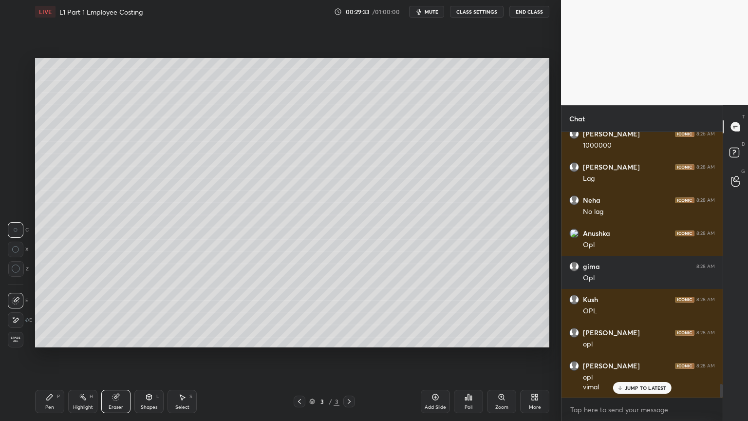
click at [55, 338] on div "Pen P" at bounding box center [49, 401] width 29 height 23
click at [16, 179] on div at bounding box center [16, 183] width 8 height 8
click at [48, 338] on icon at bounding box center [50, 397] width 8 height 8
click at [13, 69] on div at bounding box center [16, 66] width 8 height 8
click at [147, 338] on icon at bounding box center [149, 397] width 5 height 6
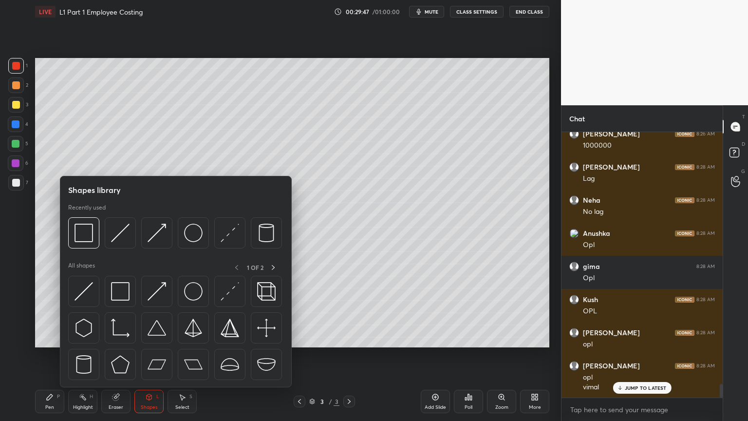
click at [125, 231] on img at bounding box center [120, 233] width 19 height 19
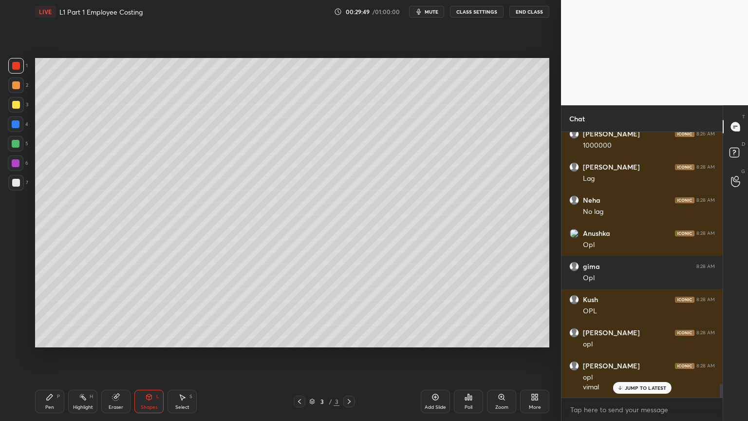
click at [49, 338] on div "Pen" at bounding box center [49, 407] width 9 height 5
click at [15, 187] on div at bounding box center [16, 183] width 16 height 16
click at [18, 110] on div at bounding box center [16, 105] width 16 height 16
click at [20, 190] on div "7" at bounding box center [18, 184] width 20 height 19
click at [183, 338] on div "Select S" at bounding box center [182, 401] width 29 height 23
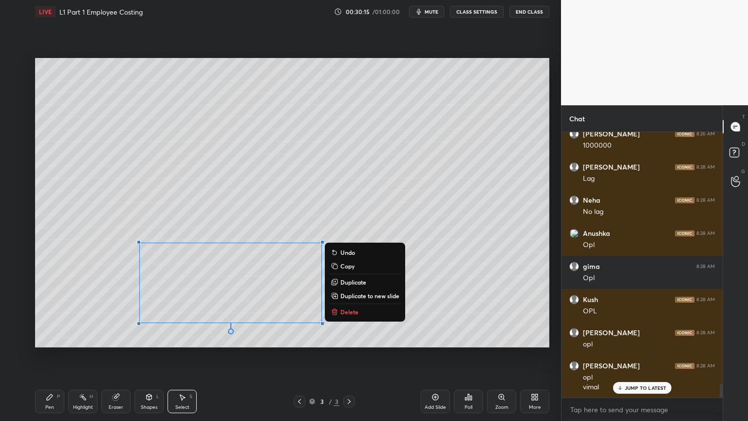
click at [94, 295] on div "0 ° Undo Copy Duplicate Duplicate to new slide Delete" at bounding box center [292, 202] width 514 height 289
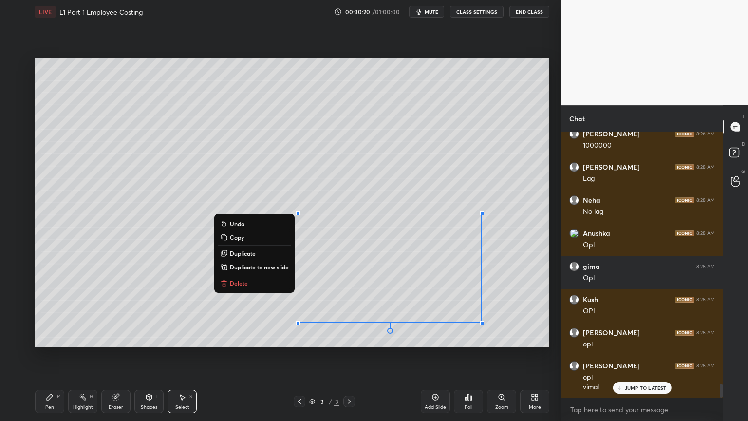
click at [221, 302] on div "0 ° Undo Copy Duplicate Duplicate to new slide Delete" at bounding box center [292, 202] width 514 height 289
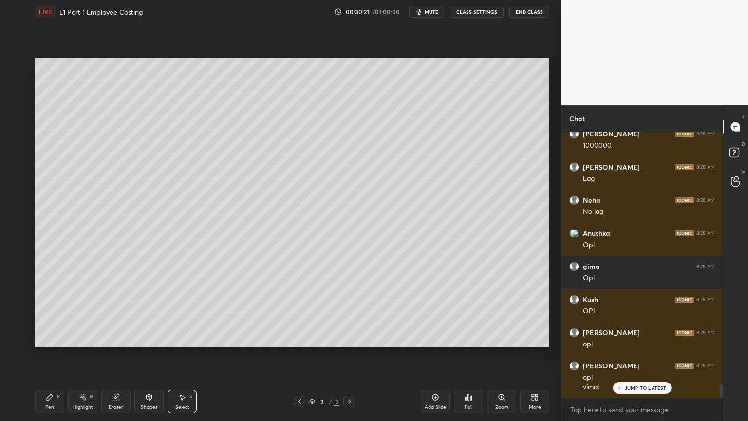
click at [113, 338] on icon at bounding box center [116, 397] width 6 height 6
click at [45, 338] on div "Pen" at bounding box center [49, 407] width 9 height 5
click at [17, 129] on div at bounding box center [16, 124] width 16 height 16
click at [7, 186] on div "1 2 3 4 5 6 7 C X Z C X Z E E Erase all H H" at bounding box center [15, 202] width 31 height 289
click at [8, 186] on div at bounding box center [16, 183] width 16 height 16
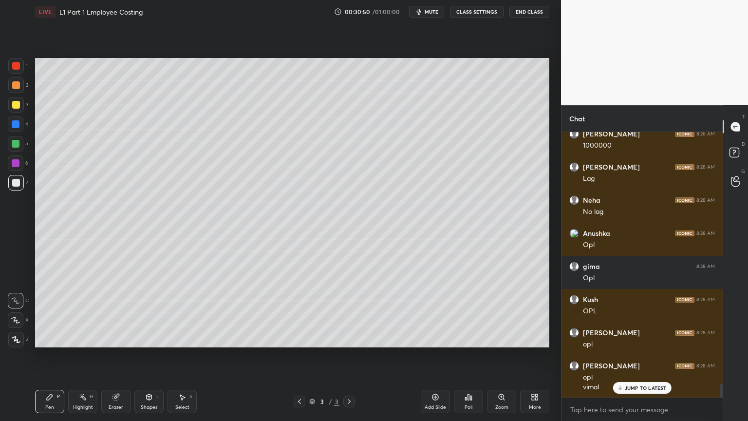
click at [11, 146] on div at bounding box center [16, 144] width 16 height 16
click at [19, 187] on div at bounding box center [16, 183] width 16 height 16
click at [16, 131] on div at bounding box center [16, 124] width 16 height 16
click at [16, 185] on div at bounding box center [16, 183] width 8 height 8
click at [182, 338] on icon at bounding box center [182, 398] width 5 height 6
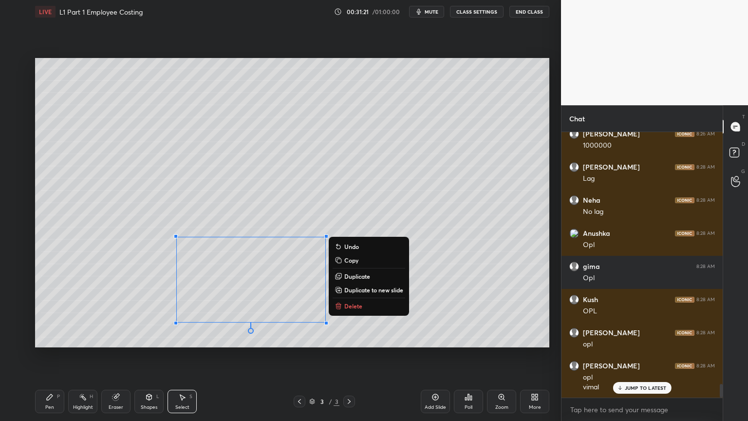
click at [38, 338] on div "Pen P" at bounding box center [49, 401] width 29 height 23
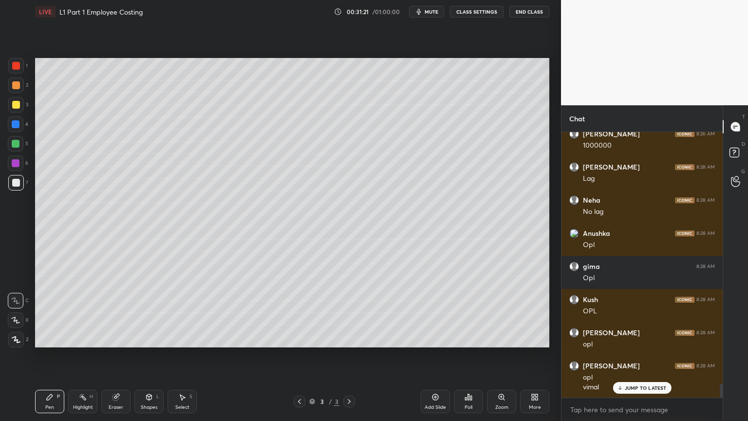
click at [154, 338] on div "Shapes L" at bounding box center [148, 401] width 29 height 23
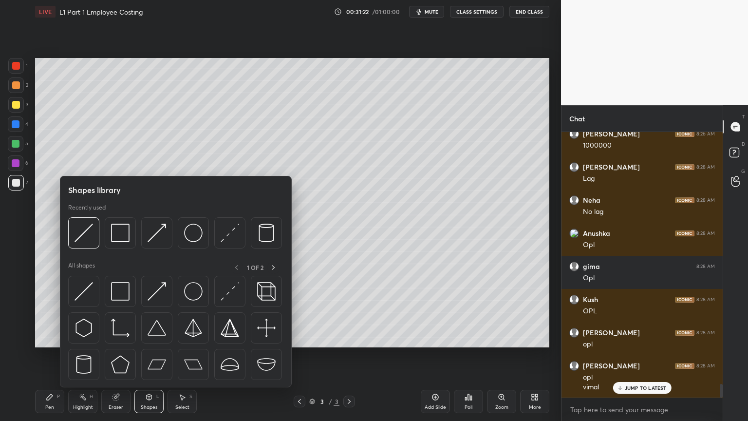
click at [122, 238] on img at bounding box center [120, 233] width 19 height 19
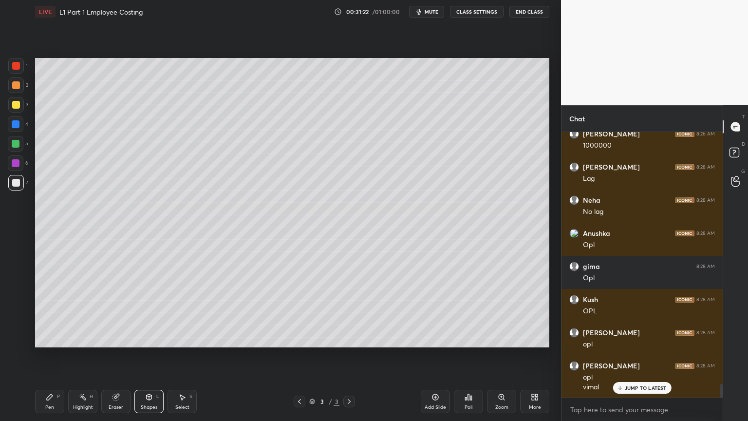
click at [10, 121] on div at bounding box center [16, 124] width 16 height 16
click at [144, 338] on div "Shapes L" at bounding box center [148, 401] width 29 height 23
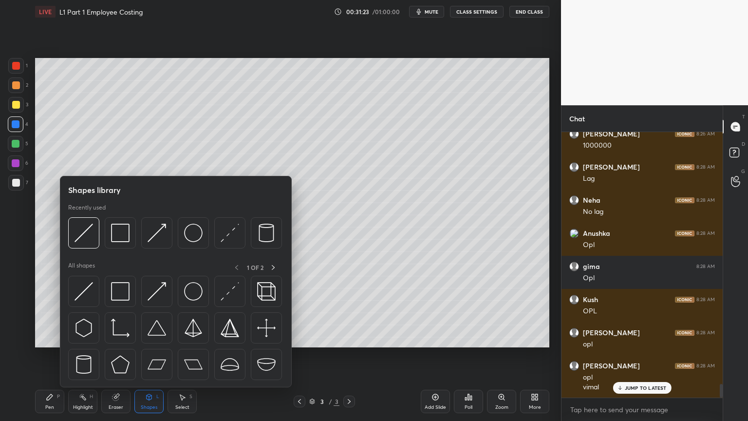
click at [118, 234] on img at bounding box center [120, 233] width 19 height 19
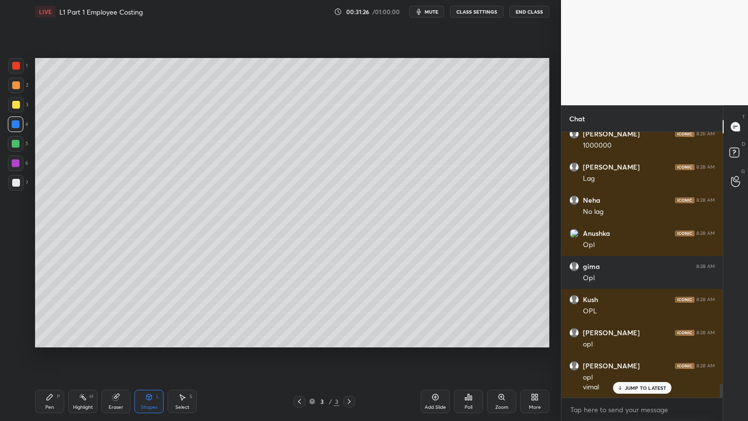
click at [53, 338] on icon at bounding box center [50, 397] width 8 height 8
click at [20, 184] on div at bounding box center [16, 183] width 16 height 16
click at [54, 338] on div "Pen" at bounding box center [49, 407] width 9 height 5
click at [85, 338] on icon at bounding box center [83, 397] width 8 height 8
click at [52, 338] on icon at bounding box center [50, 397] width 8 height 8
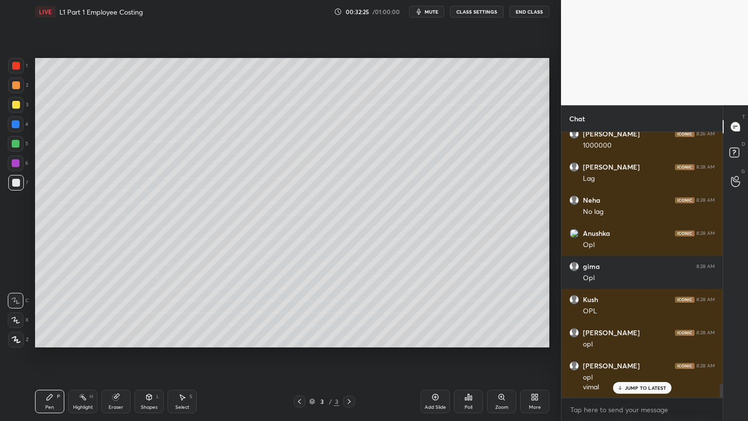
click at [21, 74] on div "1" at bounding box center [17, 67] width 19 height 19
click at [60, 338] on div "Pen P" at bounding box center [49, 401] width 29 height 23
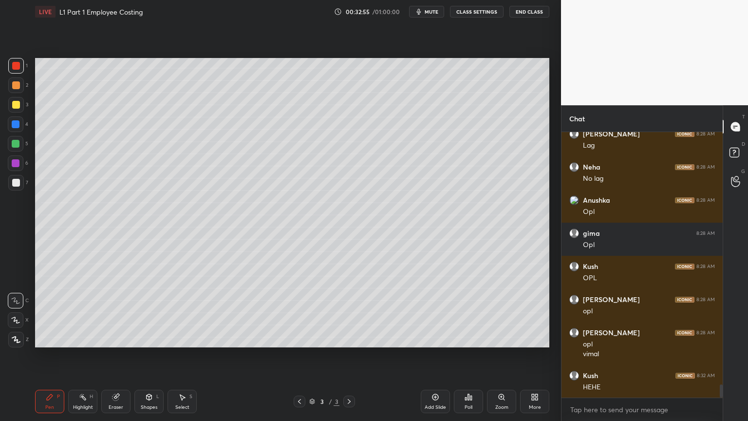
click at [143, 338] on div "Pen P Highlight H Eraser Shapes L Select S 3 / 3 Add Slide Poll Zoom More" at bounding box center [292, 401] width 514 height 39
click at [146, 338] on div "Shapes" at bounding box center [149, 407] width 17 height 5
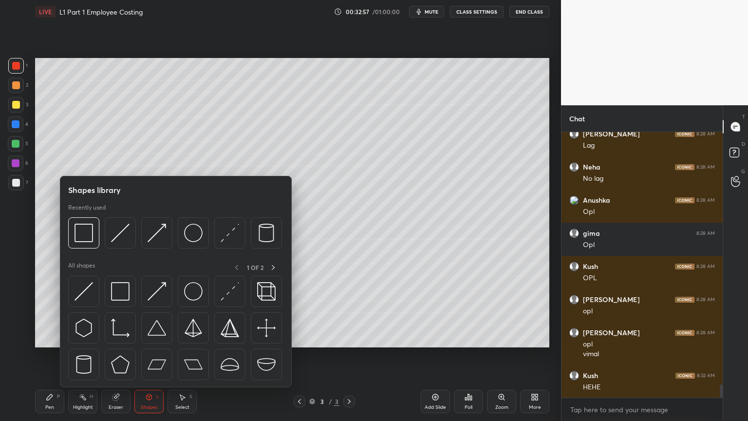
click at [123, 233] on img at bounding box center [120, 233] width 19 height 19
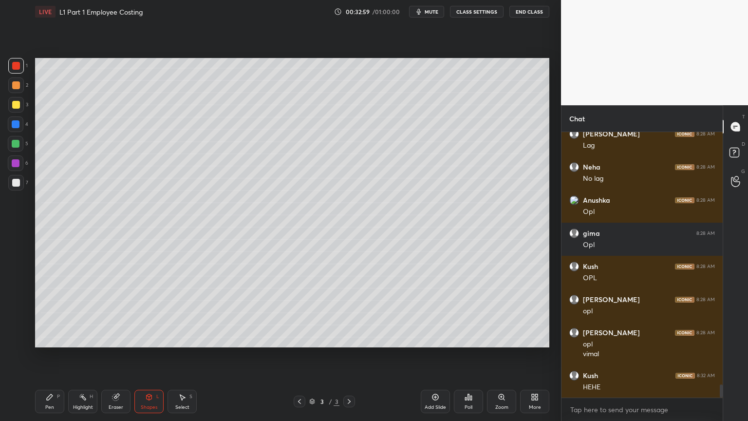
click at [52, 338] on icon at bounding box center [50, 397] width 8 height 8
click at [20, 133] on div "4" at bounding box center [18, 125] width 20 height 19
click at [50, 338] on icon at bounding box center [50, 397] width 6 height 6
click at [19, 68] on div at bounding box center [16, 66] width 8 height 8
click at [151, 338] on div "Shapes" at bounding box center [149, 407] width 17 height 5
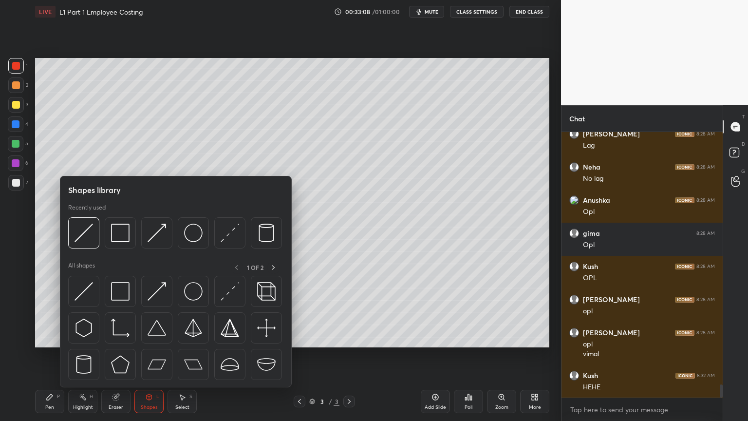
click at [119, 236] on img at bounding box center [120, 233] width 19 height 19
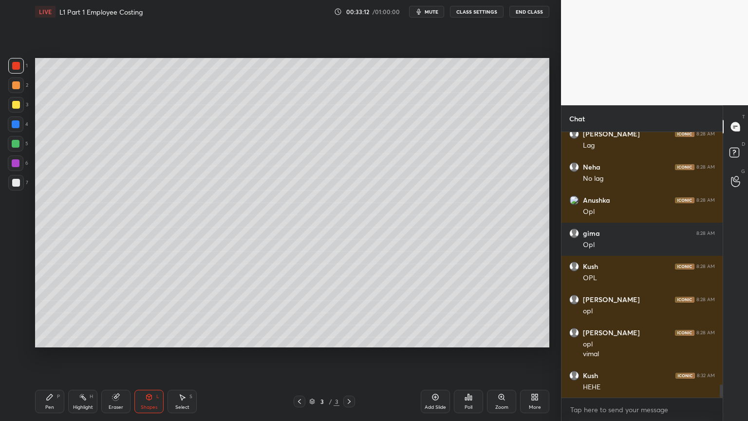
click at [43, 338] on div "Pen P" at bounding box center [49, 401] width 29 height 23
click at [88, 338] on div "Highlight H" at bounding box center [82, 401] width 29 height 23
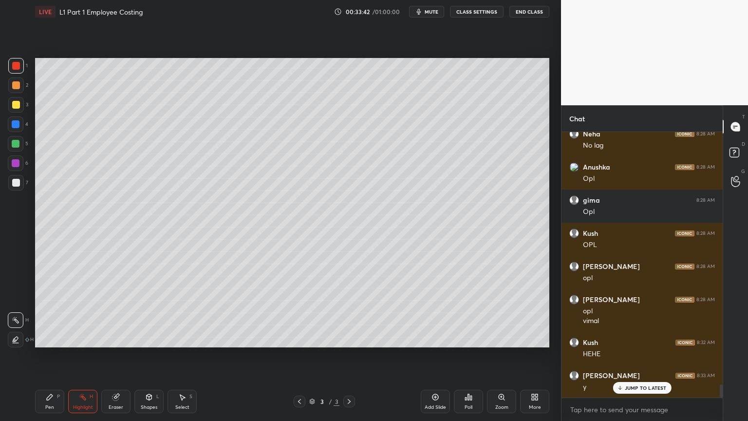
click at [53, 338] on div "Pen" at bounding box center [49, 407] width 9 height 5
click at [19, 188] on div at bounding box center [16, 183] width 16 height 16
click at [85, 338] on div "Highlight" at bounding box center [83, 407] width 20 height 5
click at [47, 338] on div "Pen P" at bounding box center [49, 401] width 29 height 23
click at [84, 338] on div "Highlight H" at bounding box center [82, 401] width 29 height 23
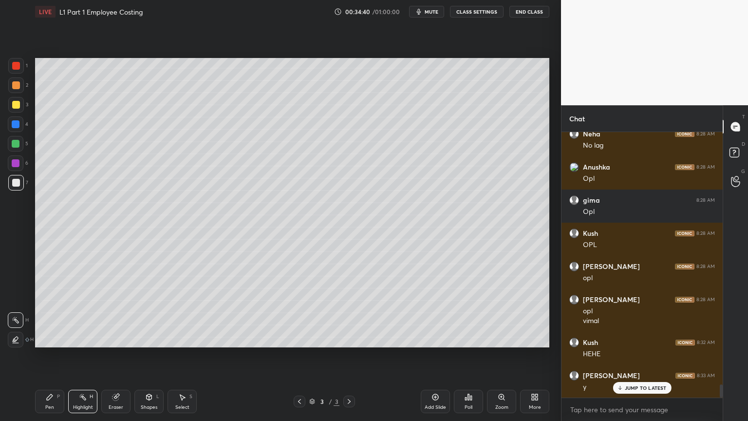
click at [46, 338] on div "Pen" at bounding box center [49, 407] width 9 height 5
click at [86, 338] on div "Highlight H" at bounding box center [82, 401] width 29 height 23
click at [44, 338] on div "Pen P" at bounding box center [49, 401] width 29 height 23
click at [6, 184] on div "1 2 3 4 5 6 7 C X Z C X Z E E Erase all H H" at bounding box center [15, 202] width 31 height 289
click at [50, 338] on icon at bounding box center [50, 397] width 8 height 8
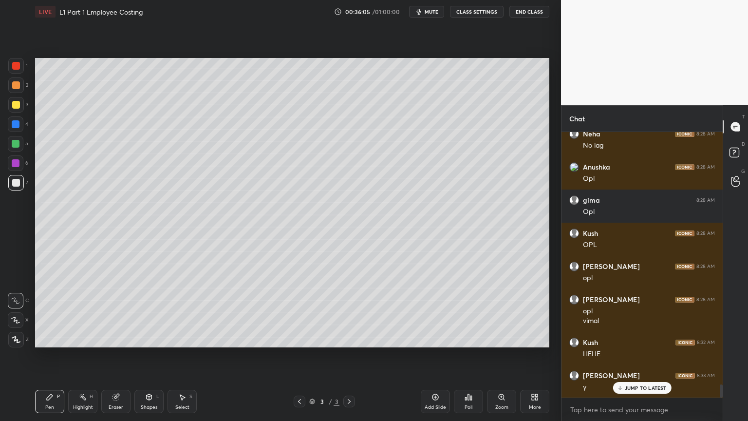
click at [80, 338] on div "Highlight" at bounding box center [83, 407] width 20 height 5
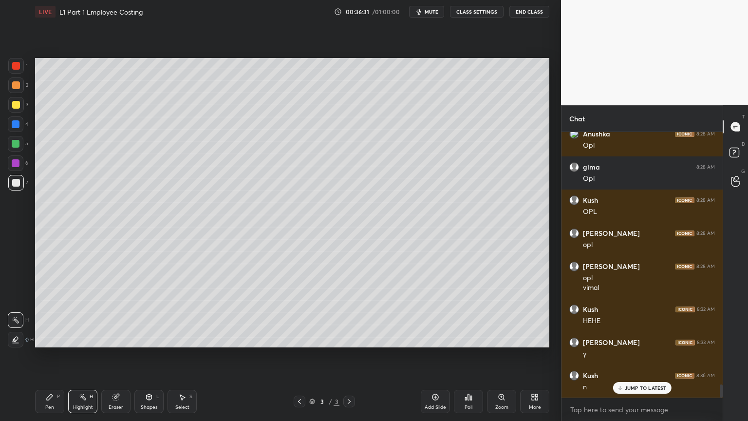
click at [46, 338] on icon at bounding box center [50, 397] width 8 height 8
click at [14, 129] on div at bounding box center [16, 124] width 16 height 16
click at [150, 338] on icon at bounding box center [149, 397] width 5 height 6
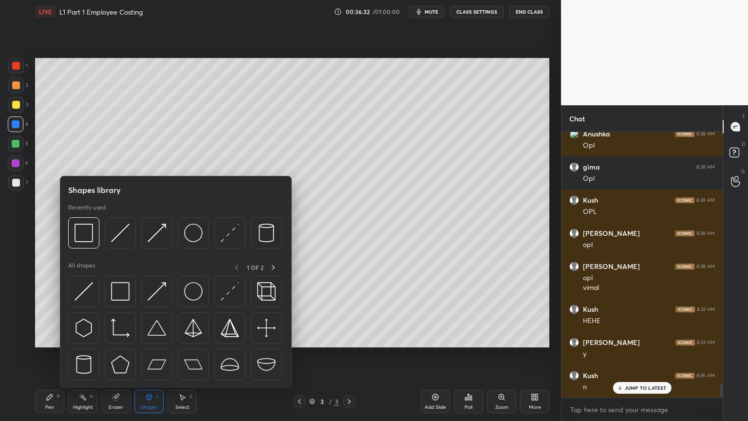
click at [157, 232] on img at bounding box center [157, 233] width 19 height 19
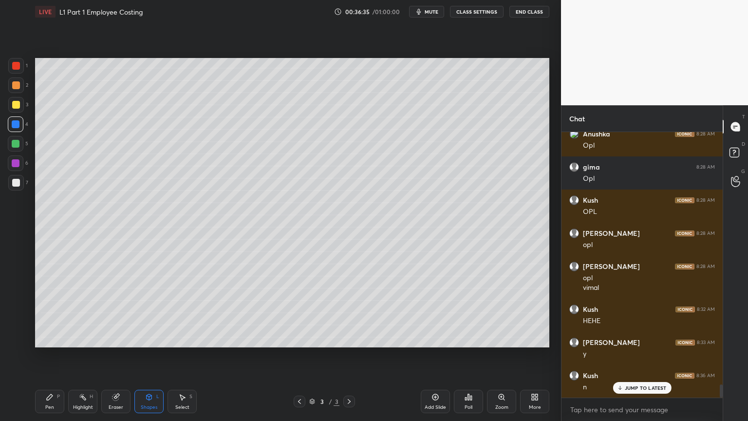
click at [23, 70] on div at bounding box center [16, 66] width 16 height 16
click at [50, 338] on icon at bounding box center [50, 397] width 8 height 8
click at [20, 185] on div at bounding box center [16, 183] width 16 height 16
click at [19, 107] on div at bounding box center [16, 105] width 8 height 8
click at [8, 186] on div at bounding box center [16, 183] width 16 height 16
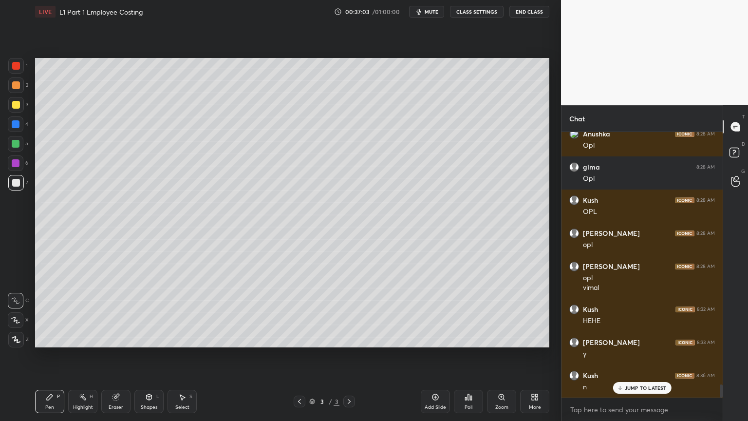
click at [34, 338] on div "LIVE L1 Part 1 Employee Costing 00:37:03 / 01:00:00 mute CLASS SETTINGS End Cla…" at bounding box center [292, 210] width 522 height 421
click at [80, 338] on div "Highlight H" at bounding box center [82, 401] width 29 height 23
click at [50, 338] on icon at bounding box center [50, 397] width 6 height 6
click at [182, 338] on div "Select" at bounding box center [182, 407] width 14 height 5
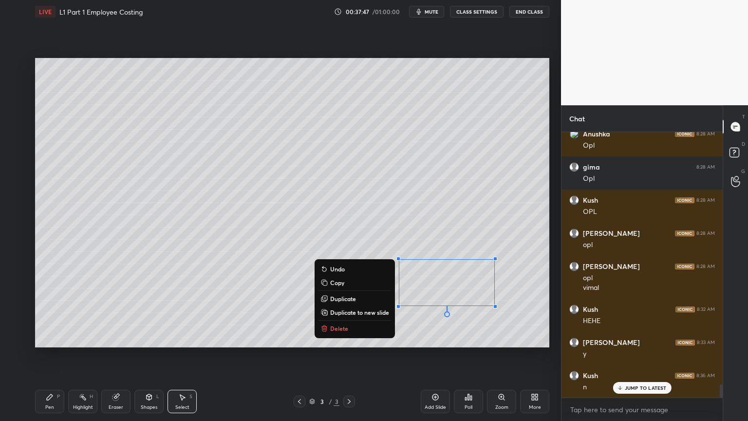
click at [333, 330] on p "Delete" at bounding box center [339, 328] width 18 height 8
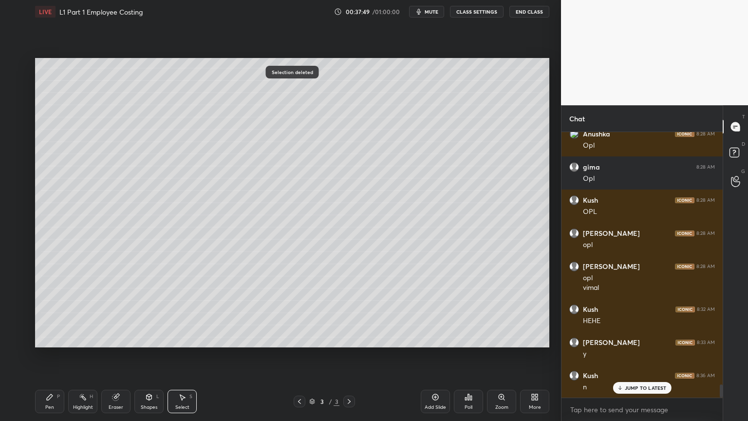
click at [51, 338] on icon at bounding box center [50, 397] width 8 height 8
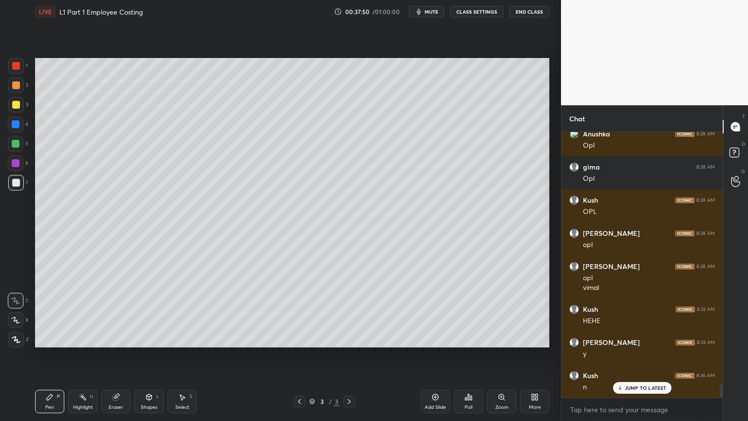
click at [16, 188] on div at bounding box center [16, 183] width 16 height 16
click at [21, 130] on div at bounding box center [16, 124] width 16 height 16
click at [143, 338] on div "Shapes L" at bounding box center [148, 401] width 29 height 23
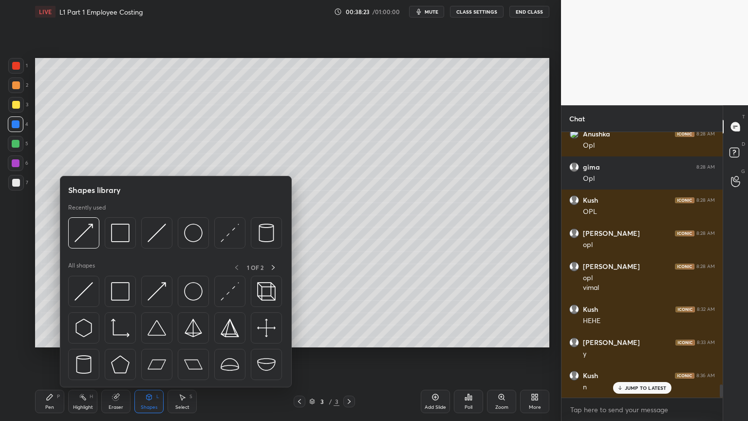
click at [85, 236] on img at bounding box center [84, 233] width 19 height 19
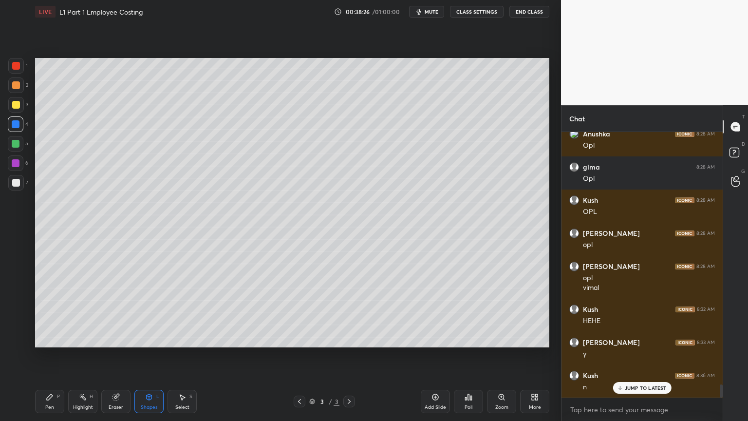
click at [46, 338] on div "Pen P" at bounding box center [49, 401] width 29 height 23
click at [9, 191] on div "7" at bounding box center [18, 184] width 20 height 19
click at [12, 68] on div at bounding box center [16, 66] width 8 height 8
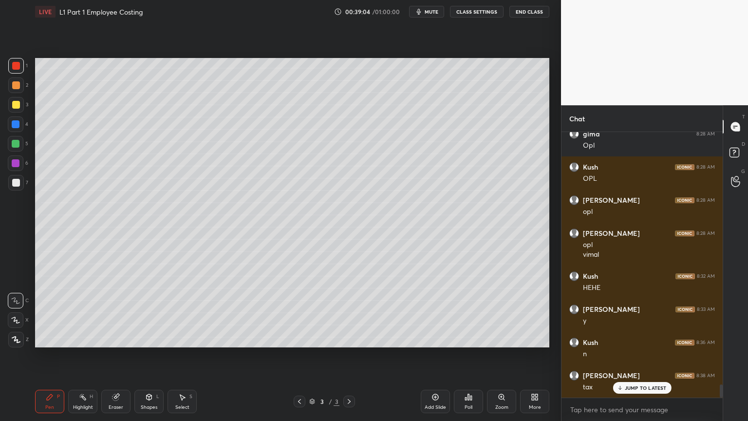
click at [190, 338] on div "Select S" at bounding box center [182, 401] width 29 height 23
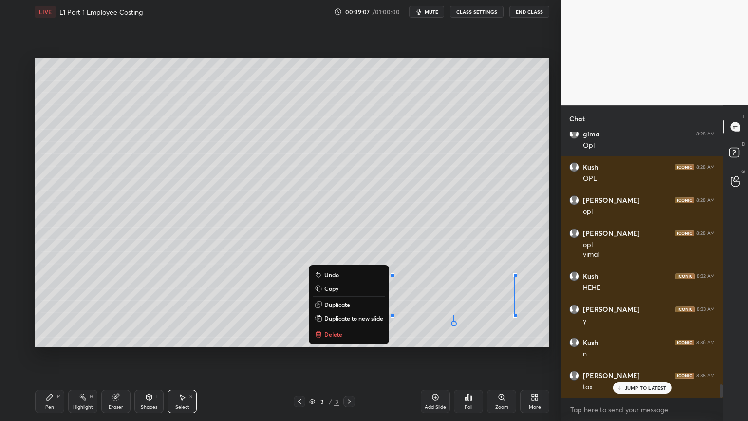
click at [325, 337] on p "Delete" at bounding box center [333, 334] width 18 height 8
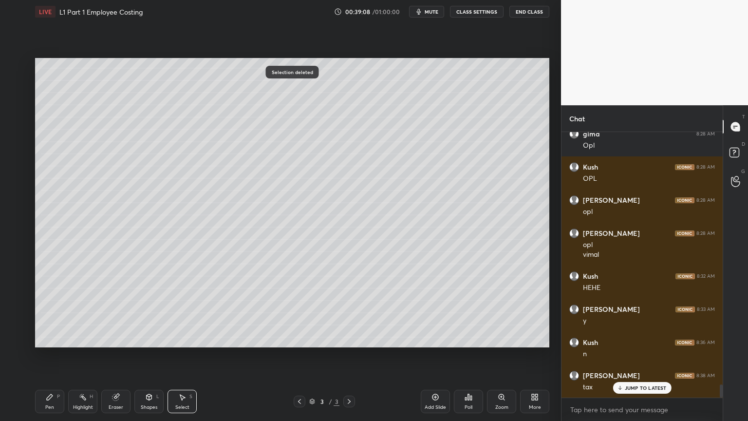
click at [42, 338] on div "Pen P" at bounding box center [49, 401] width 29 height 23
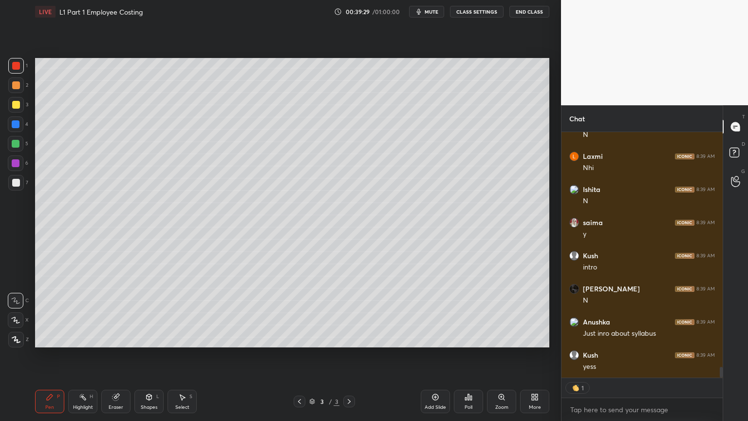
scroll to position [5483, 0]
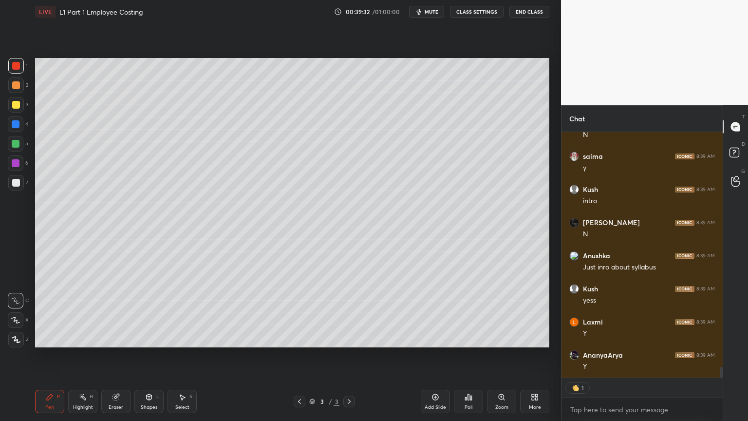
click at [8, 182] on div at bounding box center [16, 183] width 16 height 16
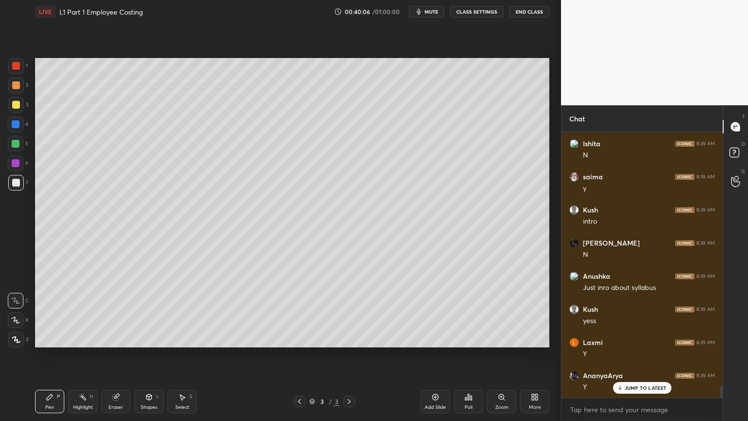
click at [23, 110] on div "3" at bounding box center [18, 105] width 20 height 16
click at [51, 338] on icon at bounding box center [50, 397] width 8 height 8
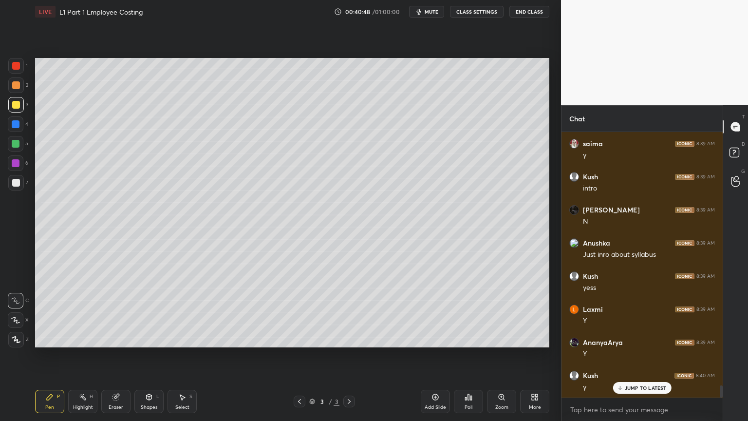
click at [176, 338] on div "Select S" at bounding box center [182, 401] width 29 height 23
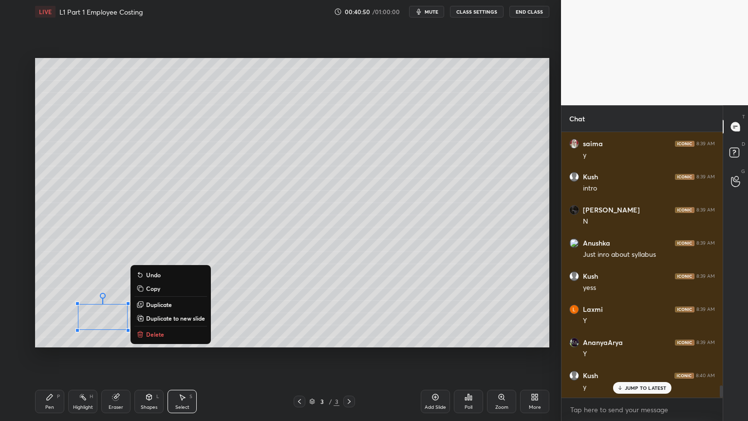
click at [144, 335] on icon at bounding box center [140, 334] width 8 height 8
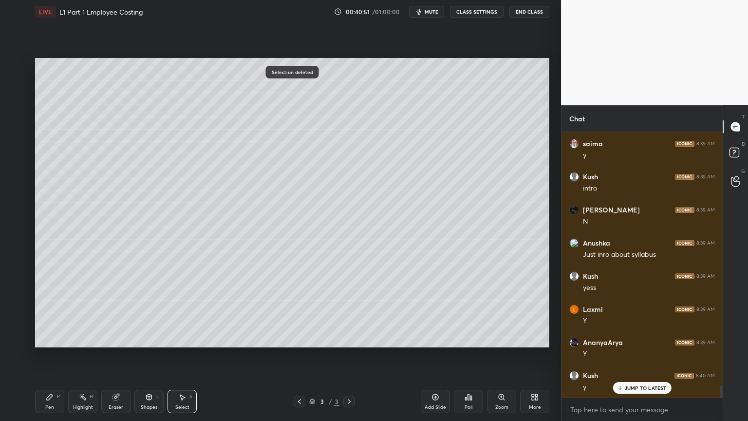
click at [45, 338] on div "Pen" at bounding box center [49, 407] width 9 height 5
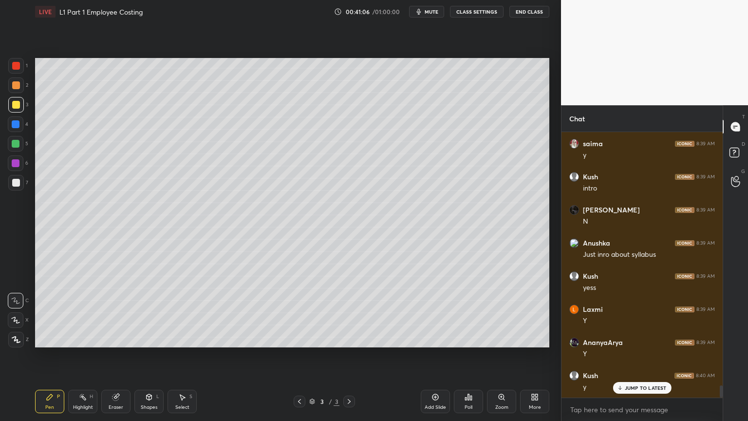
click at [45, 338] on div "Pen P" at bounding box center [49, 401] width 29 height 23
click at [17, 125] on div at bounding box center [16, 124] width 8 height 8
click at [154, 338] on div "Shapes L" at bounding box center [148, 401] width 29 height 23
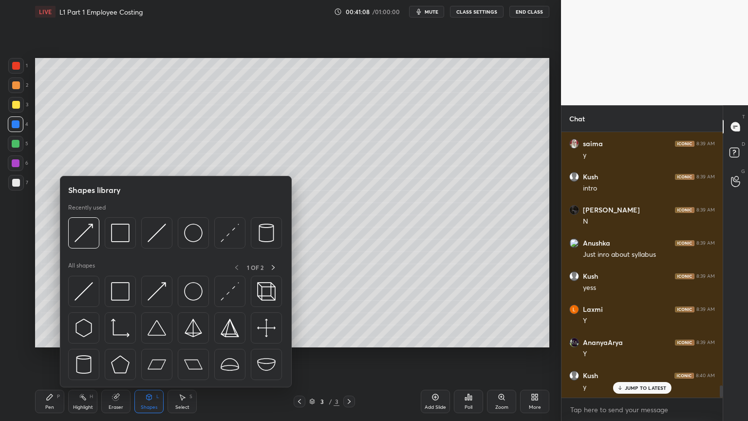
click at [86, 245] on div at bounding box center [83, 232] width 31 height 31
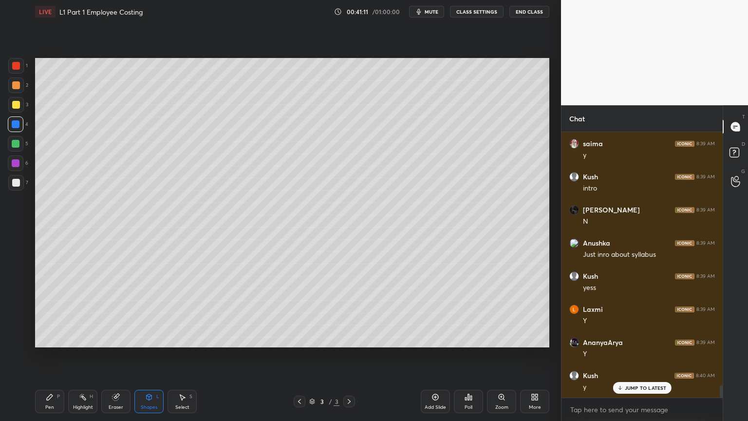
click at [48, 338] on icon at bounding box center [50, 397] width 8 height 8
click at [15, 69] on div at bounding box center [16, 66] width 8 height 8
click at [120, 338] on div "Eraser" at bounding box center [115, 401] width 29 height 23
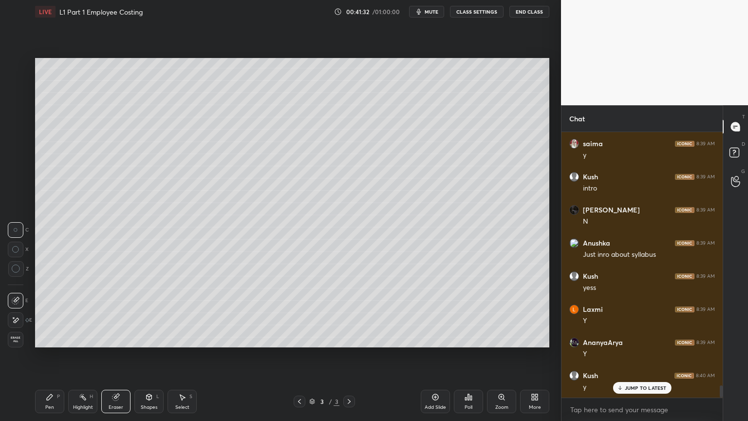
click at [51, 338] on icon at bounding box center [50, 397] width 6 height 6
click at [21, 150] on div at bounding box center [16, 144] width 16 height 16
click at [18, 109] on div at bounding box center [16, 105] width 16 height 16
click at [41, 338] on div "Pen P" at bounding box center [49, 401] width 29 height 23
click at [16, 128] on div at bounding box center [16, 124] width 8 height 8
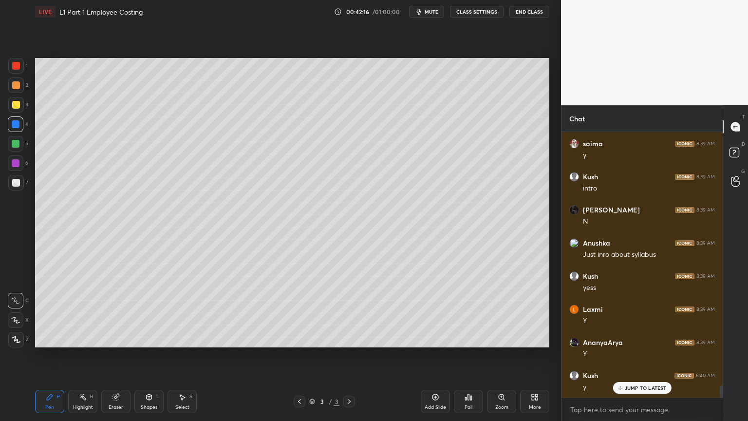
click at [151, 338] on div "Shapes" at bounding box center [149, 407] width 17 height 5
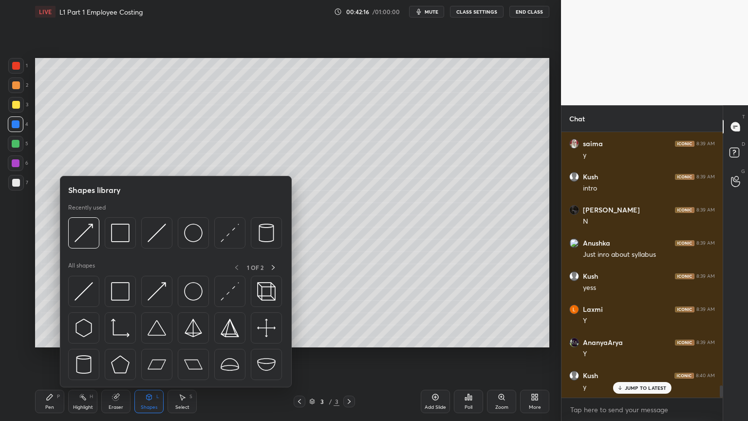
click at [153, 236] on img at bounding box center [157, 233] width 19 height 19
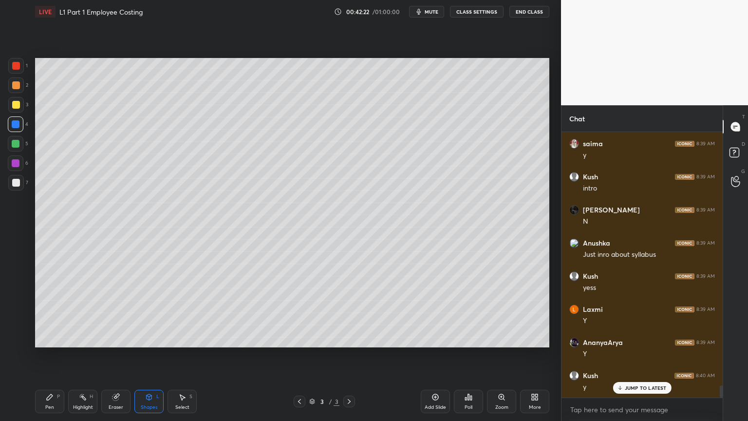
click at [43, 338] on div "Pen P" at bounding box center [49, 401] width 29 height 23
click at [19, 113] on div "3" at bounding box center [18, 106] width 20 height 19
click at [143, 338] on div "Shapes" at bounding box center [149, 407] width 17 height 5
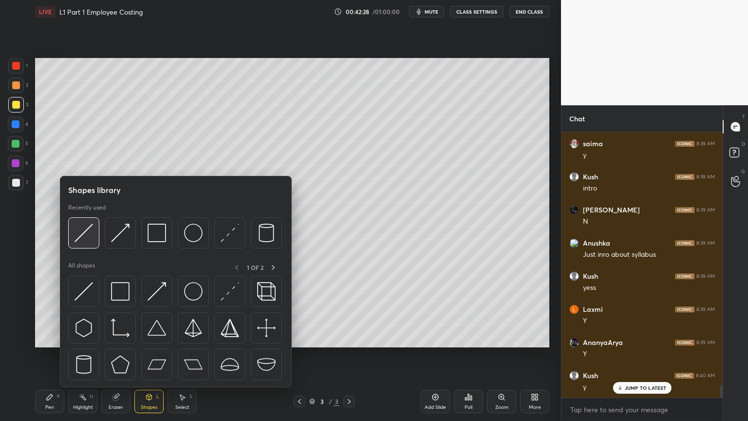
click at [85, 244] on div at bounding box center [83, 232] width 31 height 31
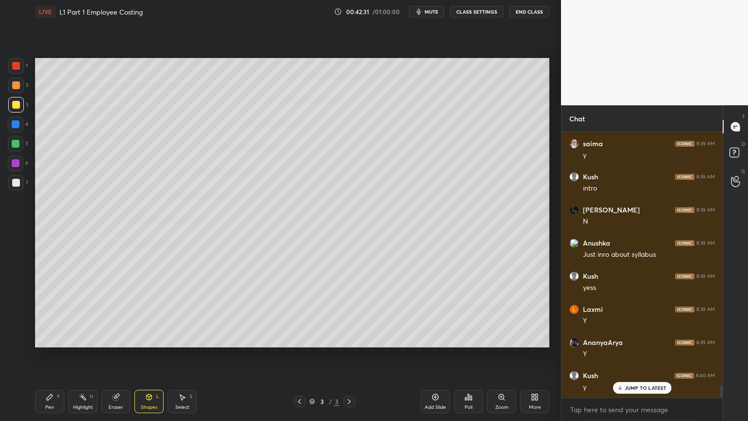
click at [48, 338] on icon at bounding box center [50, 397] width 6 height 6
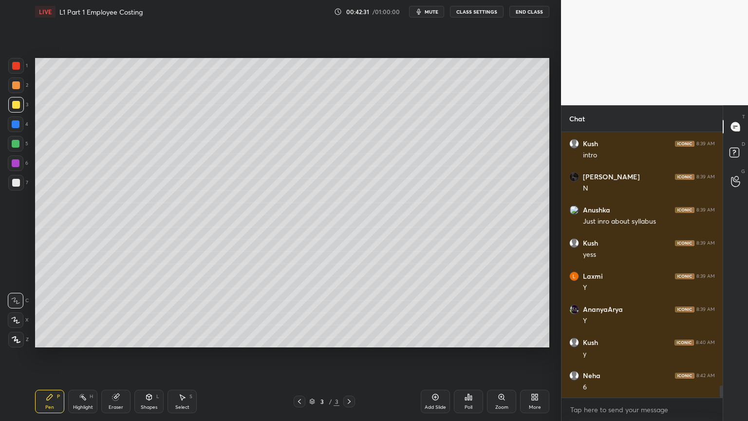
click at [11, 184] on div at bounding box center [16, 183] width 16 height 16
click at [82, 338] on div "Highlight" at bounding box center [83, 407] width 20 height 5
click at [55, 338] on div "Pen P" at bounding box center [49, 401] width 29 height 23
click at [74, 338] on div "Highlight" at bounding box center [83, 407] width 20 height 5
click at [55, 338] on div "Pen P" at bounding box center [49, 401] width 29 height 23
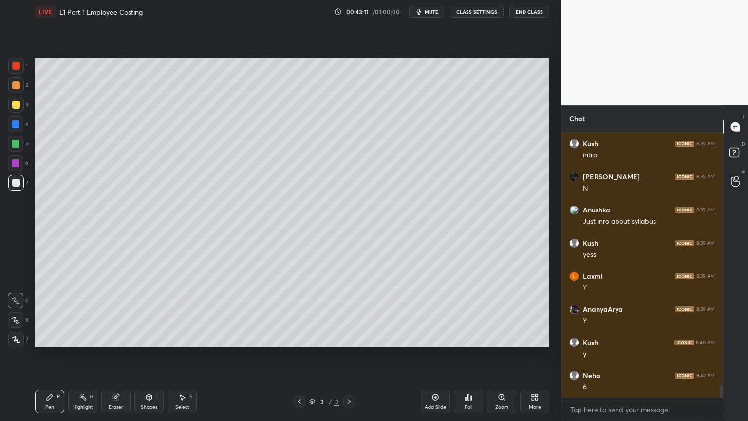
click at [77, 338] on div "Highlight H" at bounding box center [82, 401] width 29 height 23
click at [36, 338] on div "Pen P" at bounding box center [49, 401] width 29 height 23
click at [81, 338] on div "Highlight" at bounding box center [83, 407] width 20 height 5
click at [43, 338] on div "Pen P" at bounding box center [49, 401] width 29 height 23
click at [82, 338] on div "Highlight" at bounding box center [83, 407] width 20 height 5
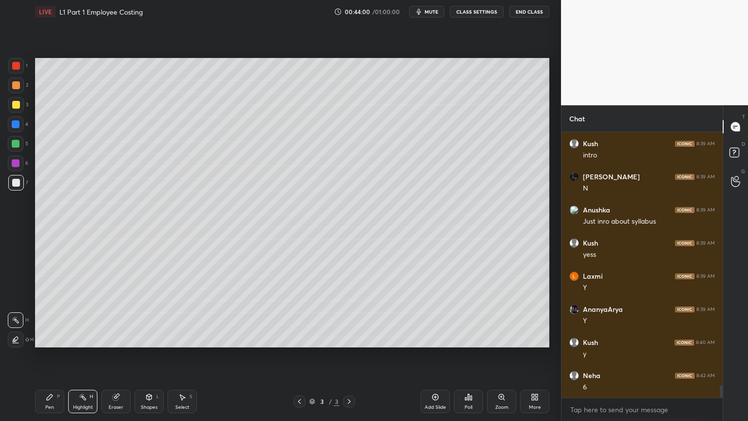
click at [41, 338] on div "Pen P" at bounding box center [49, 401] width 29 height 23
click at [19, 70] on div at bounding box center [16, 66] width 16 height 16
click at [144, 338] on div "Shapes L" at bounding box center [148, 401] width 29 height 23
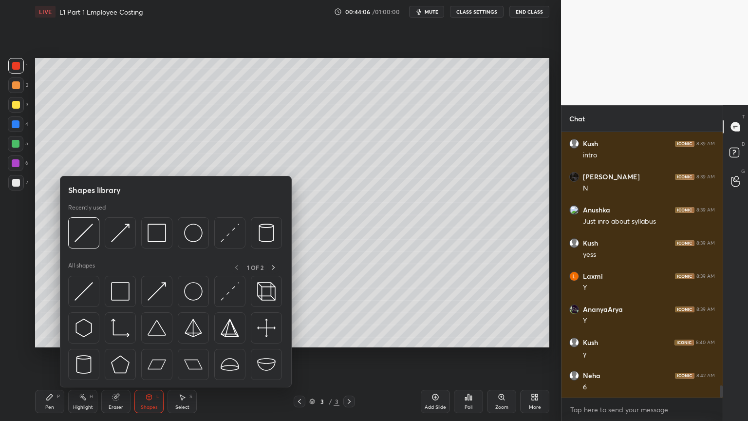
click at [154, 235] on img at bounding box center [157, 233] width 19 height 19
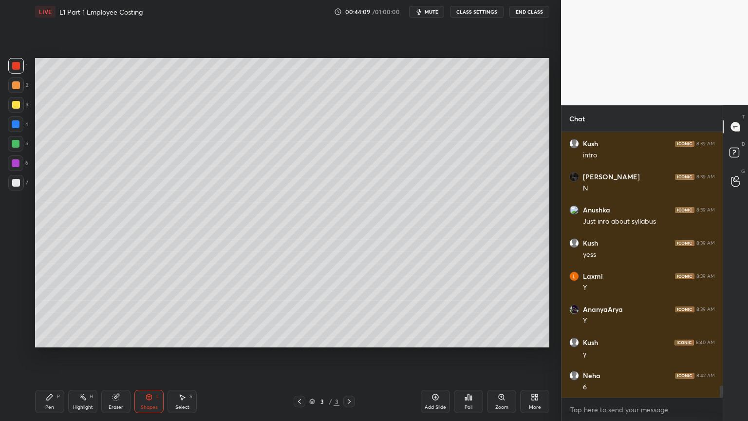
click at [19, 185] on div at bounding box center [16, 183] width 8 height 8
click at [49, 338] on icon at bounding box center [50, 397] width 6 height 6
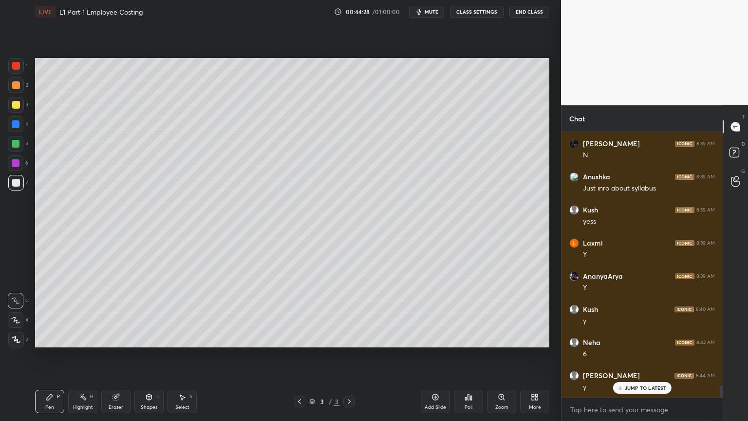
click at [10, 106] on div at bounding box center [16, 105] width 16 height 16
click at [9, 164] on div at bounding box center [16, 163] width 16 height 16
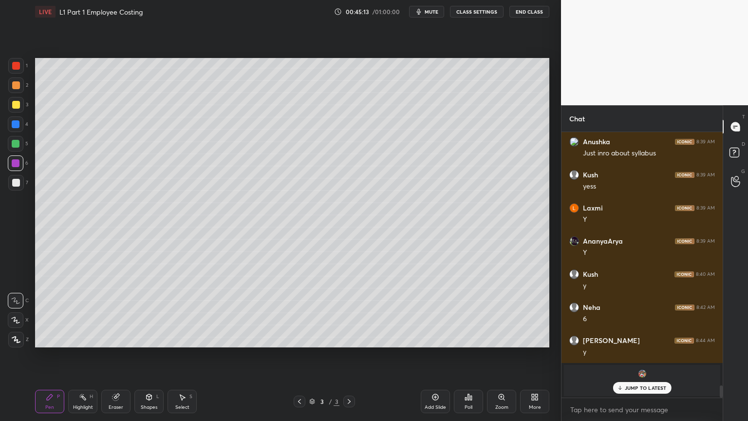
click at [79, 338] on icon at bounding box center [83, 397] width 8 height 8
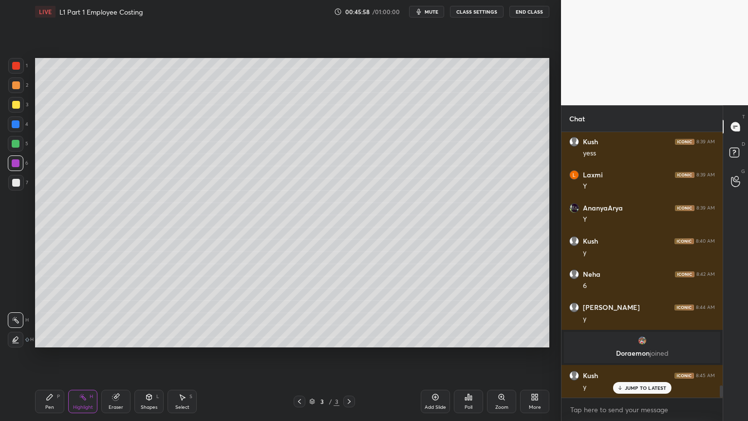
scroll to position [5664, 0]
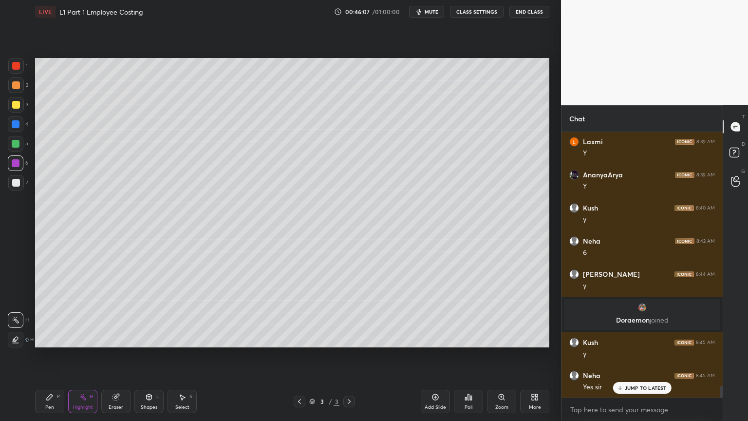
click at [296, 338] on icon at bounding box center [300, 401] width 8 height 8
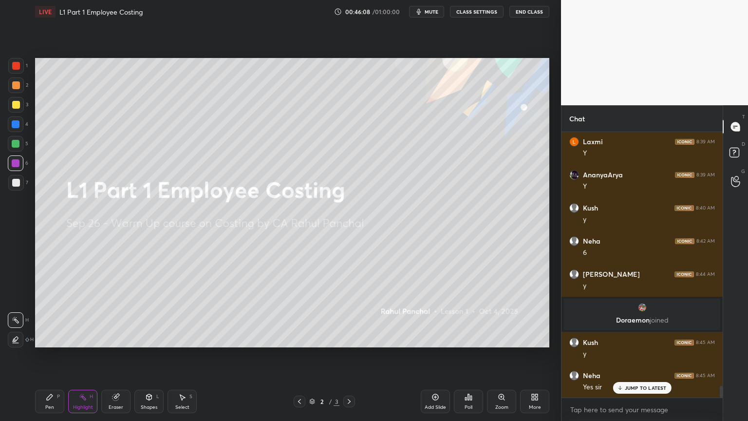
click at [349, 338] on icon at bounding box center [349, 401] width 8 height 8
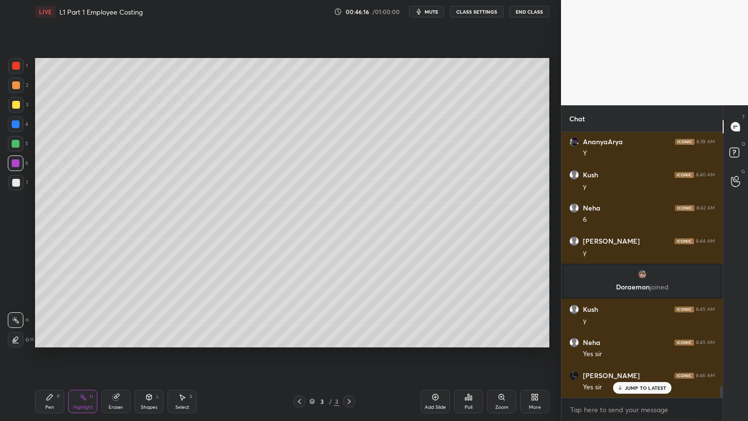
scroll to position [5730, 0]
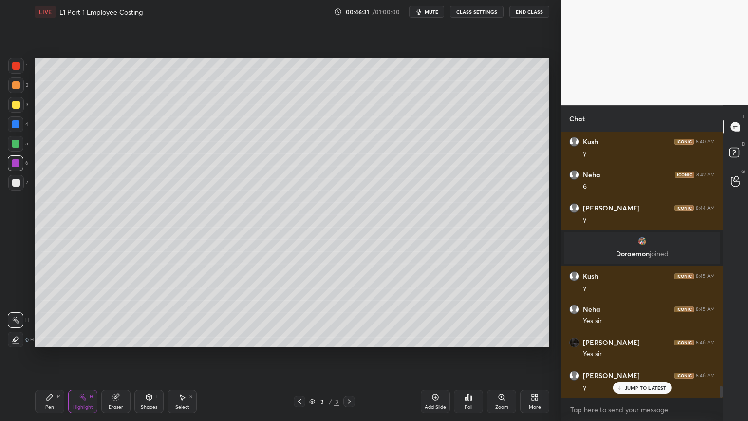
click at [20, 68] on div at bounding box center [16, 66] width 16 height 16
click at [8, 105] on div at bounding box center [16, 105] width 16 height 16
click at [53, 338] on div "Pen" at bounding box center [49, 407] width 9 height 5
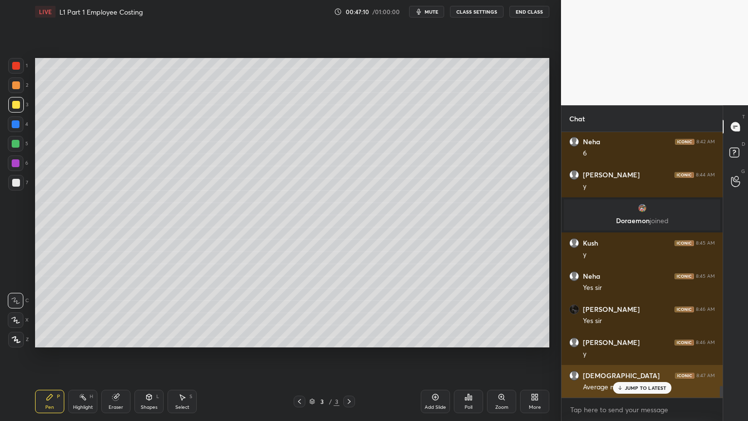
click at [625, 338] on p "JUMP TO LATEST" at bounding box center [646, 388] width 42 height 6
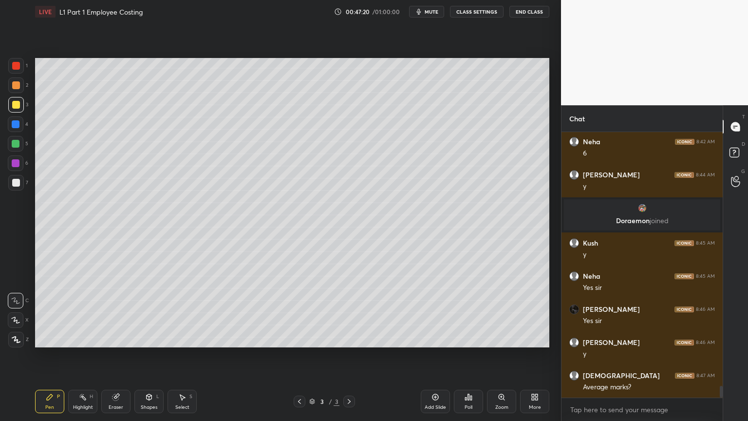
click at [80, 338] on div "Highlight" at bounding box center [83, 407] width 20 height 5
click at [425, 338] on div "Add Slide" at bounding box center [435, 401] width 29 height 23
click at [17, 127] on div at bounding box center [16, 124] width 8 height 8
click at [141, 338] on div "Shapes L" at bounding box center [148, 401] width 29 height 23
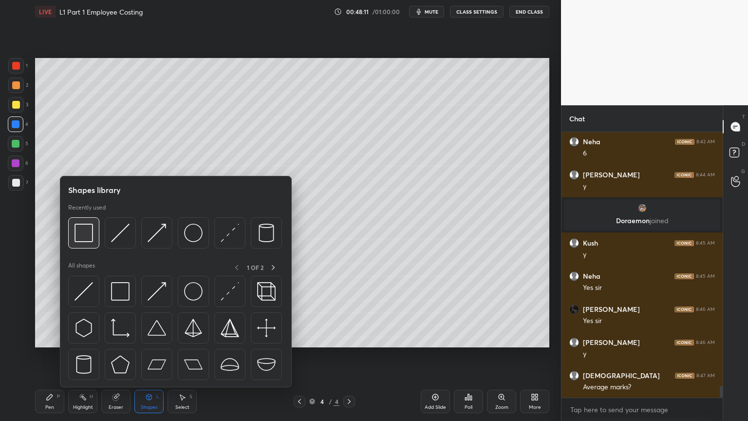
click at [83, 232] on img at bounding box center [84, 233] width 19 height 19
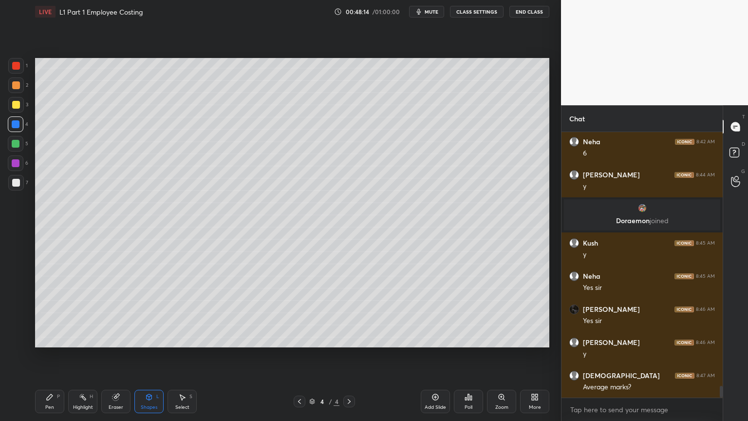
click at [55, 338] on div "Pen P" at bounding box center [49, 401] width 29 height 23
click at [300, 338] on icon at bounding box center [300, 401] width 8 height 8
click at [349, 338] on icon at bounding box center [349, 401] width 8 height 8
click at [47, 338] on icon at bounding box center [50, 397] width 6 height 6
click at [300, 338] on icon at bounding box center [300, 401] width 8 height 8
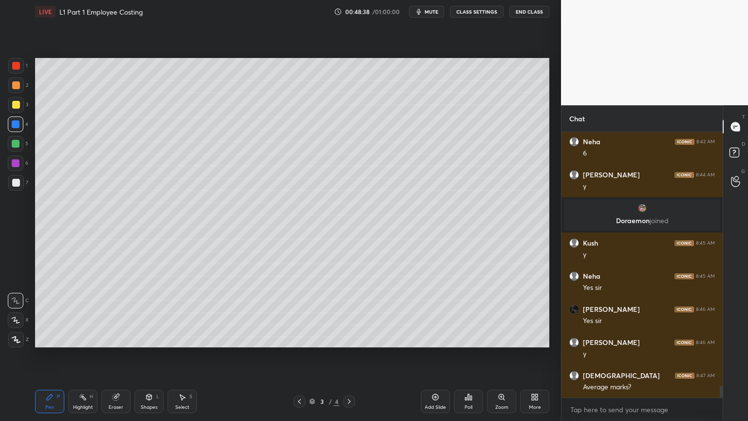
click at [12, 109] on div at bounding box center [16, 105] width 16 height 16
click at [18, 184] on div at bounding box center [16, 183] width 8 height 8
click at [16, 76] on div "1" at bounding box center [17, 67] width 19 height 19
click at [144, 338] on div "Shapes L" at bounding box center [148, 401] width 29 height 23
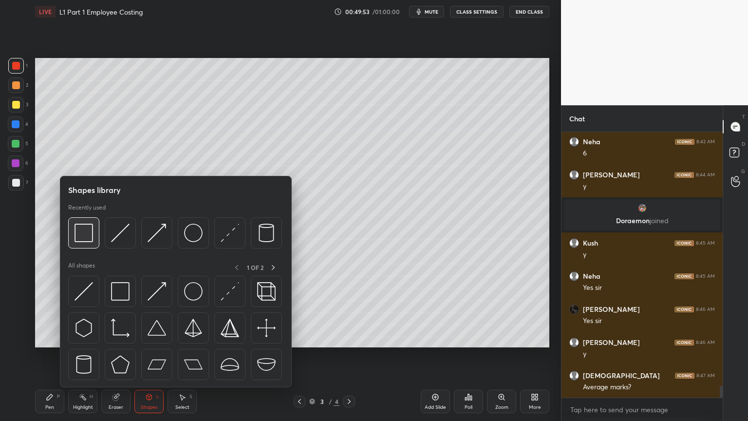
click at [84, 236] on img at bounding box center [84, 233] width 19 height 19
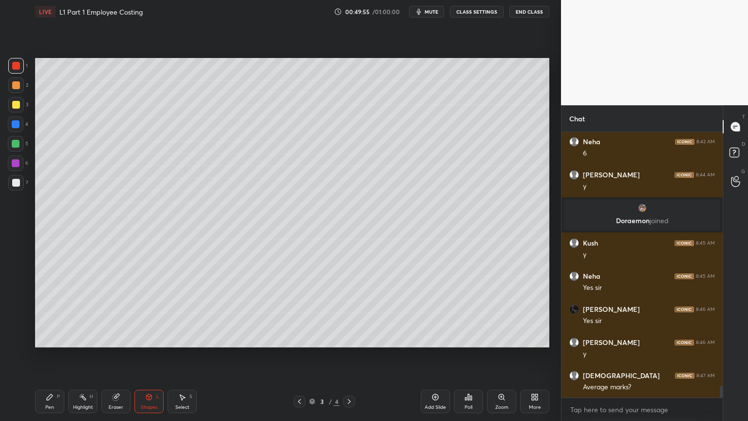
click at [51, 338] on icon at bounding box center [50, 397] width 8 height 8
click at [17, 182] on div at bounding box center [16, 183] width 8 height 8
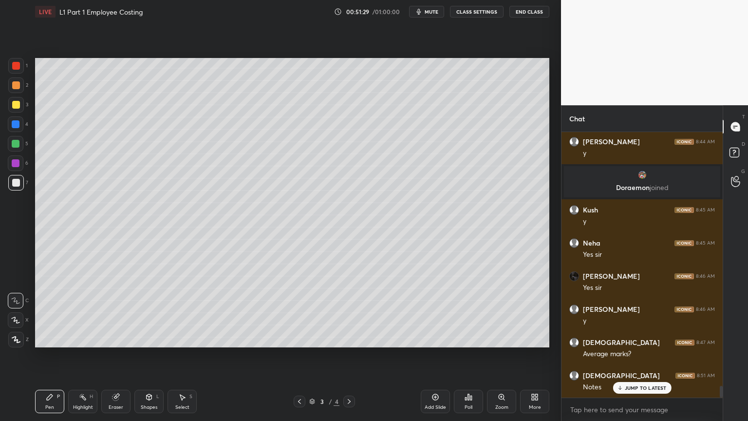
click at [351, 338] on div at bounding box center [349, 401] width 12 height 12
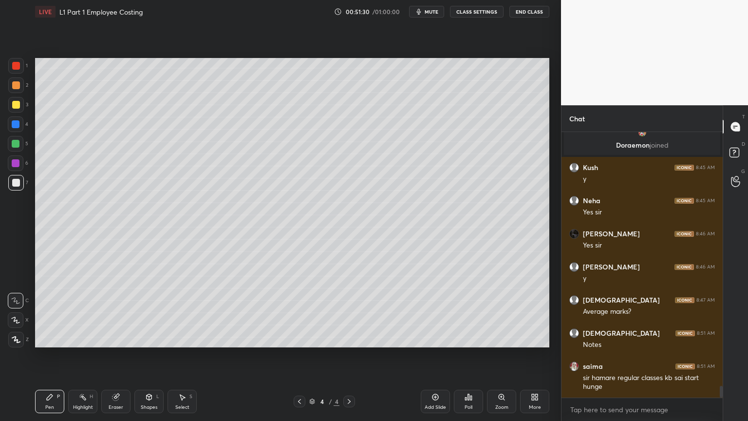
scroll to position [5872, 0]
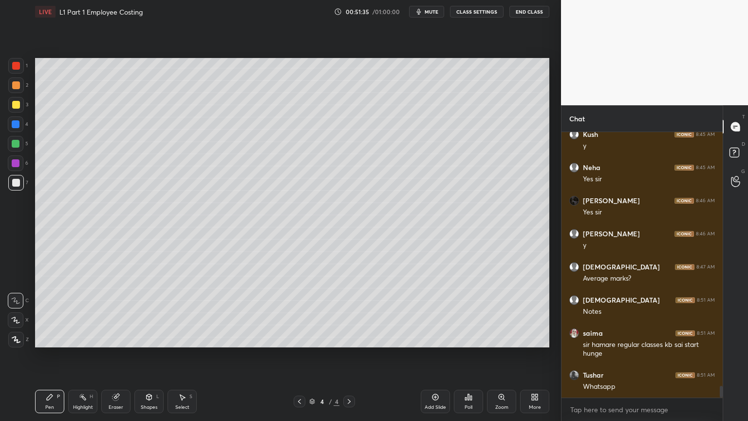
click at [17, 106] on div at bounding box center [16, 105] width 8 height 8
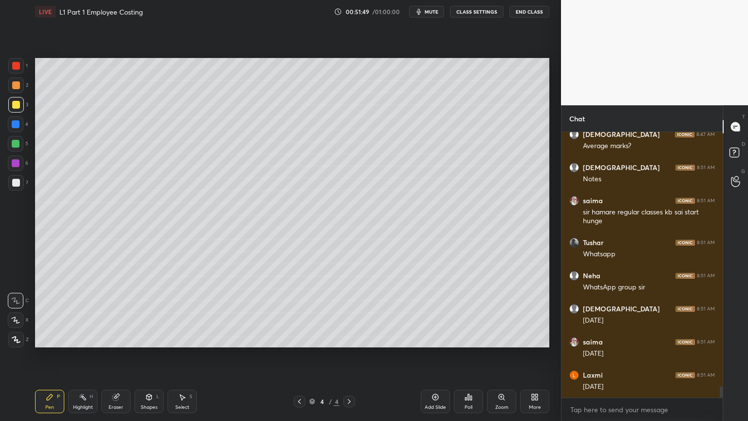
scroll to position [6037, 0]
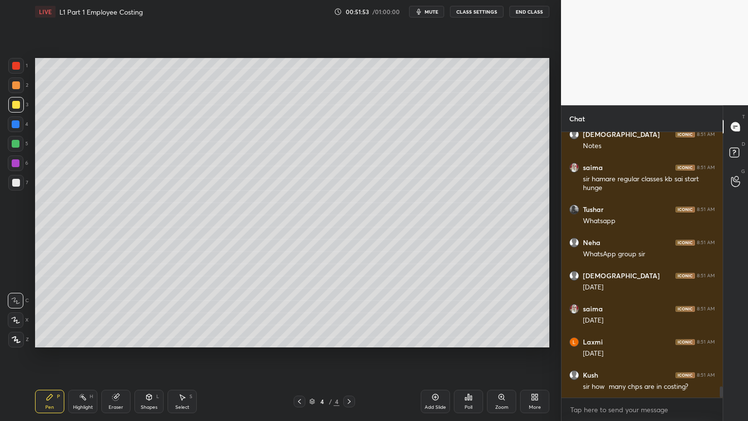
click at [298, 338] on icon at bounding box center [300, 401] width 8 height 8
click at [346, 338] on icon at bounding box center [349, 401] width 8 height 8
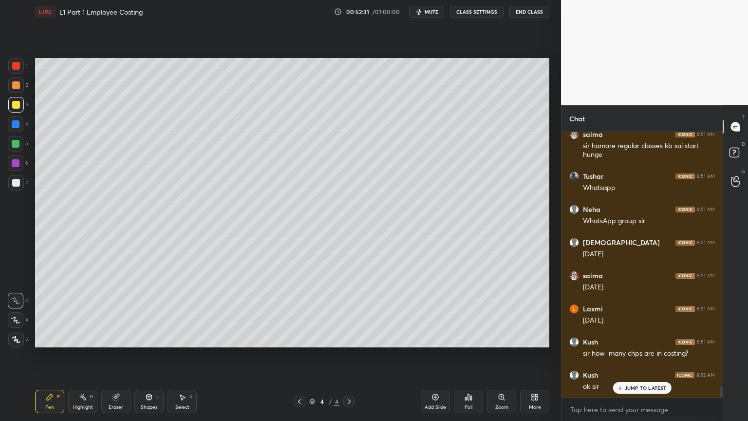
scroll to position [6112, 0]
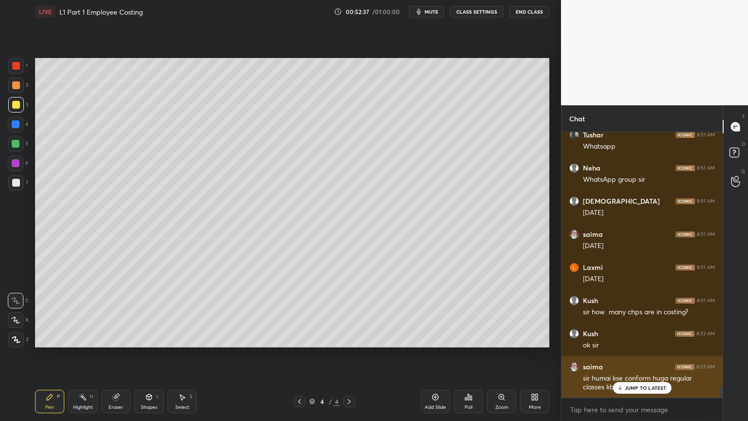
click at [646, 338] on div "JUMP TO LATEST" at bounding box center [642, 388] width 58 height 12
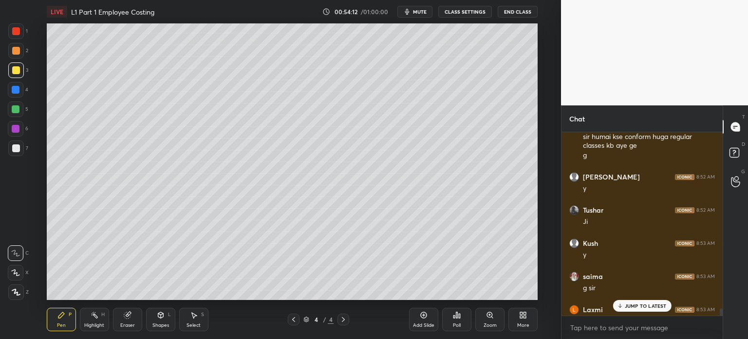
scroll to position [6469, 0]
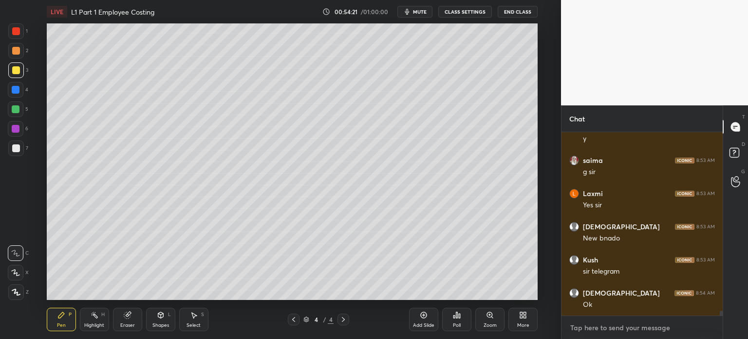
click at [577, 331] on textarea at bounding box center [642, 328] width 146 height 16
click at [583, 72] on video at bounding box center [654, 52] width 187 height 105
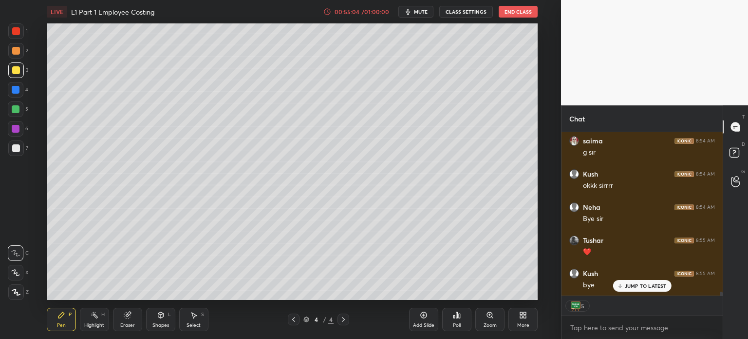
scroll to position [7127, 0]
click at [637, 286] on p "JUMP TO LATEST" at bounding box center [646, 285] width 42 height 6
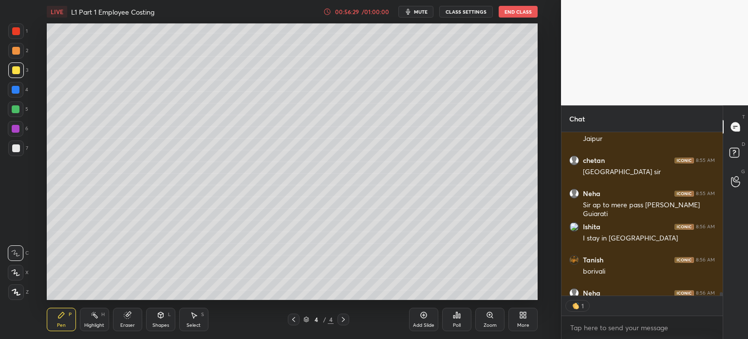
scroll to position [8253, 0]
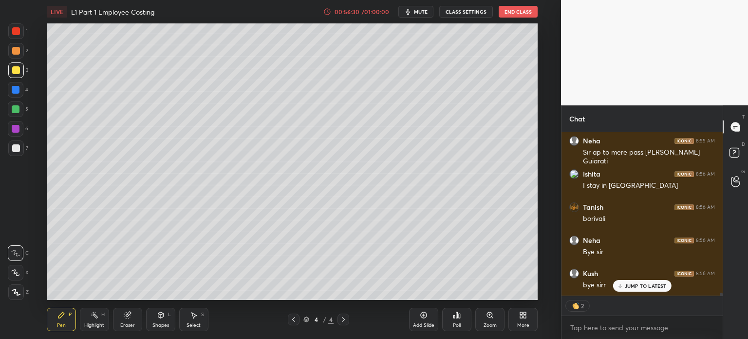
click at [507, 11] on button "End Class" at bounding box center [518, 12] width 39 height 12
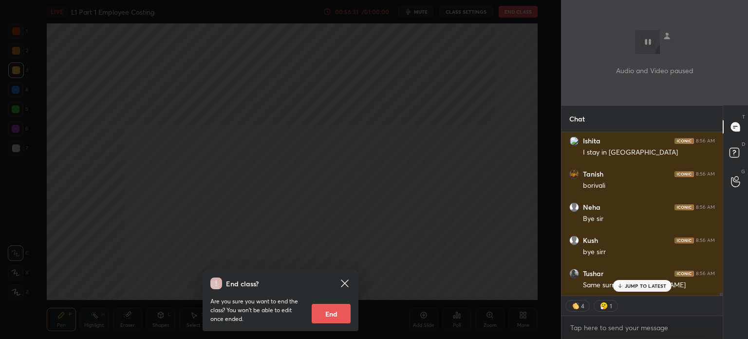
scroll to position [8319, 0]
click at [347, 301] on div "Are you sure you want to end the class? You won’t be able to edit once ended. E…" at bounding box center [280, 306] width 140 height 34
click at [341, 307] on button "End" at bounding box center [331, 312] width 39 height 19
type textarea "x"
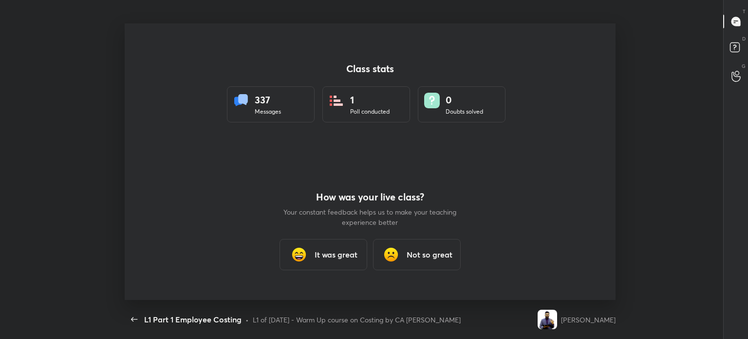
scroll to position [3, 0]
